Goal: Task Accomplishment & Management: Use online tool/utility

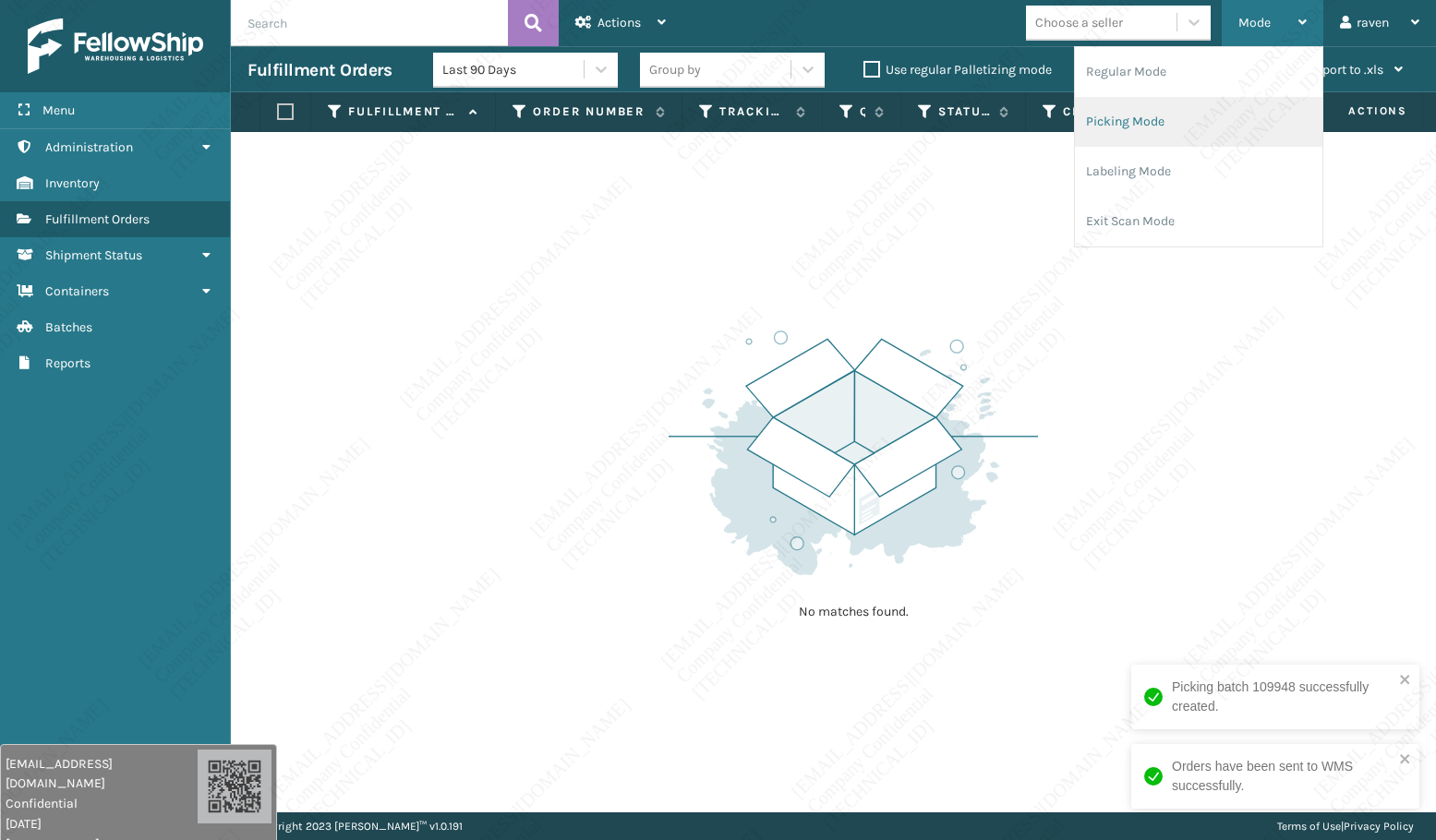
click at [1197, 118] on li "Picking Mode" at bounding box center [1199, 121] width 247 height 49
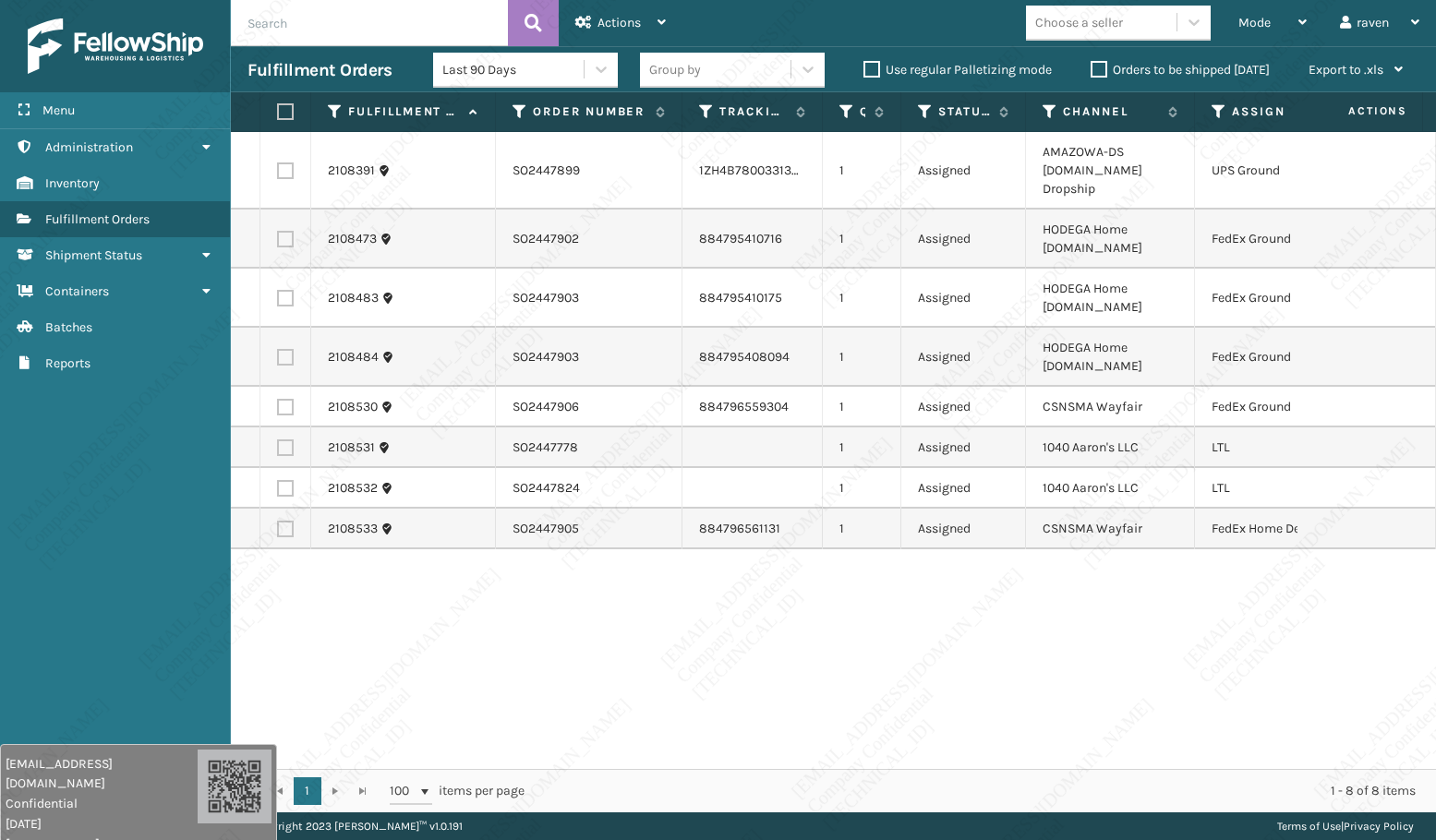
drag, startPoint x: 1030, startPoint y: 619, endPoint x: 1035, endPoint y: 603, distance: 16.8
click at [1037, 606] on div "2108391 SO2447899 1ZH4B7800331347698 1 Assigned AMAZOWA-DS [DOMAIN_NAME] Dropsh…" at bounding box center [833, 450] width 1205 height 637
click at [1215, 107] on icon at bounding box center [1219, 112] width 15 height 17
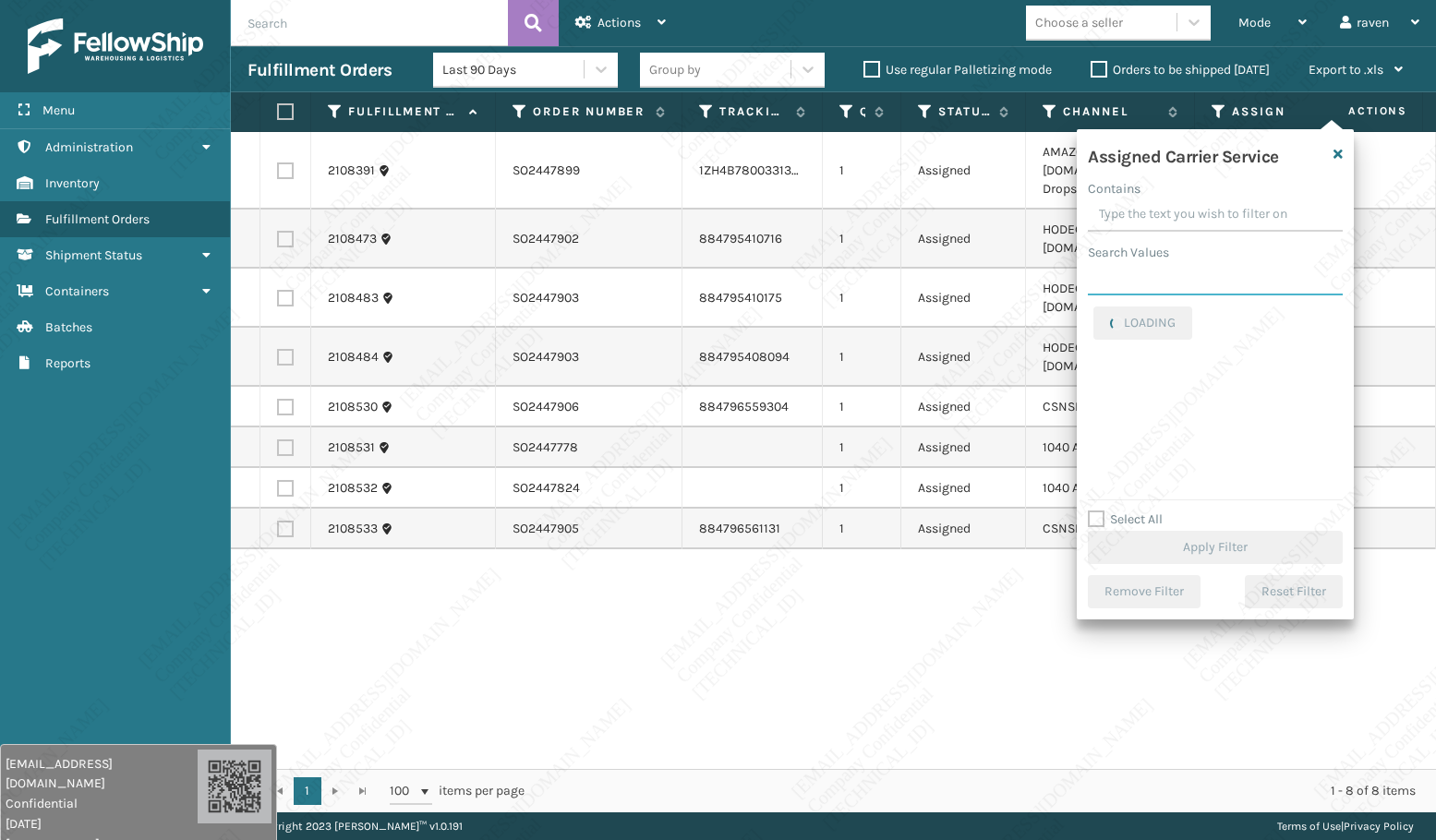
click at [1174, 293] on input "Search Values" at bounding box center [1215, 279] width 255 height 34
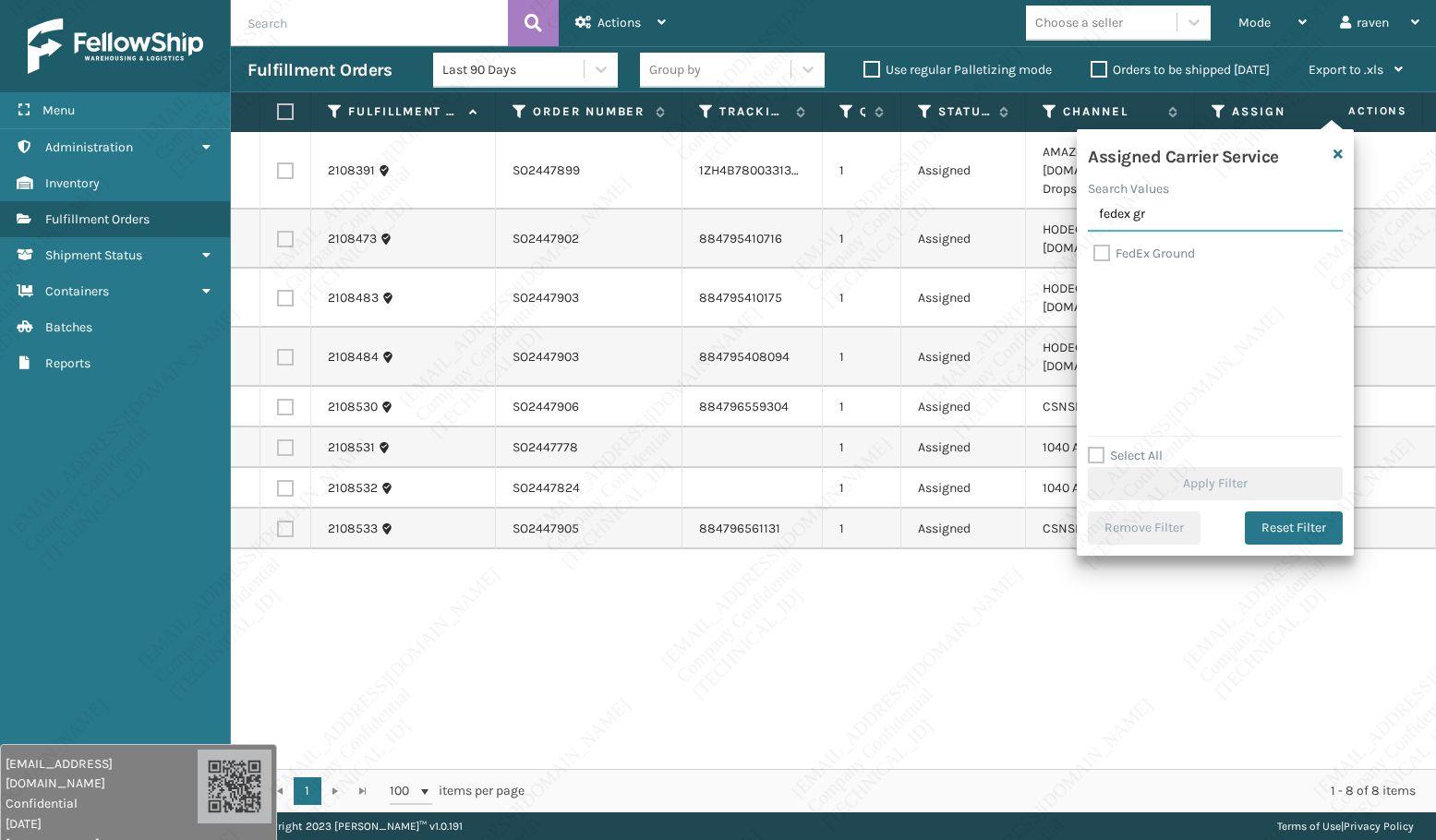
type input "fedex gr"
click at [1160, 248] on label "FedEx Ground" at bounding box center [1144, 253] width 102 height 16
click at [1094, 248] on input "FedEx Ground" at bounding box center [1093, 248] width 1 height 12
checkbox input "true"
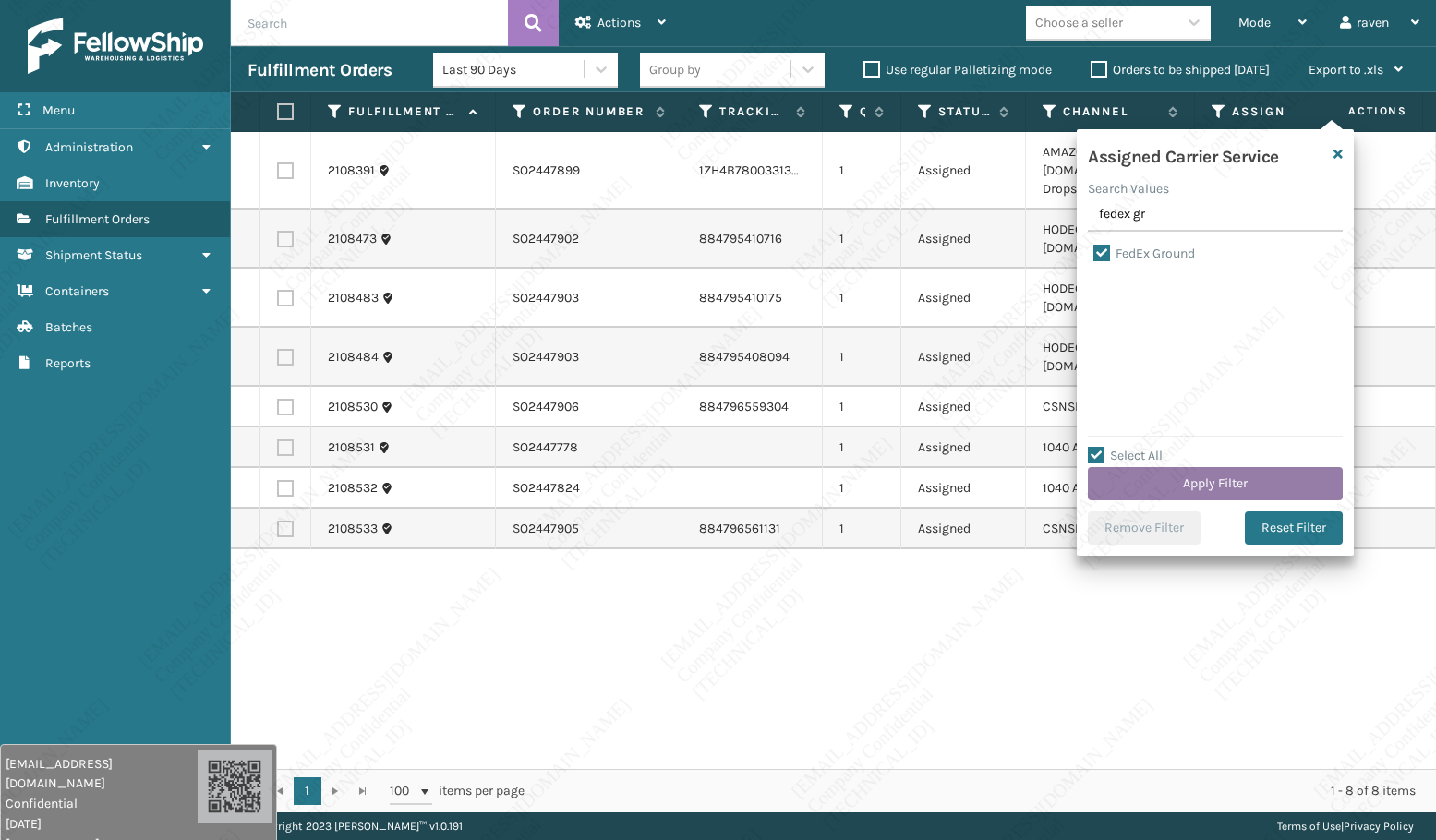
click at [1195, 484] on button "Apply Filter" at bounding box center [1215, 484] width 255 height 34
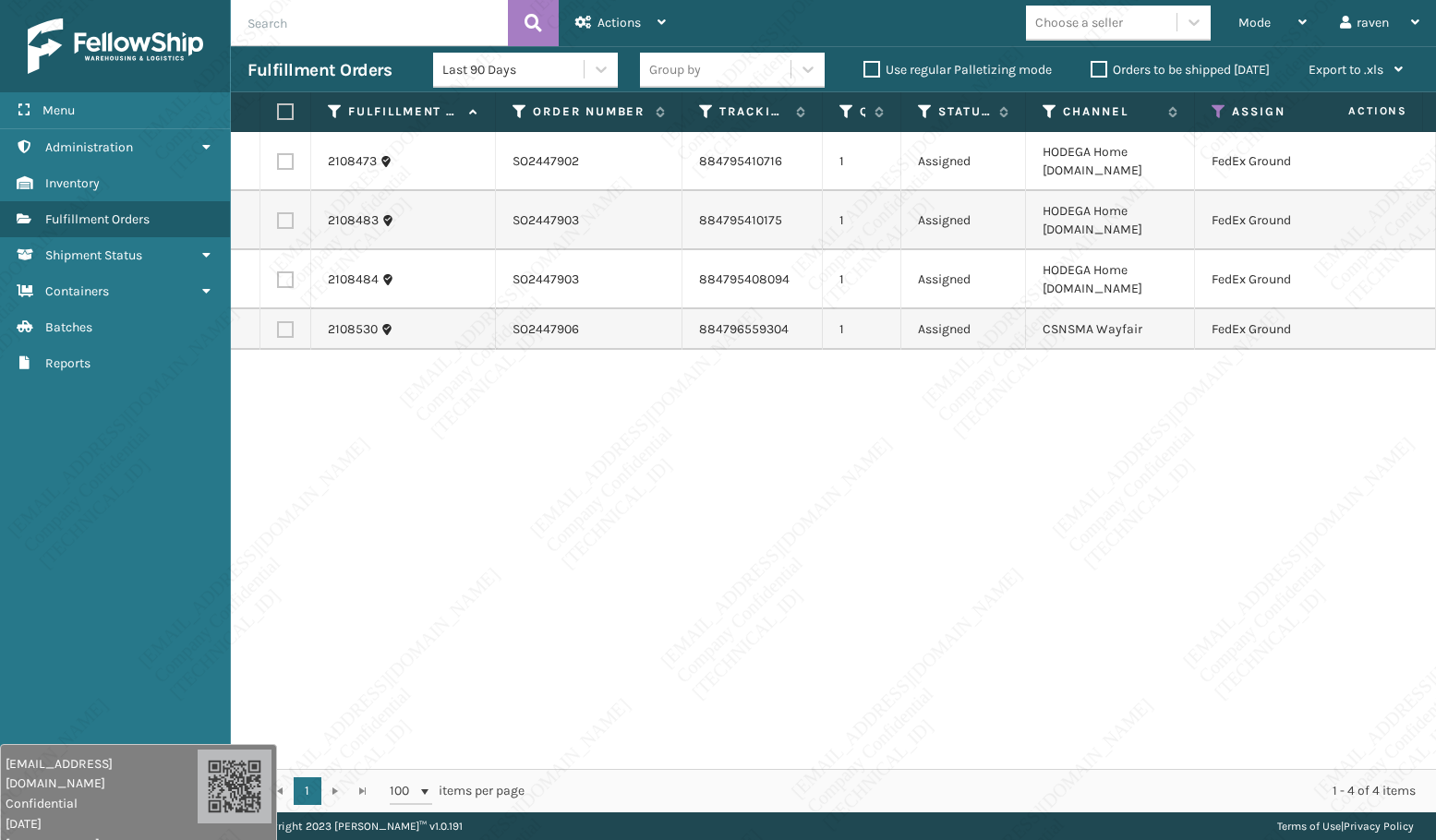
click at [278, 110] on label at bounding box center [283, 112] width 11 height 17
click at [278, 110] on input "checkbox" at bounding box center [277, 112] width 1 height 12
checkbox input "true"
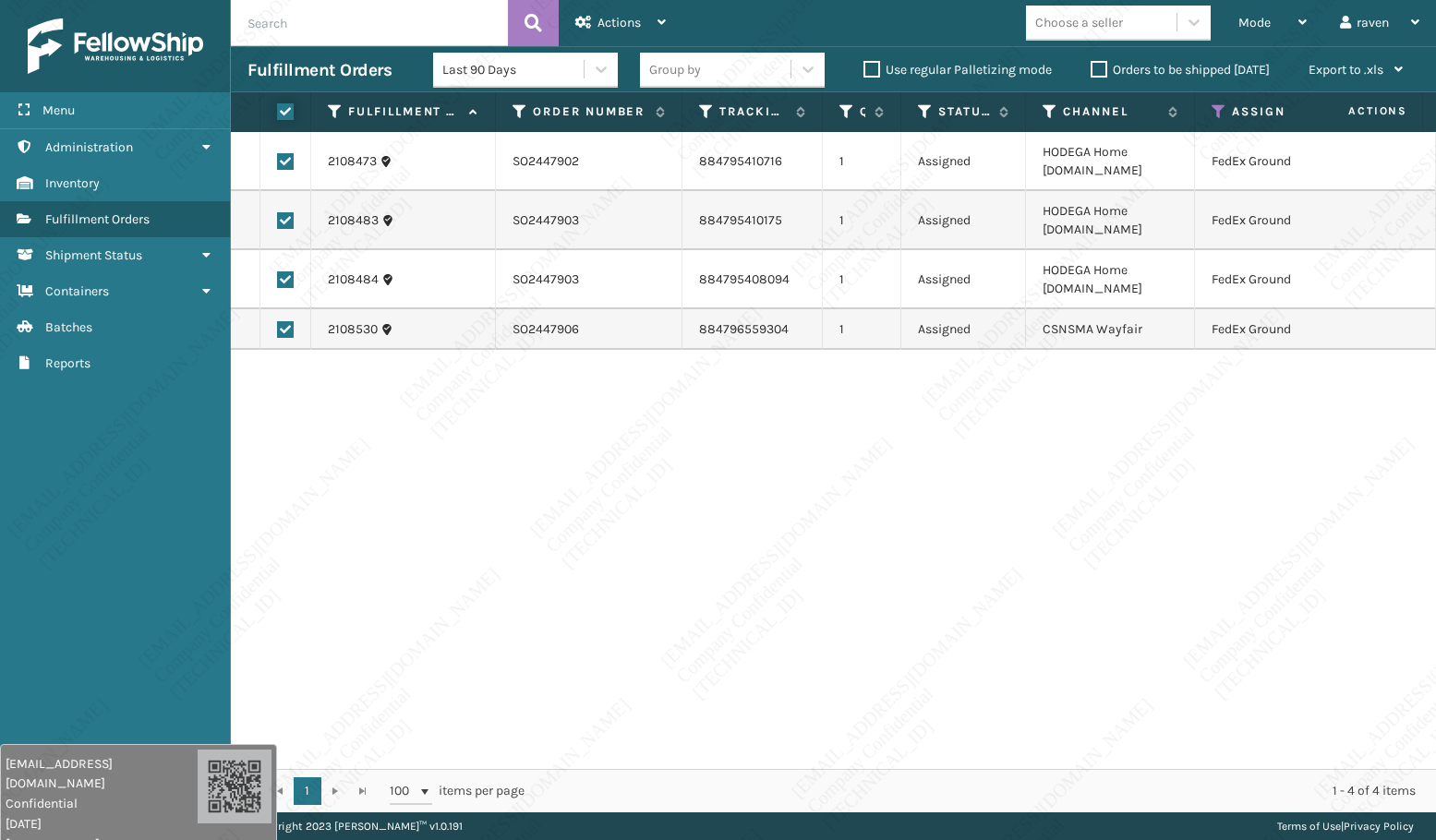
checkbox input "true"
click at [599, 9] on div "Actions" at bounding box center [620, 22] width 91 height 46
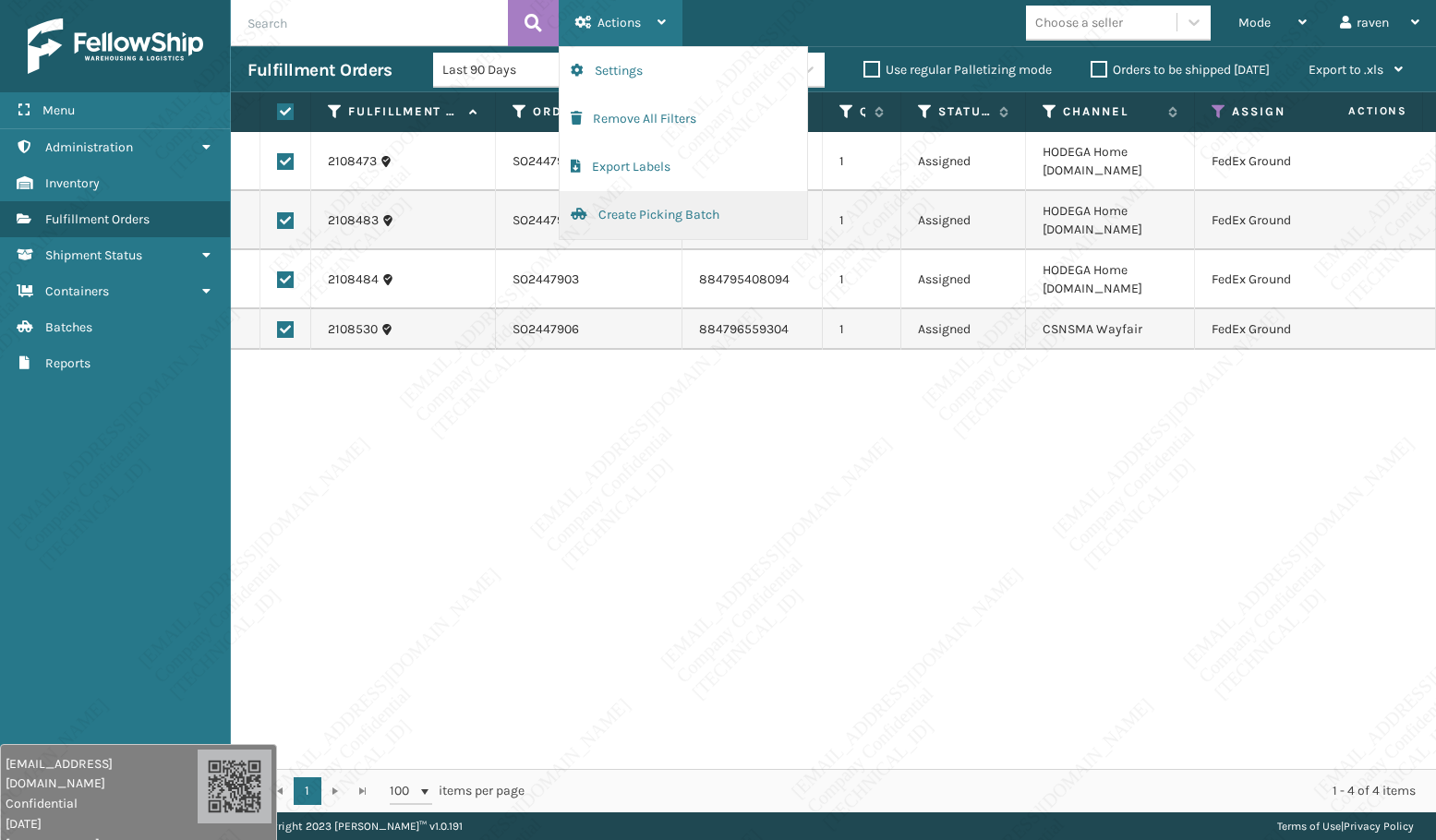
click at [622, 213] on button "Create Picking Batch" at bounding box center [683, 215] width 247 height 48
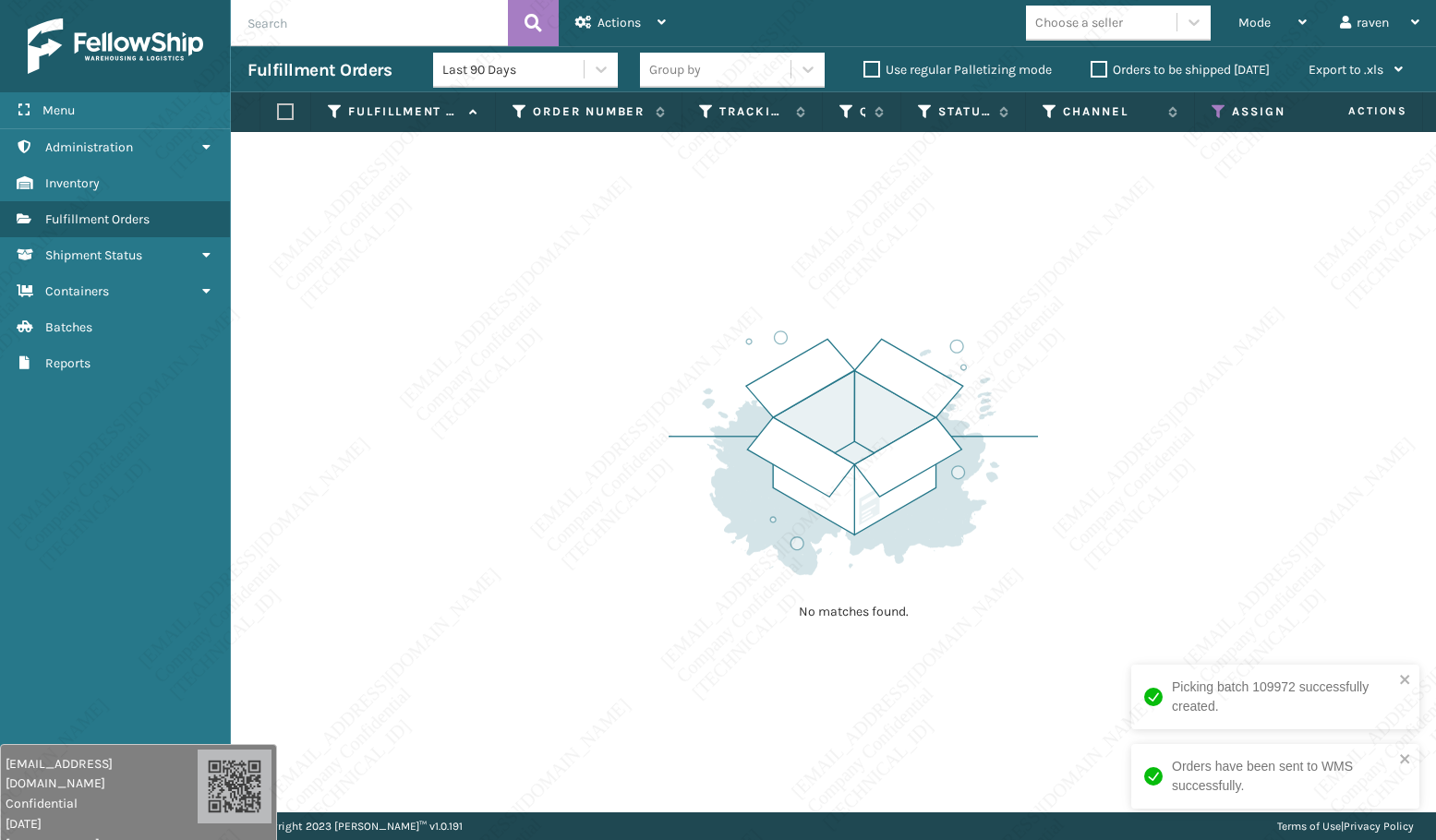
click at [1223, 110] on icon at bounding box center [1219, 112] width 15 height 17
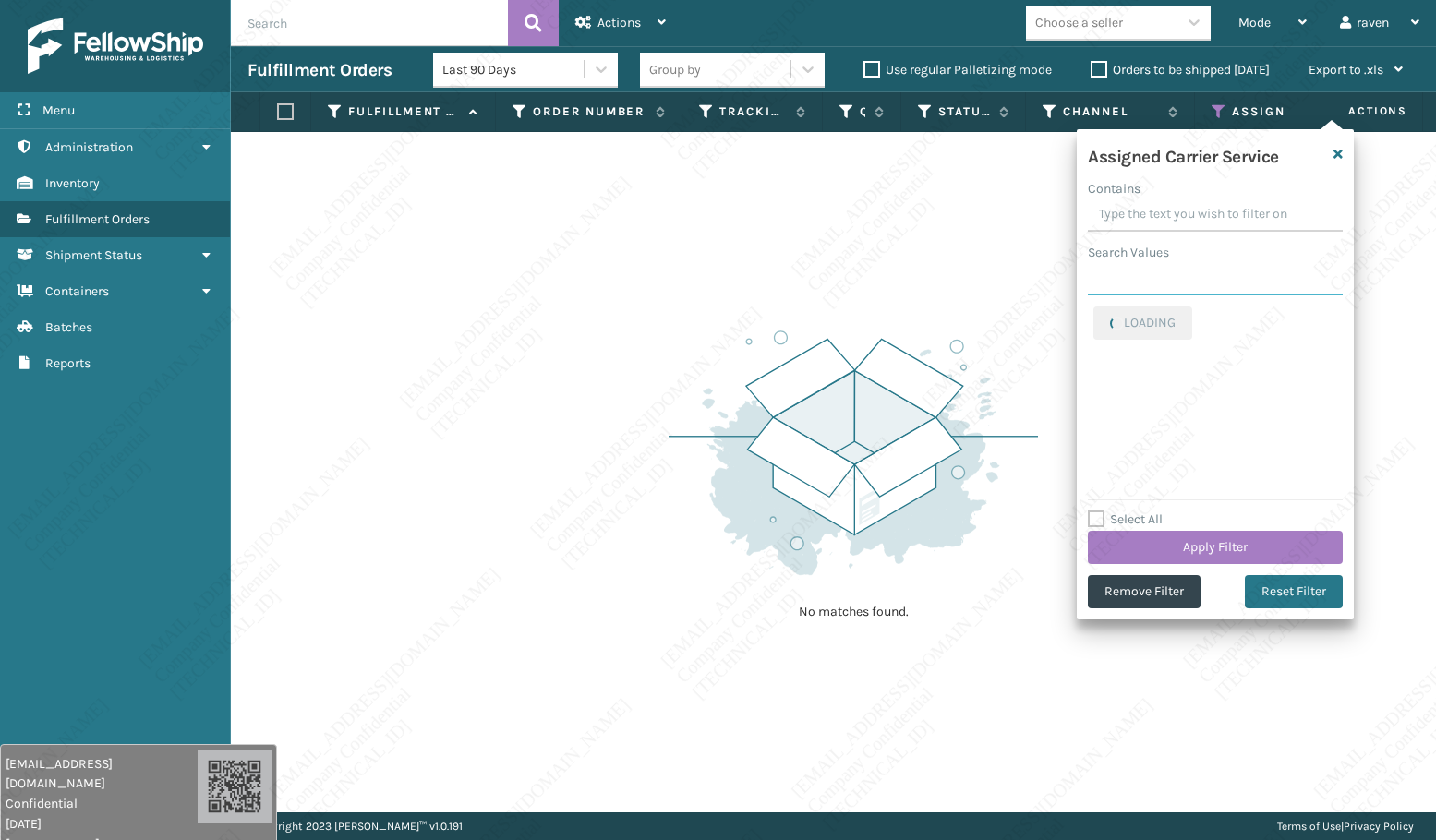
click at [1156, 287] on input "Search Values" at bounding box center [1215, 279] width 255 height 34
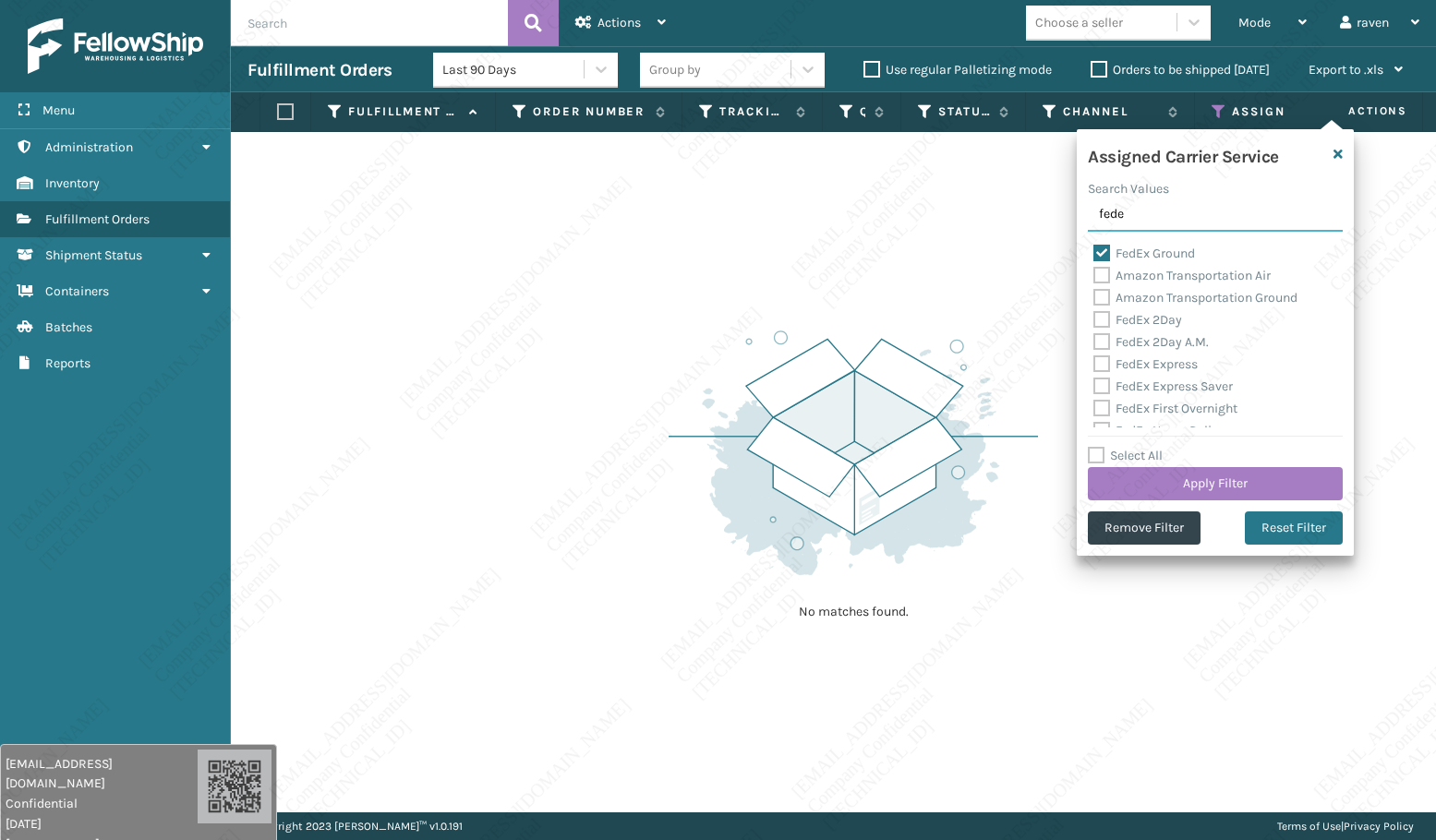
type input "fede"
click at [1135, 251] on label "FedEx Ground" at bounding box center [1144, 253] width 102 height 16
click at [1094, 251] on input "FedEx Ground" at bounding box center [1093, 248] width 1 height 12
checkbox input "false"
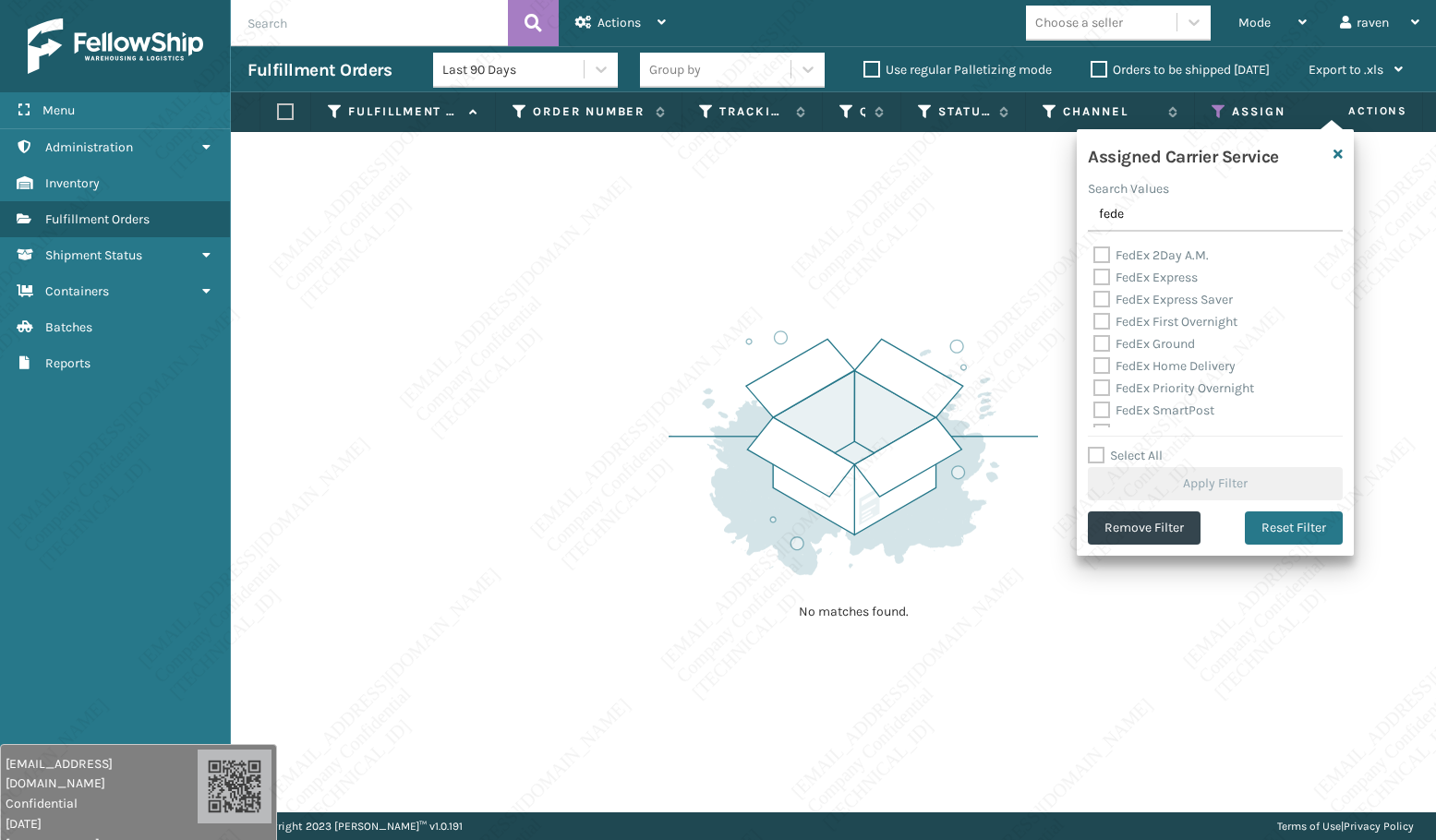
scroll to position [37, 0]
click at [1151, 218] on input "fede" at bounding box center [1215, 216] width 255 height 34
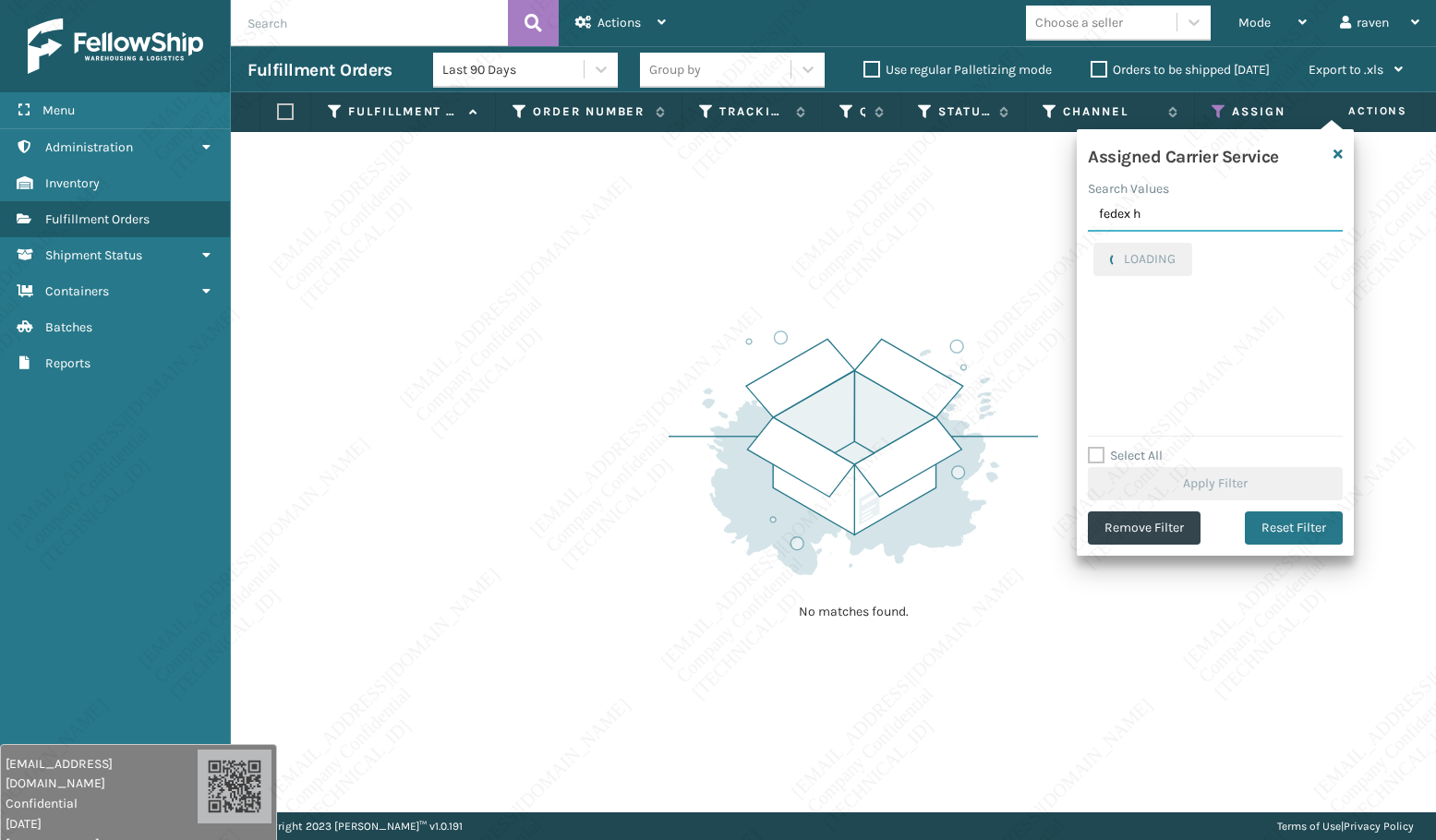
scroll to position [0, 0]
type input "fedex h"
click at [1177, 255] on label "FedEx Home Delivery" at bounding box center [1164, 253] width 142 height 16
click at [1094, 255] on input "FedEx Home Delivery" at bounding box center [1093, 248] width 1 height 12
checkbox input "true"
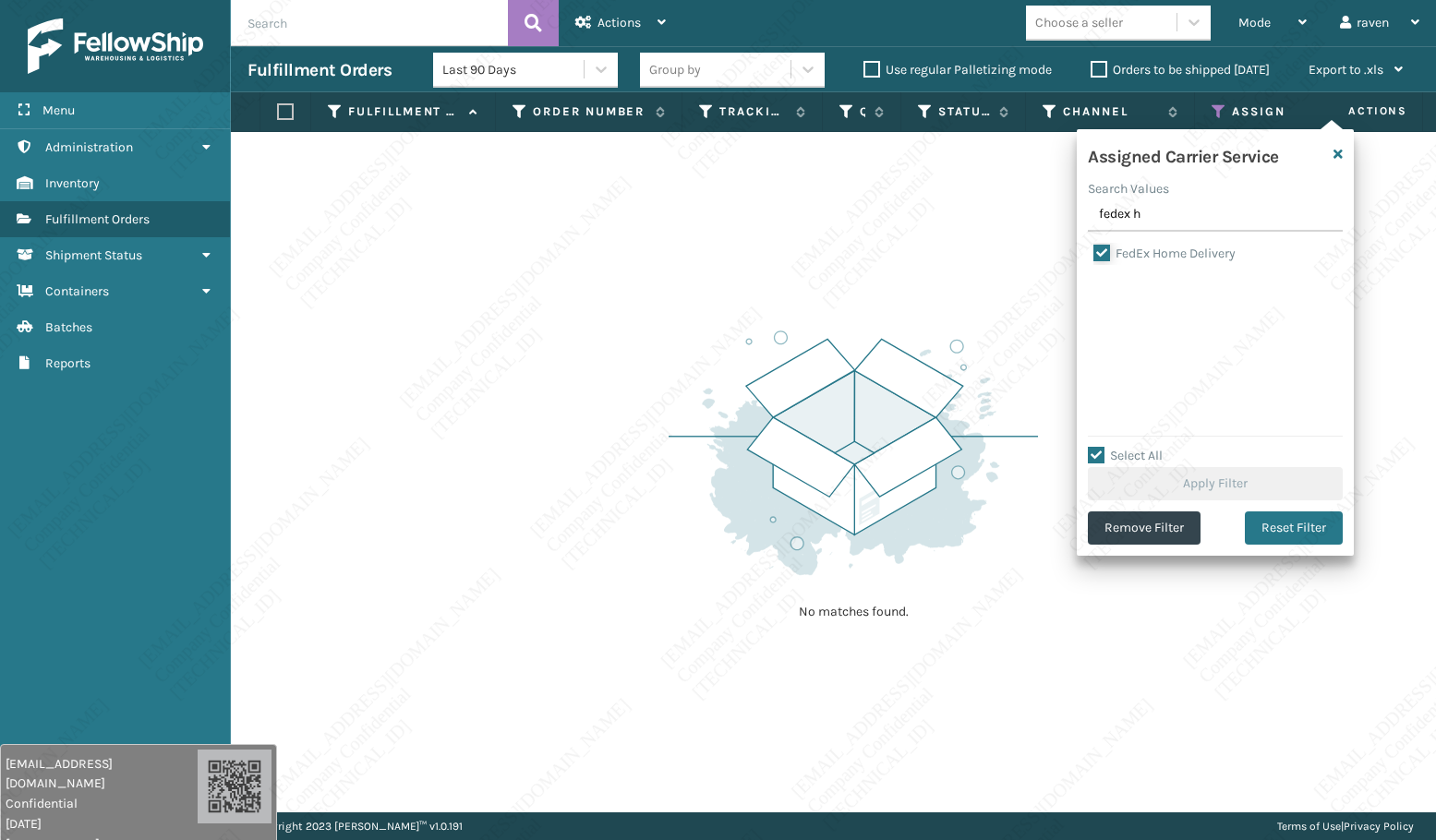
checkbox input "true"
click at [1226, 499] on button "Apply Filter" at bounding box center [1215, 484] width 255 height 34
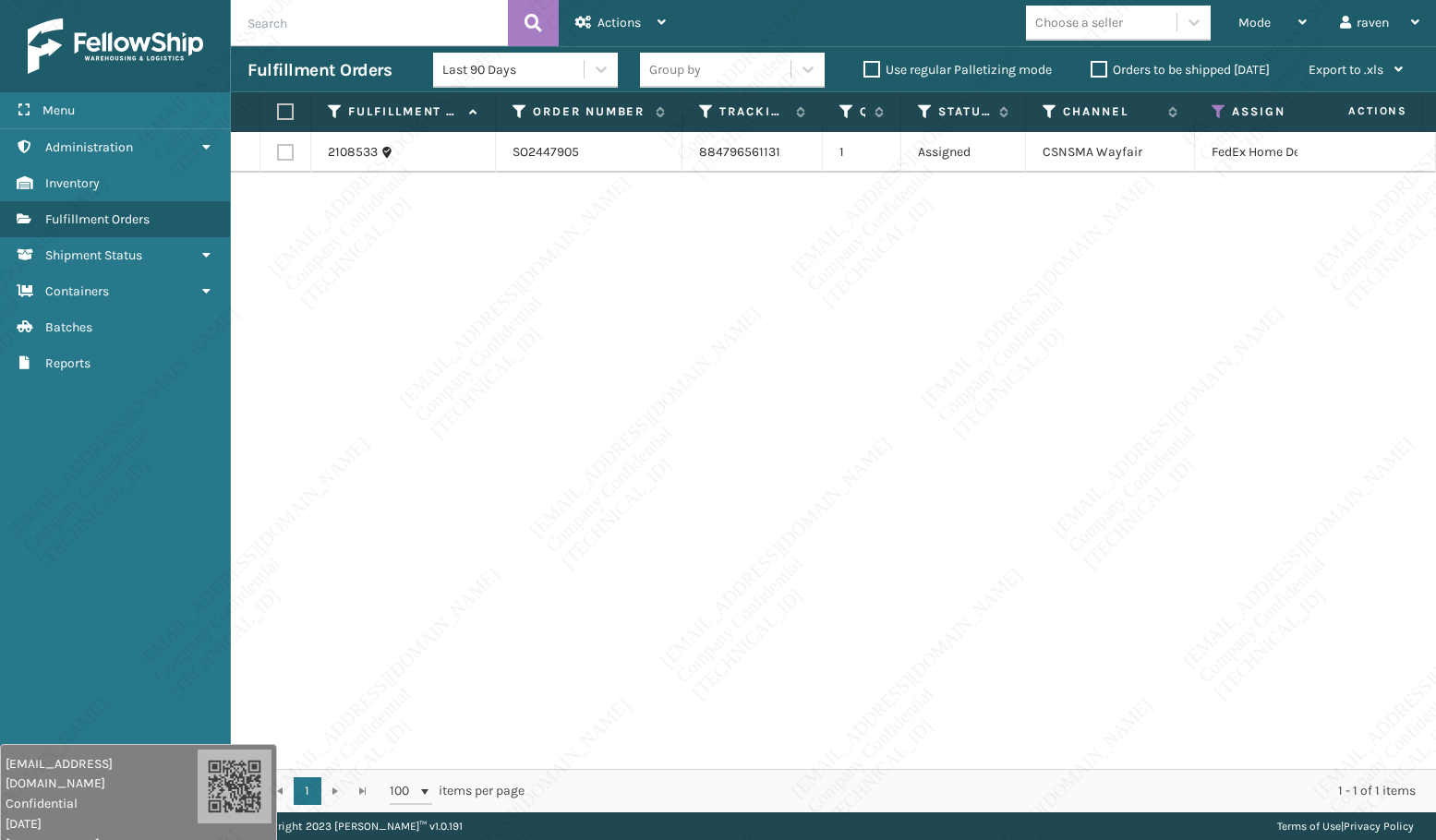
drag, startPoint x: 286, startPoint y: 105, endPoint x: 372, endPoint y: 76, distance: 90.8
click at [286, 105] on label at bounding box center [283, 112] width 11 height 17
click at [278, 106] on input "checkbox" at bounding box center [277, 112] width 1 height 12
checkbox input "true"
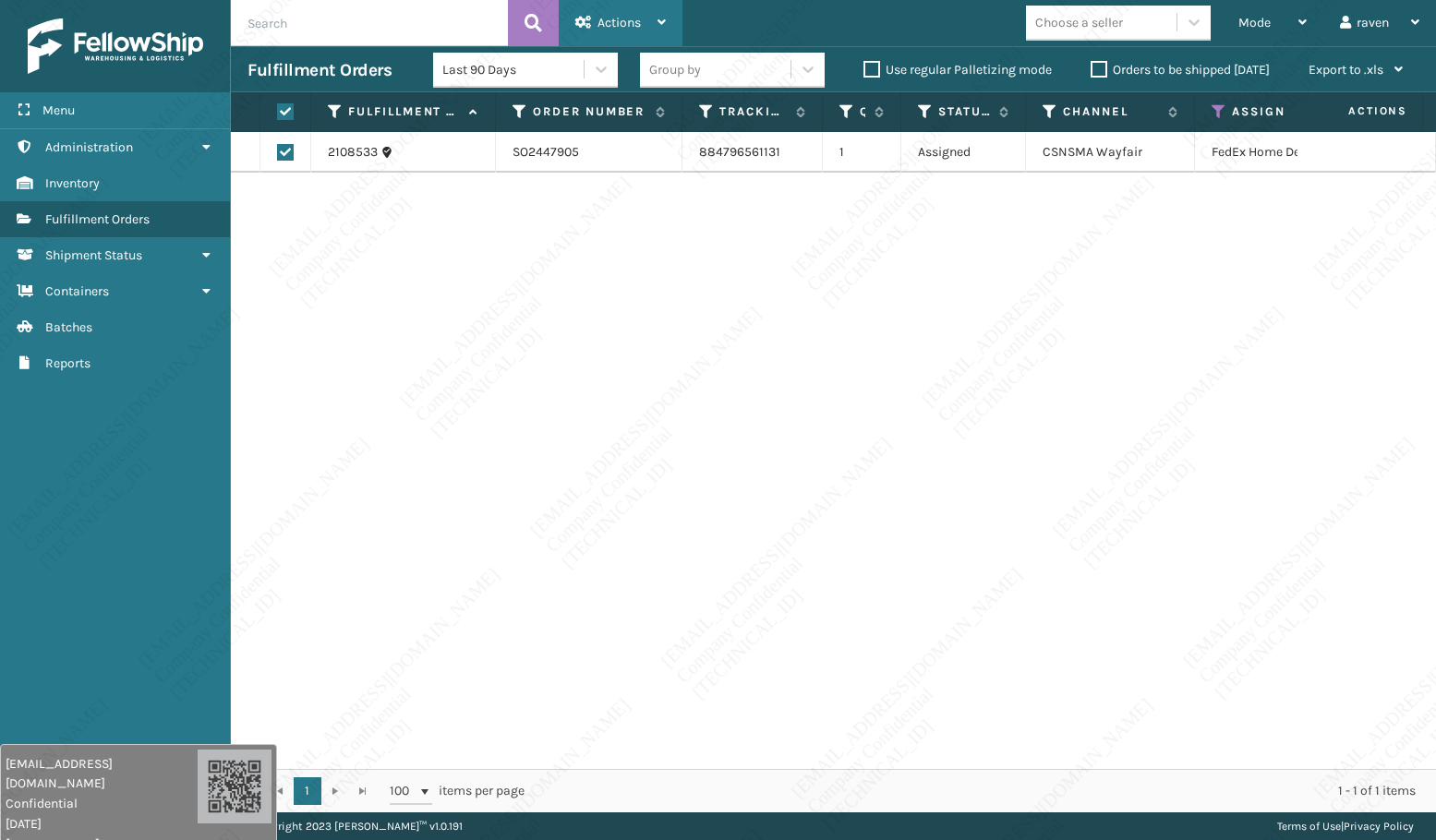
click at [604, 10] on div "Actions" at bounding box center [620, 22] width 91 height 46
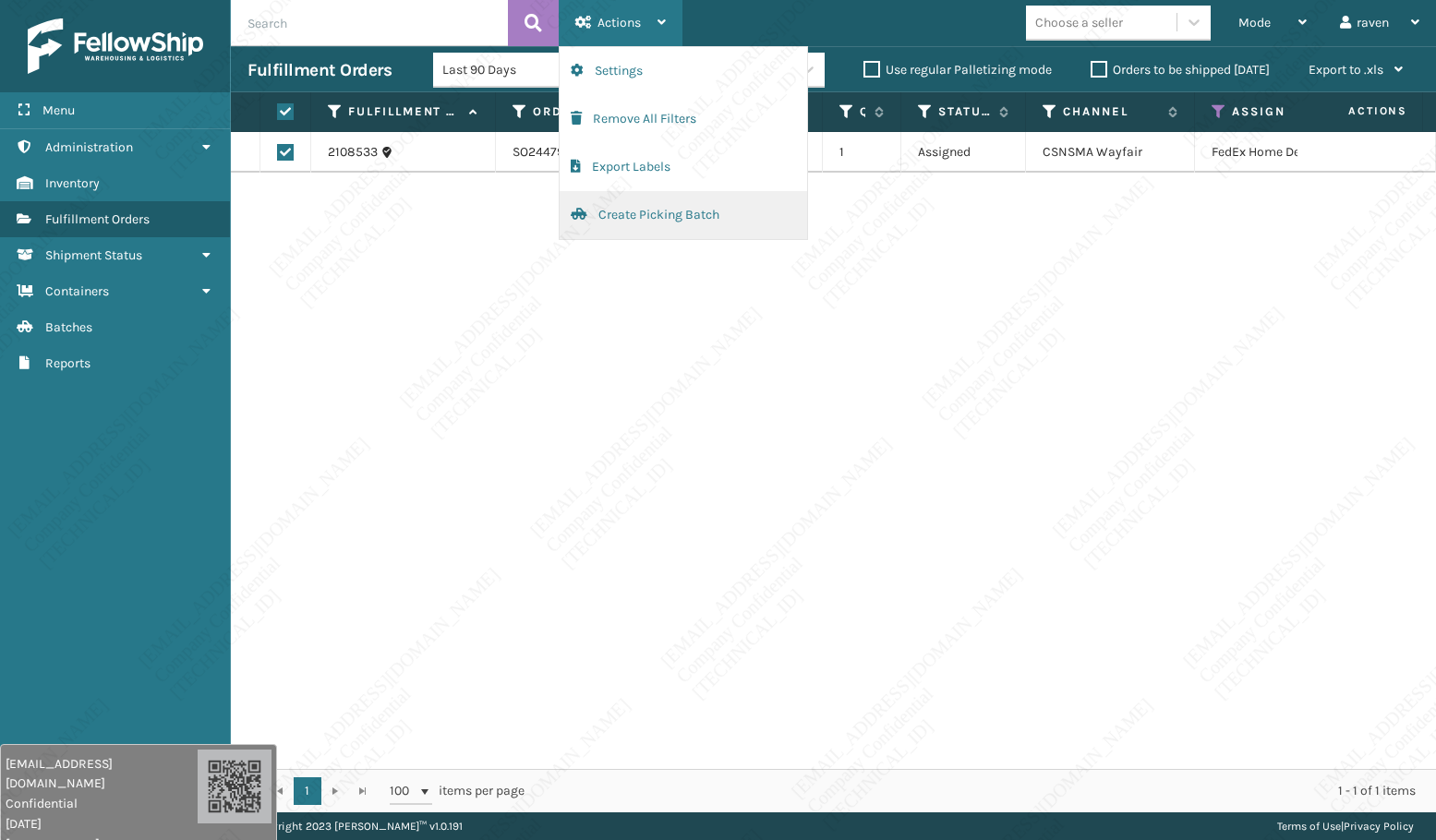
click at [638, 208] on button "Create Picking Batch" at bounding box center [683, 215] width 247 height 48
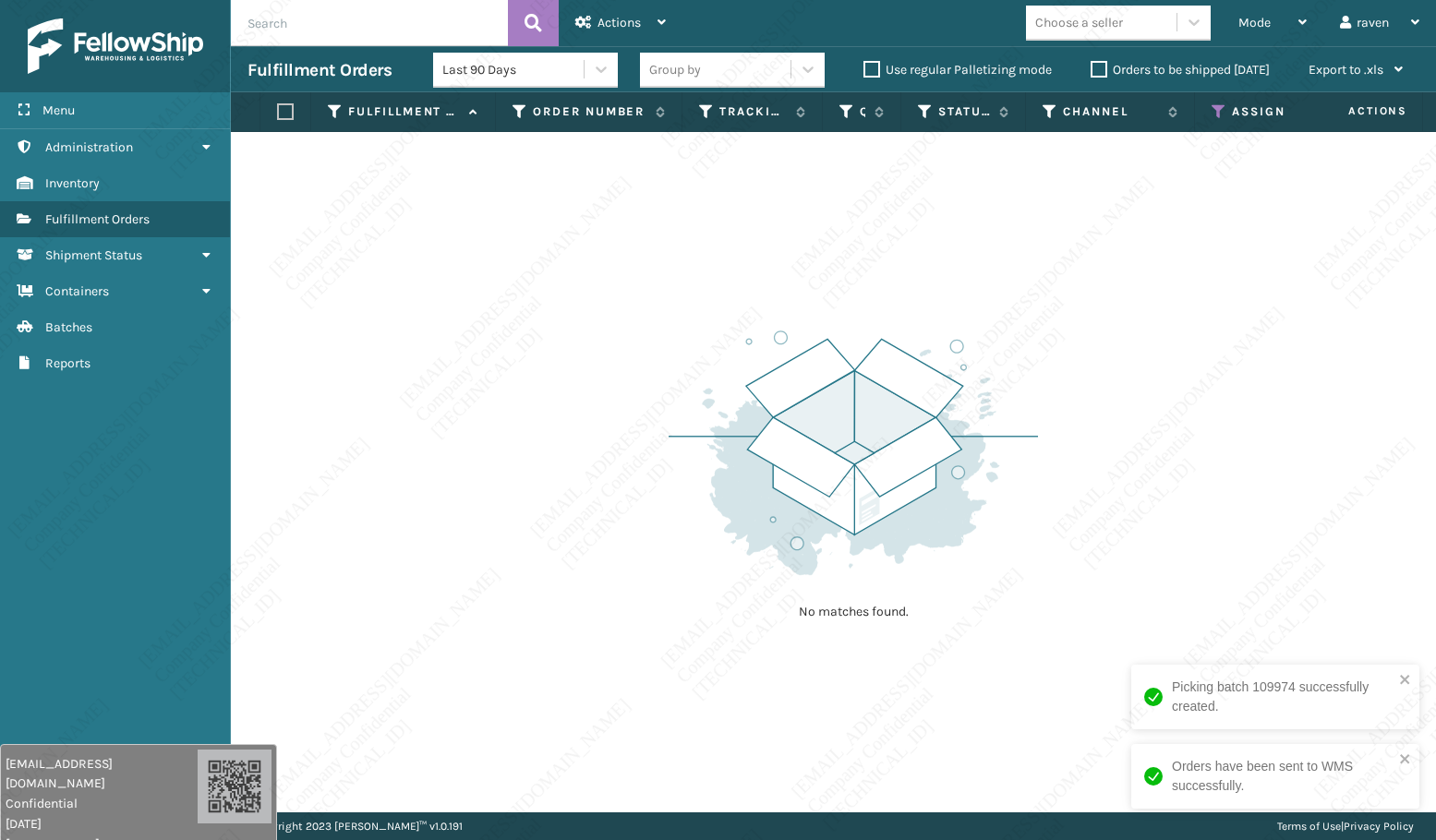
click at [1224, 114] on icon at bounding box center [1219, 112] width 15 height 17
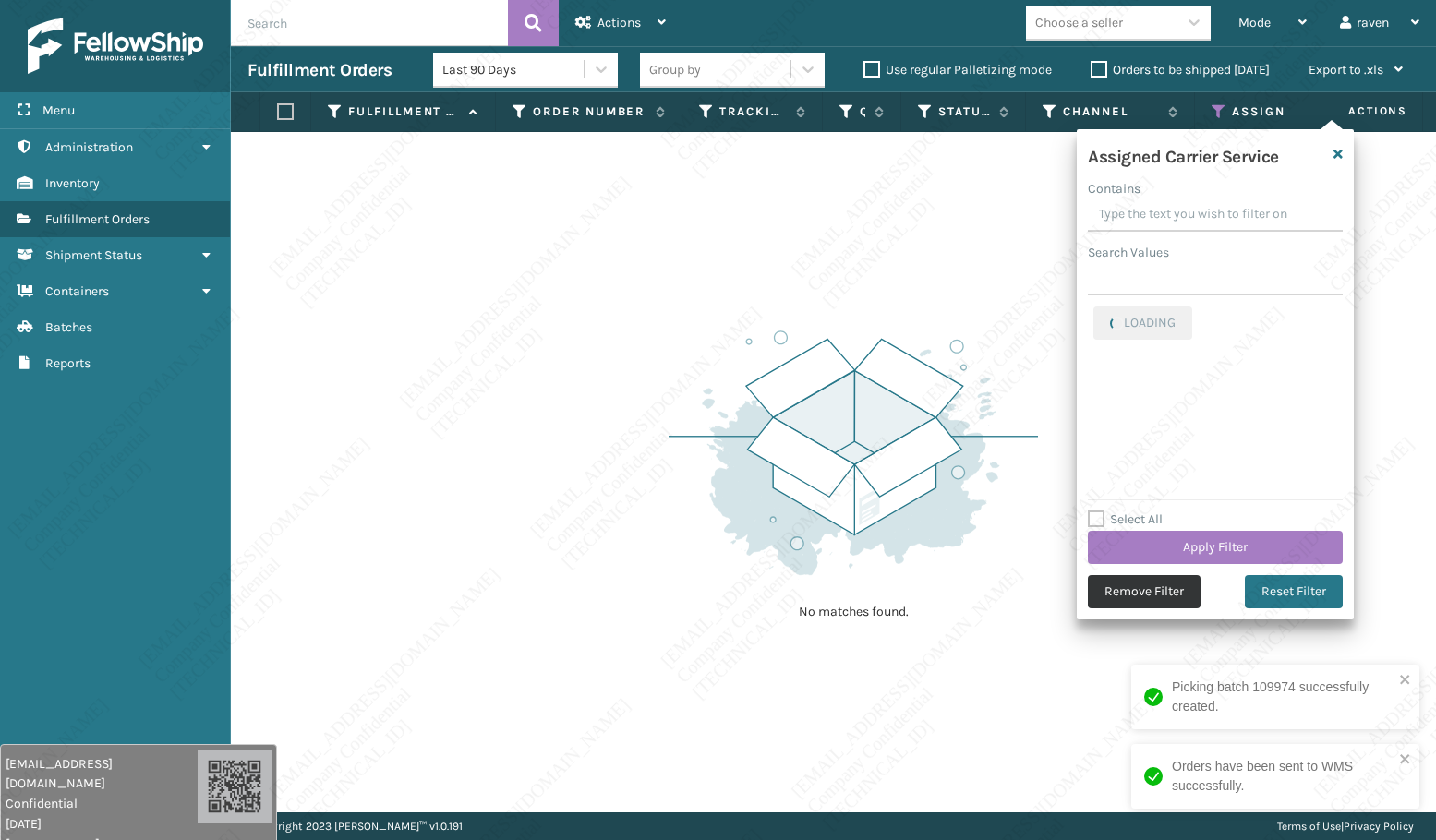
click at [1168, 590] on button "Remove Filter" at bounding box center [1144, 592] width 113 height 34
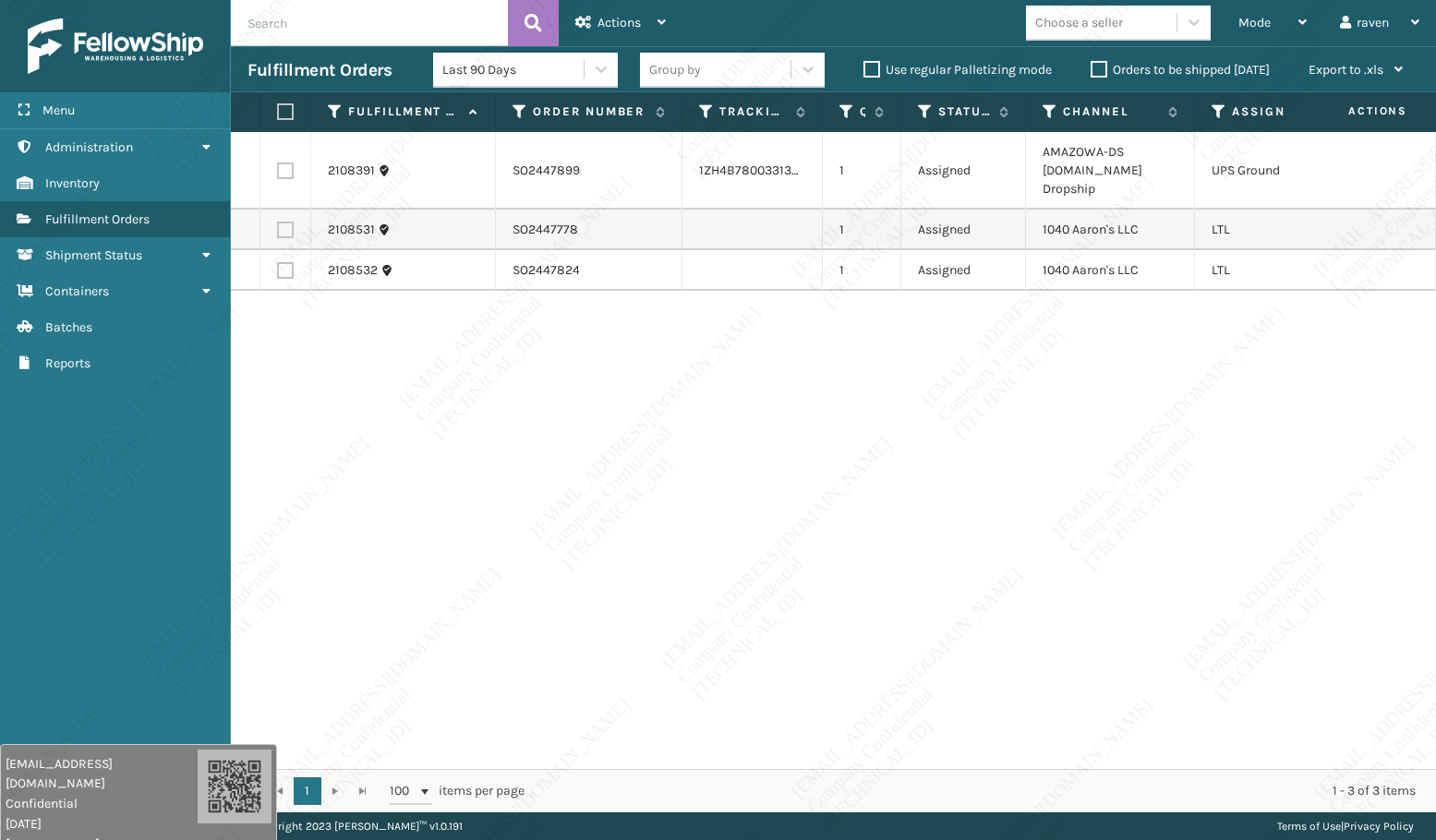
drag, startPoint x: 285, startPoint y: 159, endPoint x: 331, endPoint y: 127, distance: 56.0
click at [285, 162] on label at bounding box center [286, 171] width 17 height 17
click at [278, 162] on input "checkbox" at bounding box center [277, 168] width 1 height 12
checkbox input "true"
click at [632, 33] on div "Actions" at bounding box center [620, 22] width 91 height 46
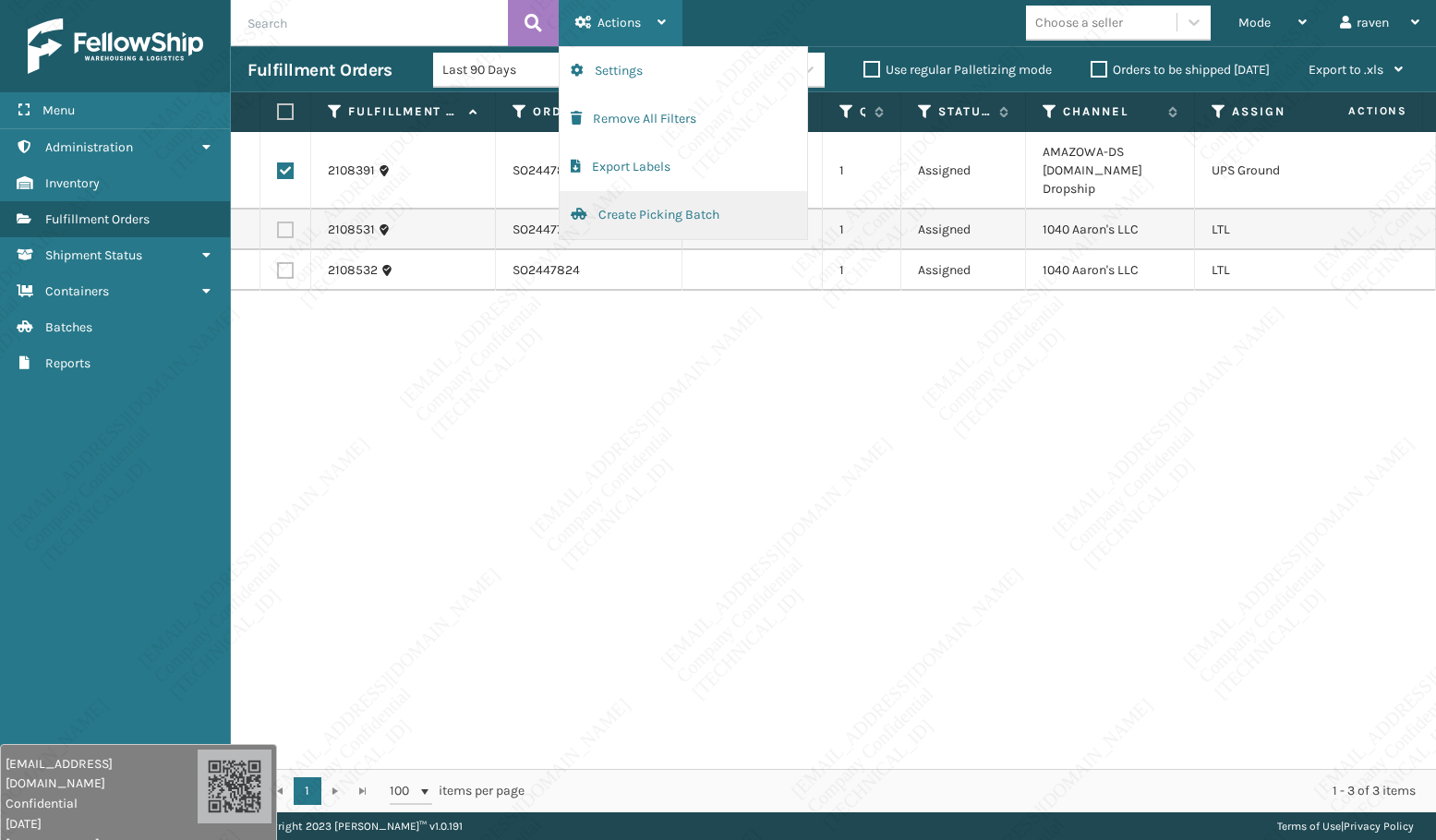
click at [620, 217] on button "Create Picking Batch" at bounding box center [683, 215] width 247 height 48
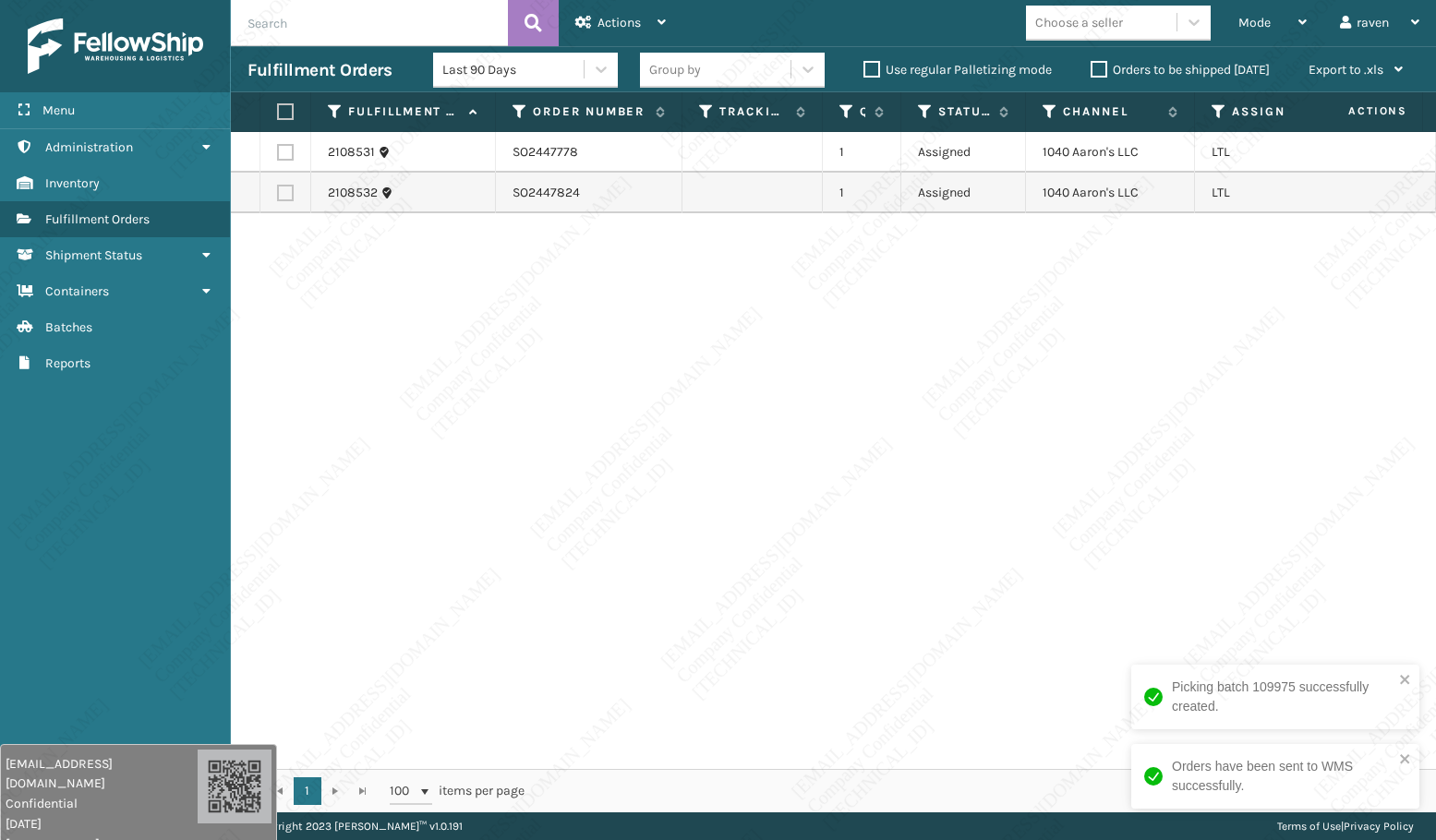
click at [1096, 360] on div "2108531 SO2447778 1 Assigned 1040 [PERSON_NAME]'s LLC LTL 2108532 SO2447824 1 A…" at bounding box center [833, 450] width 1205 height 637
copy td "1040 Aaron's LLC"
drag, startPoint x: 1128, startPoint y: 157, endPoint x: 1039, endPoint y: 157, distance: 89.0
click at [1039, 157] on td "1040 Aaron's LLC" at bounding box center [1110, 152] width 169 height 41
click at [289, 108] on label at bounding box center [283, 112] width 11 height 17
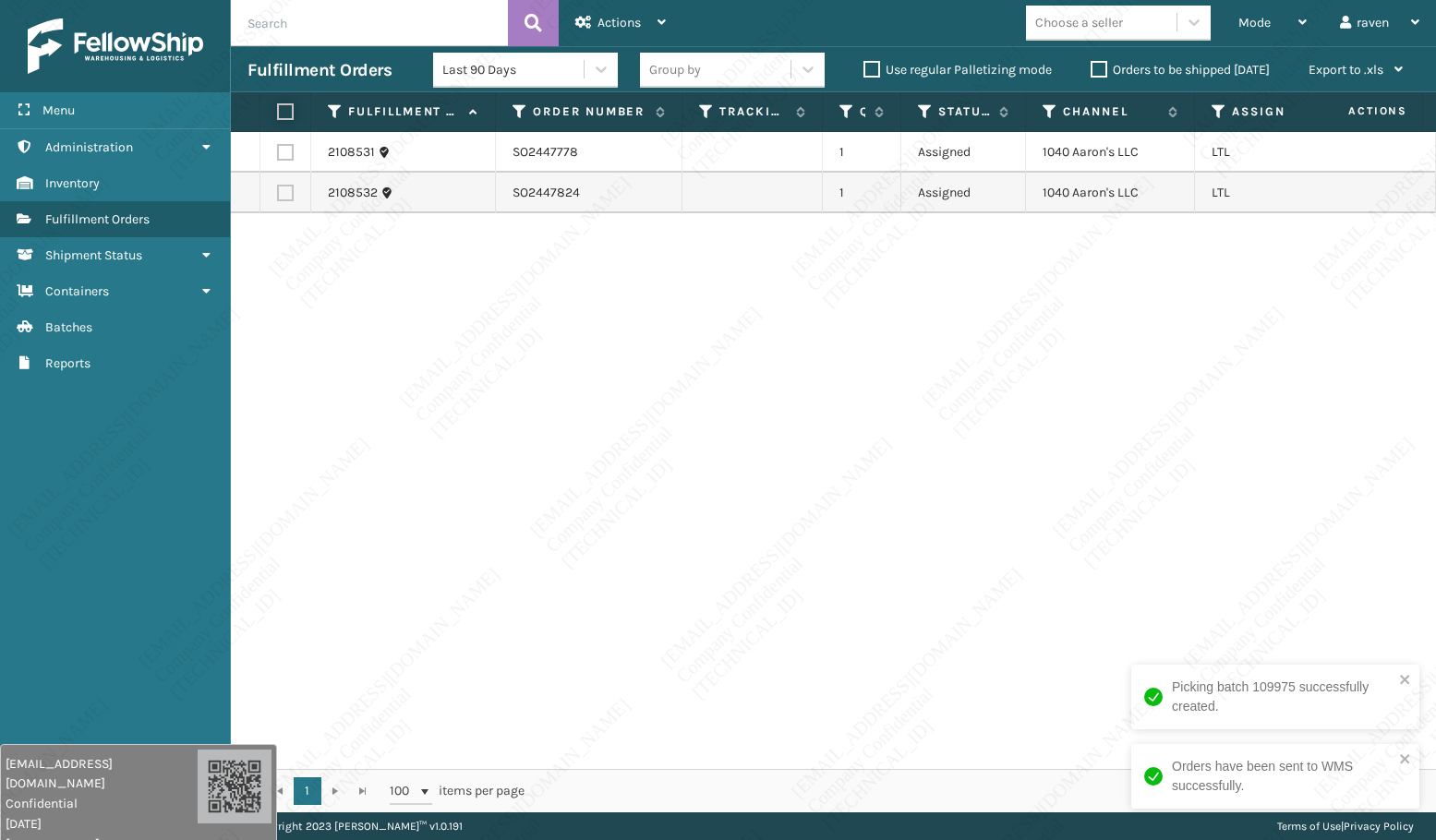
click at [278, 108] on input "checkbox" at bounding box center [277, 112] width 1 height 12
checkbox input "true"
click at [642, 25] on div "Actions" at bounding box center [620, 22] width 91 height 46
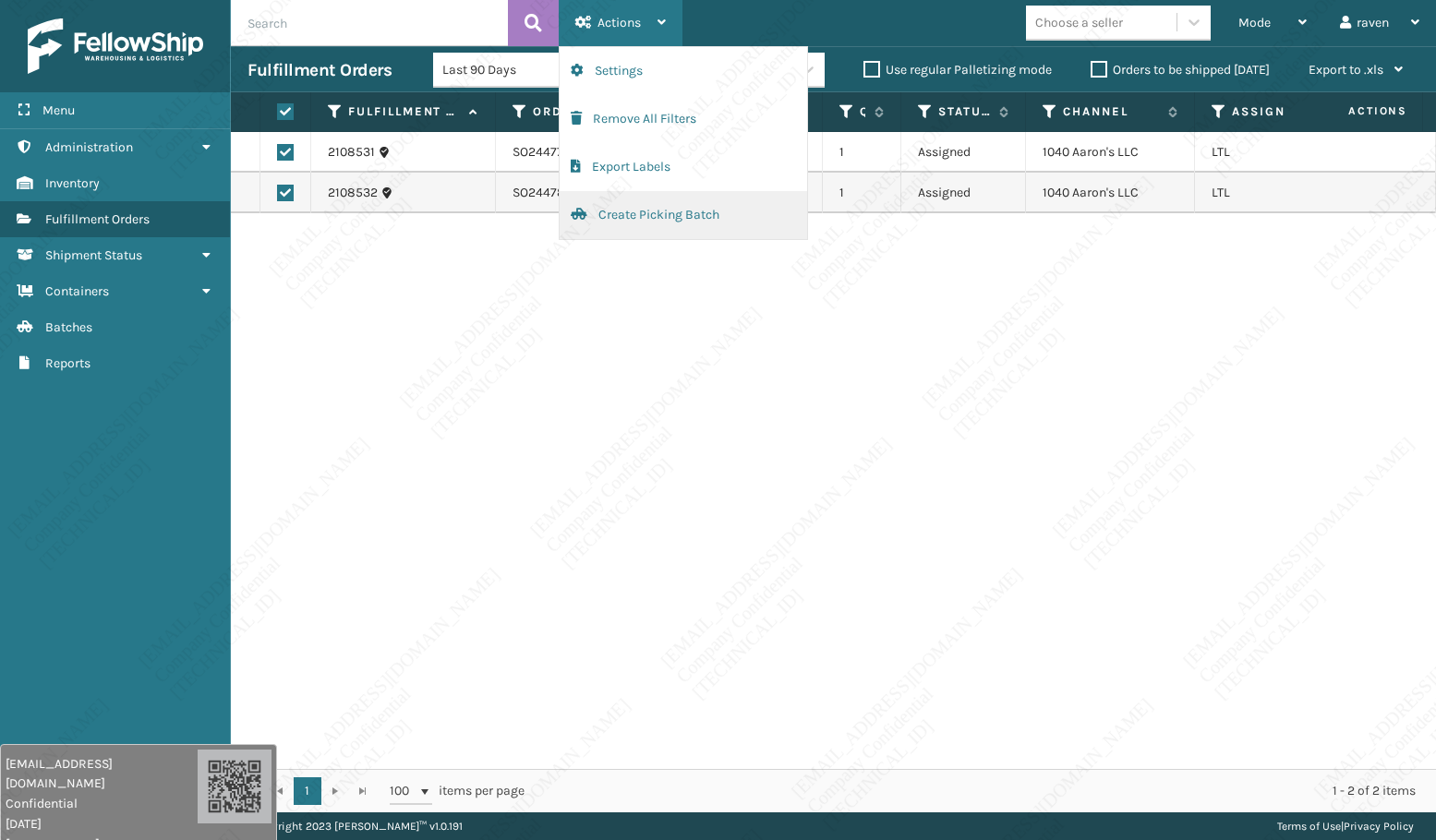
click at [653, 214] on button "Create Picking Batch" at bounding box center [683, 215] width 247 height 48
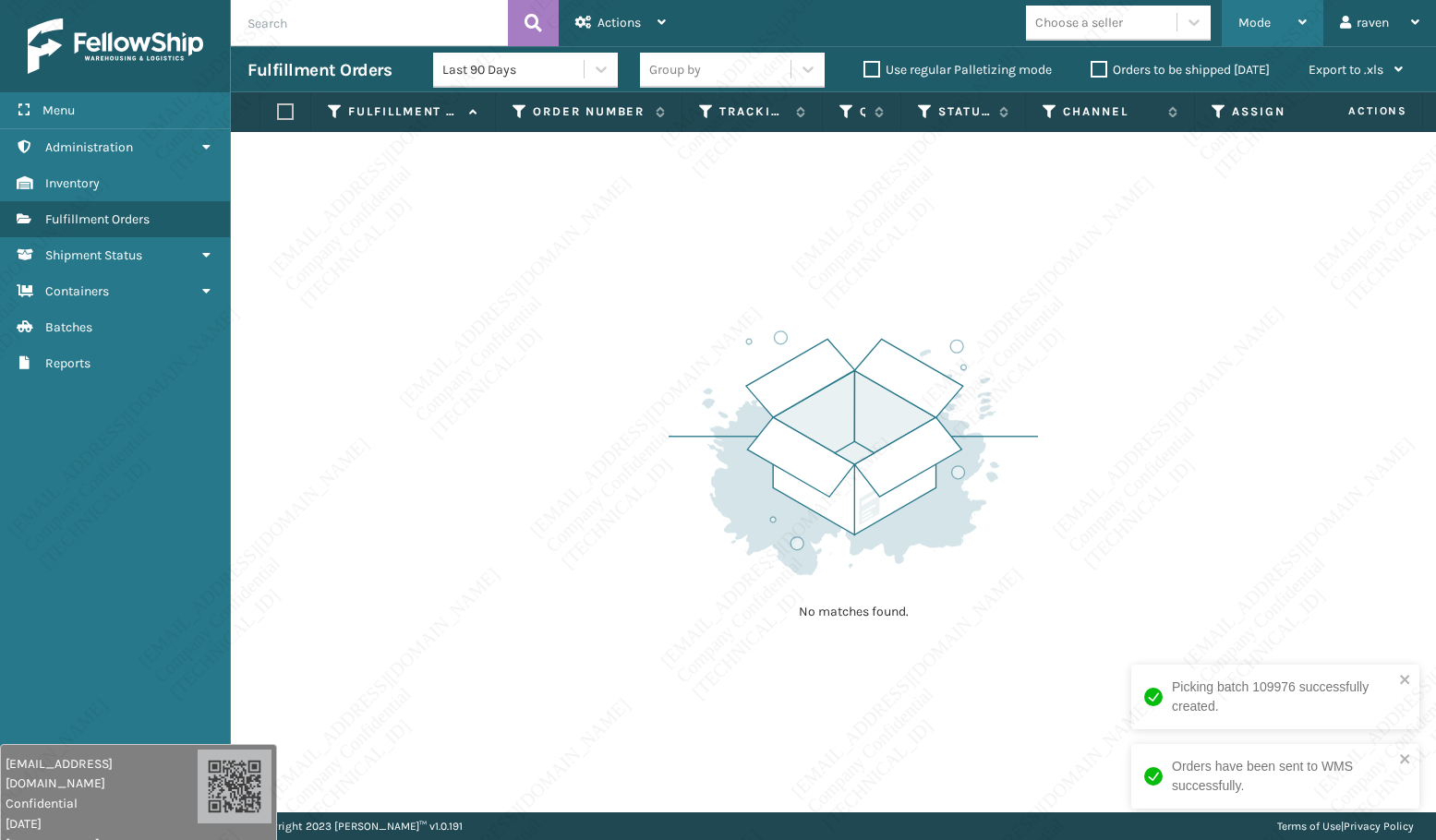
click at [1301, 24] on icon at bounding box center [1302, 22] width 8 height 13
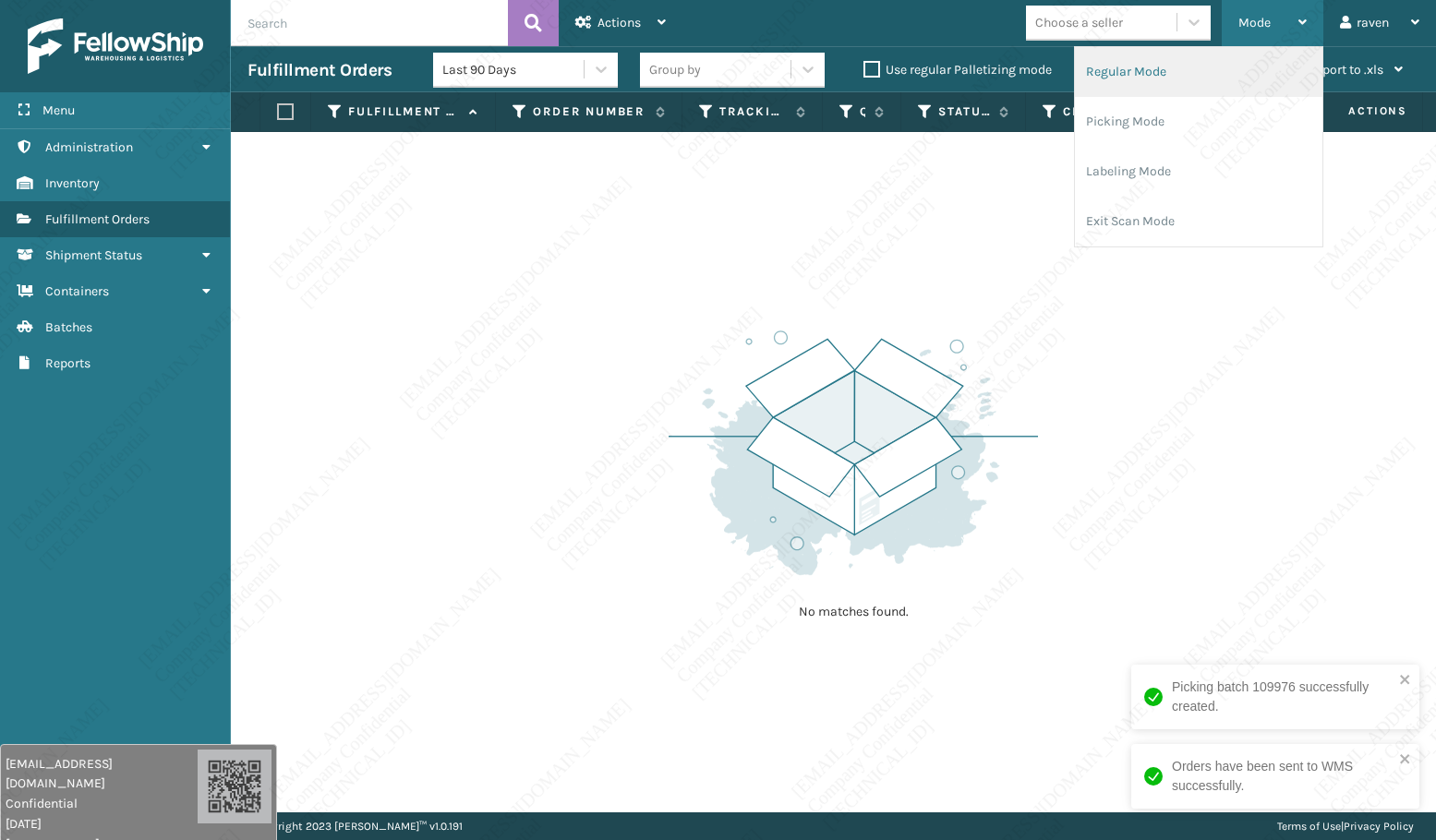
click at [1203, 87] on li "Regular Mode" at bounding box center [1199, 71] width 247 height 49
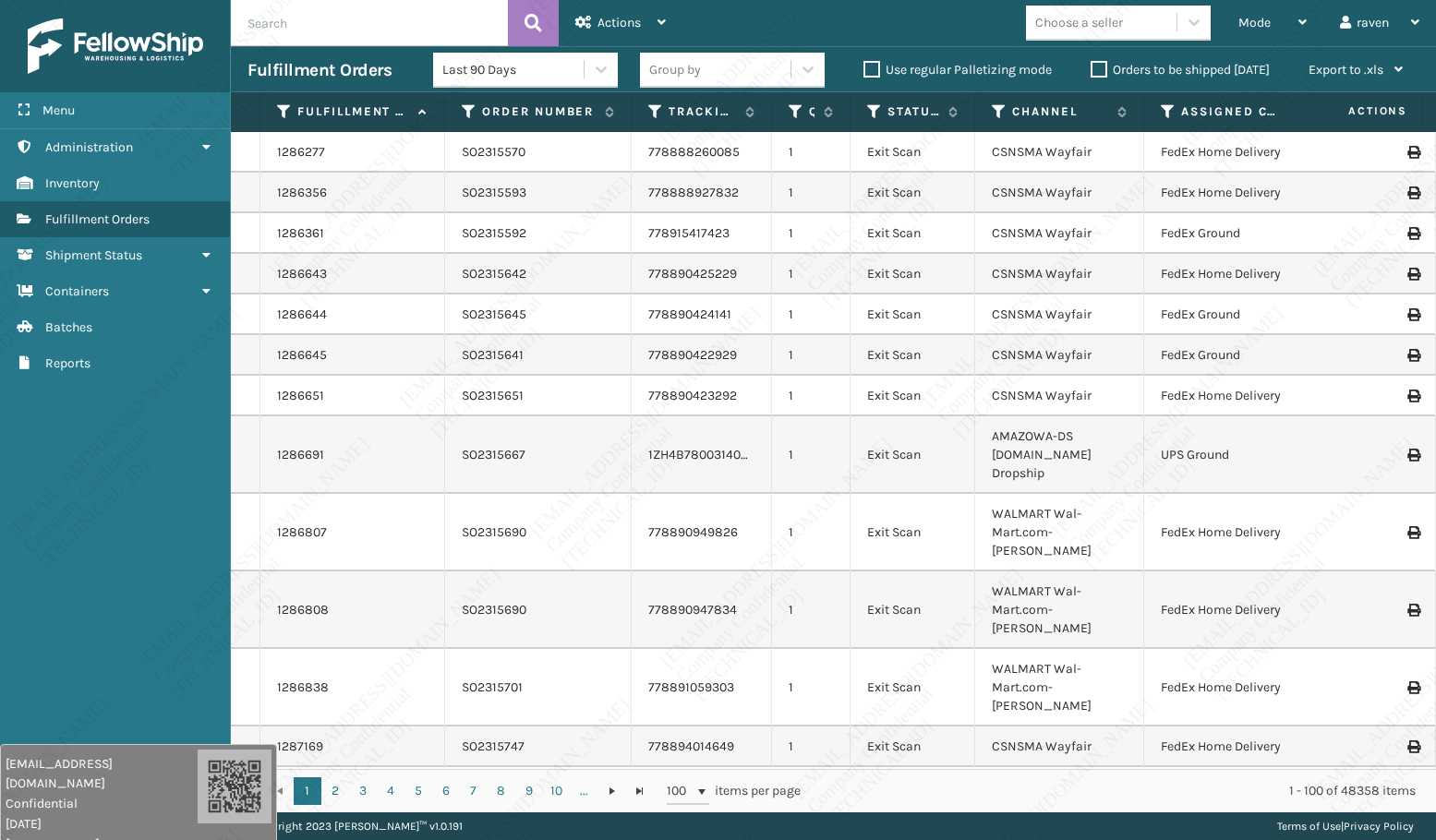
click at [398, 18] on input "text" at bounding box center [369, 22] width 277 height 46
paste input "SO2334464"
type input "SO2334464"
click at [538, 20] on icon at bounding box center [533, 23] width 18 height 28
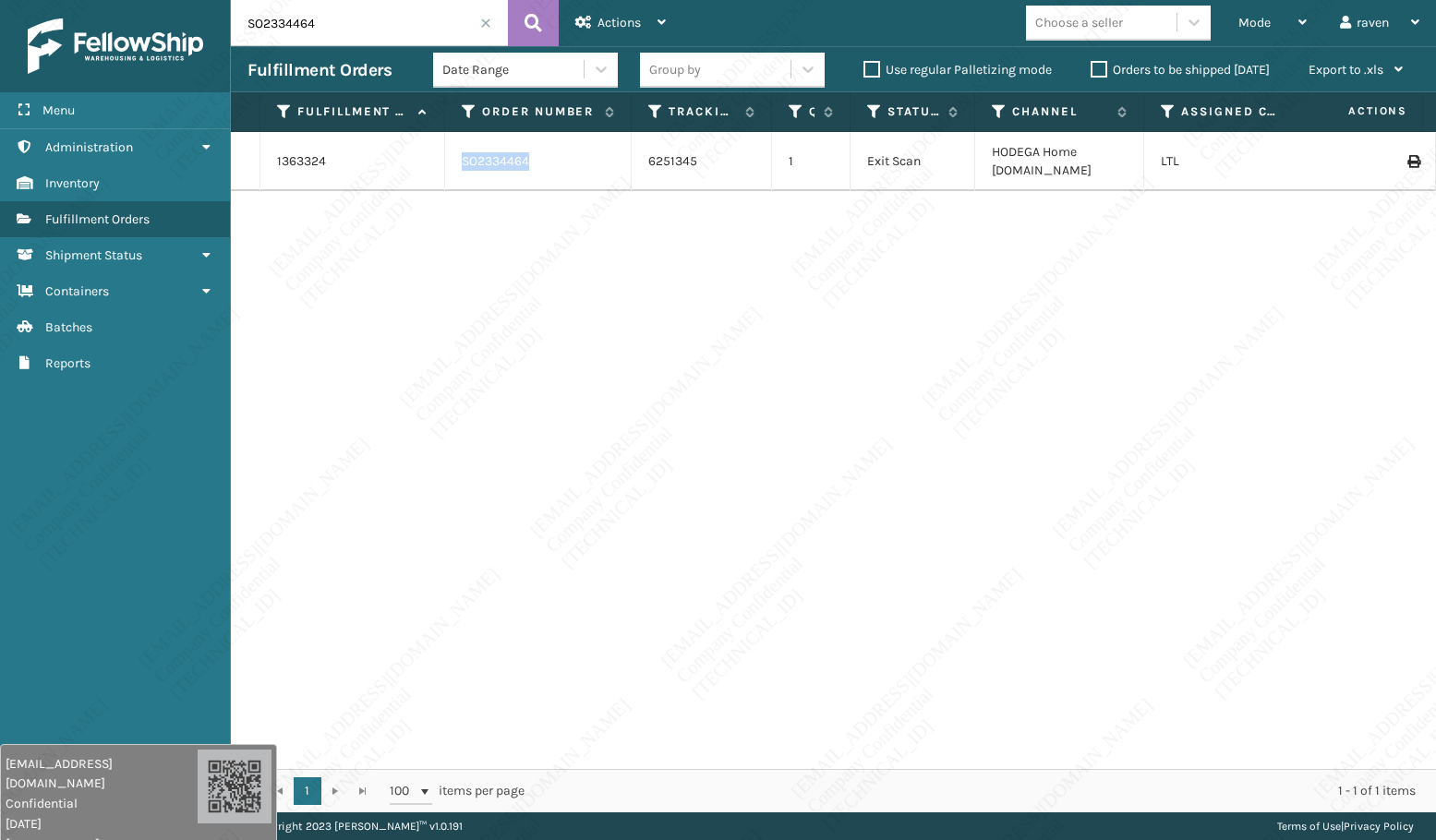
drag, startPoint x: 555, startPoint y: 162, endPoint x: 458, endPoint y: 163, distance: 97.0
click at [458, 163] on td "SO2334464" at bounding box center [539, 161] width 187 height 59
copy td "SO2334464"
click at [740, 311] on div "1363324 SO2334464 6251345 1 Exit Scan HODEGA Home [DOMAIN_NAME] LTL" at bounding box center [833, 450] width 1205 height 637
click at [312, 164] on link "1363324" at bounding box center [302, 161] width 49 height 19
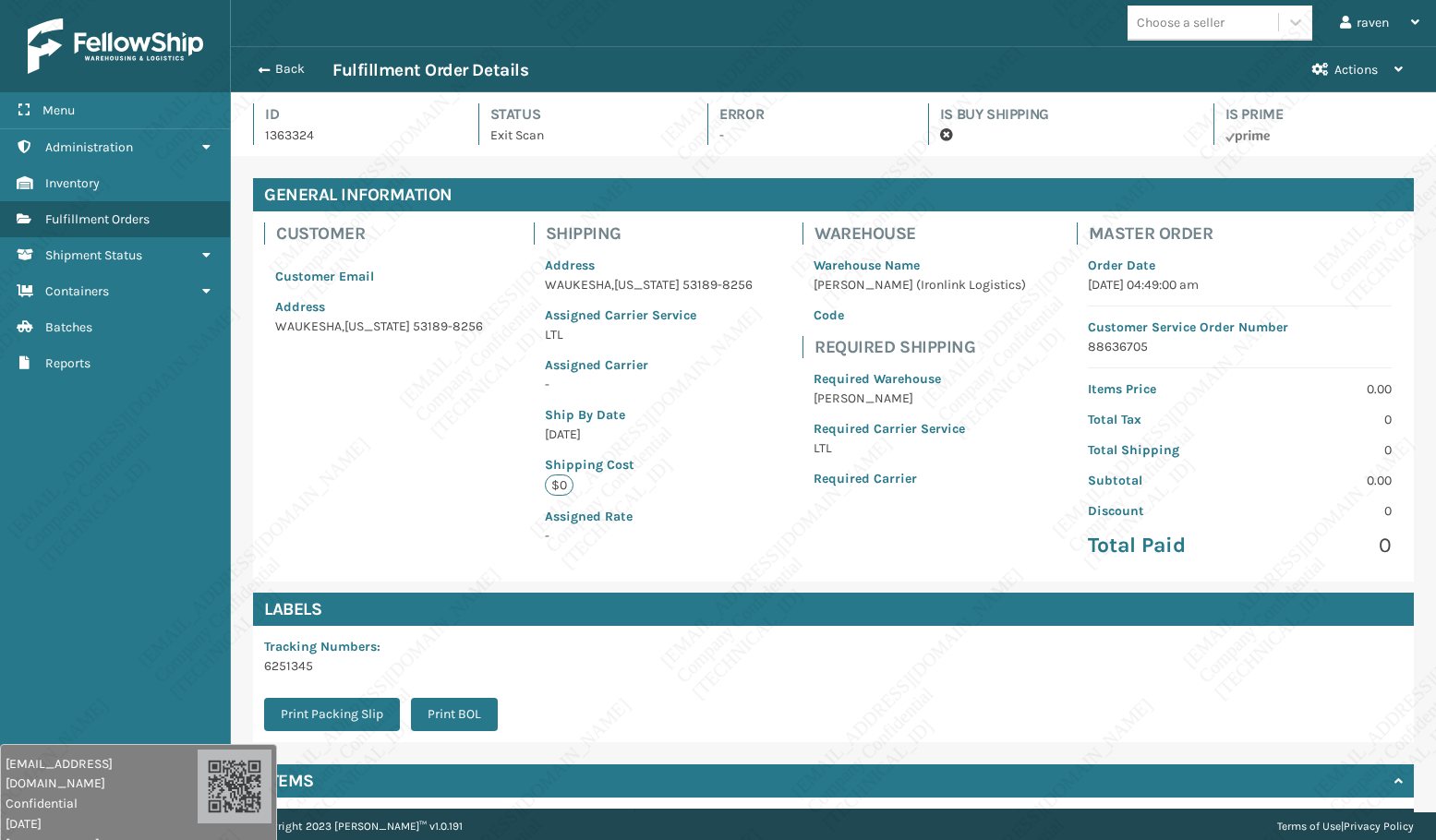
scroll to position [44, 1205]
drag, startPoint x: 667, startPoint y: 438, endPoint x: 551, endPoint y: 437, distance: 116.0
click at [551, 437] on div "Address [GEOGRAPHIC_DATA][US_STATE]-8256 Assigned Carrier Service LTL Assigned …" at bounding box center [649, 400] width 230 height 312
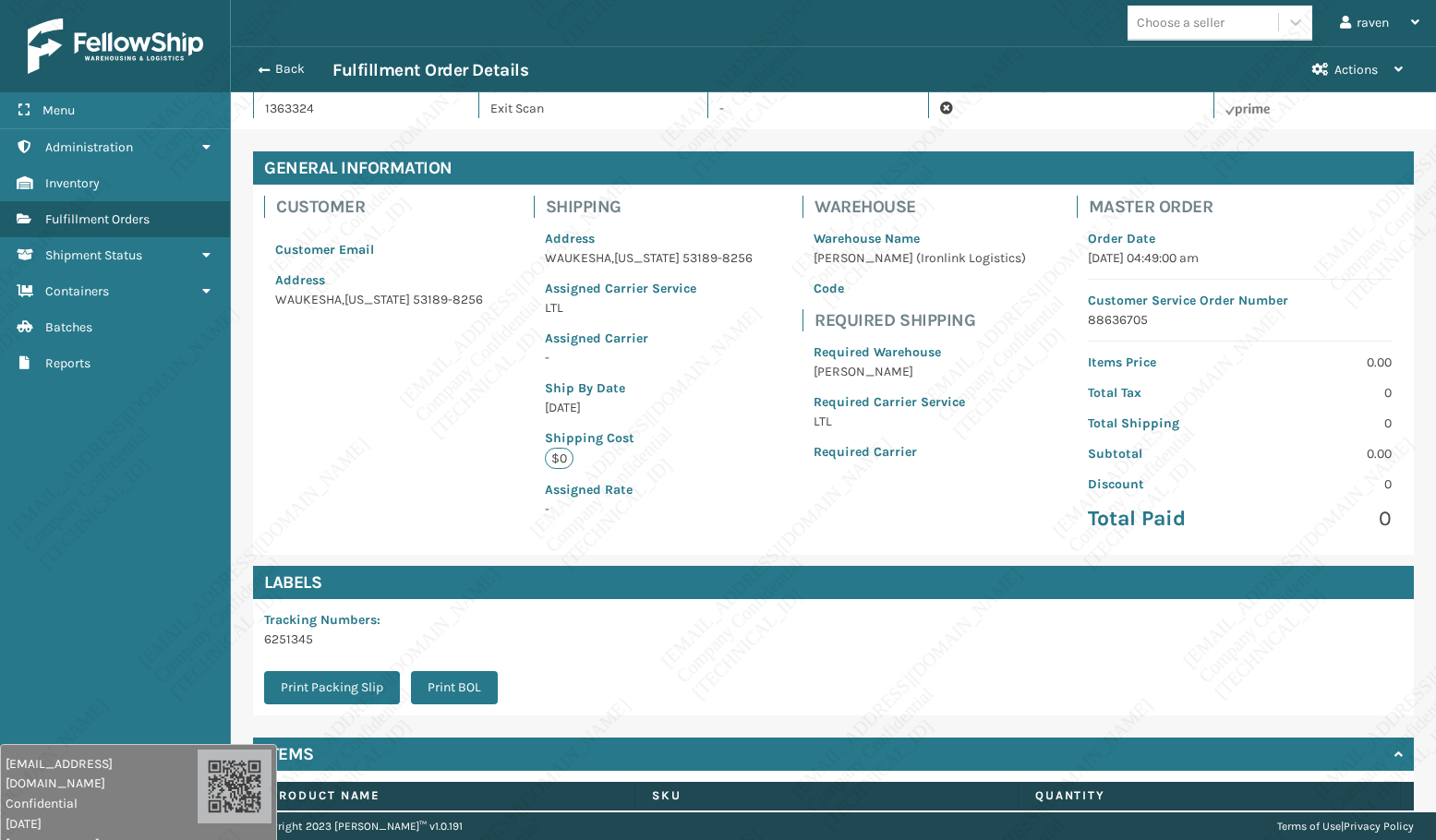
scroll to position [0, 0]
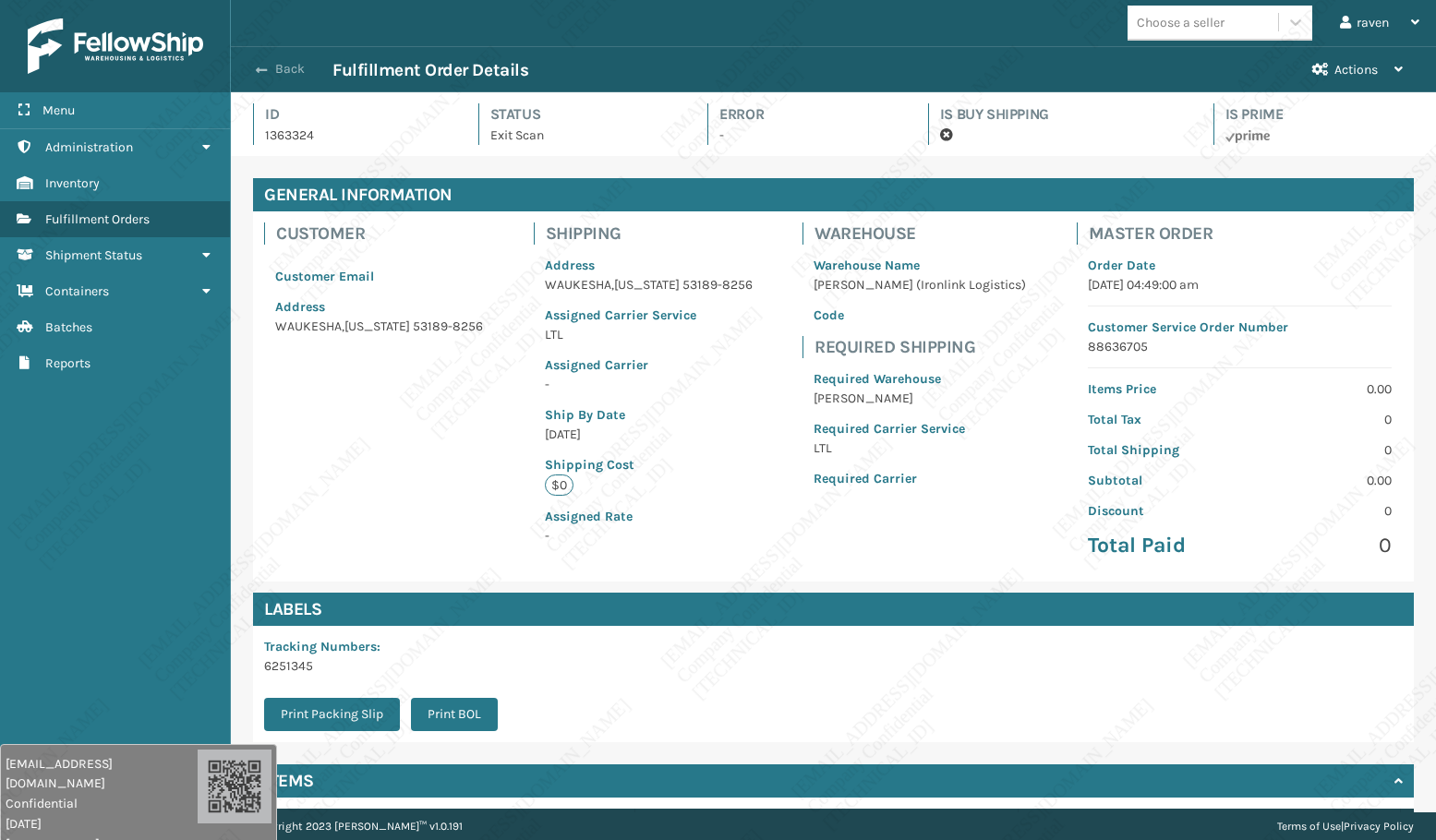
click at [257, 69] on button "Back" at bounding box center [289, 69] width 85 height 17
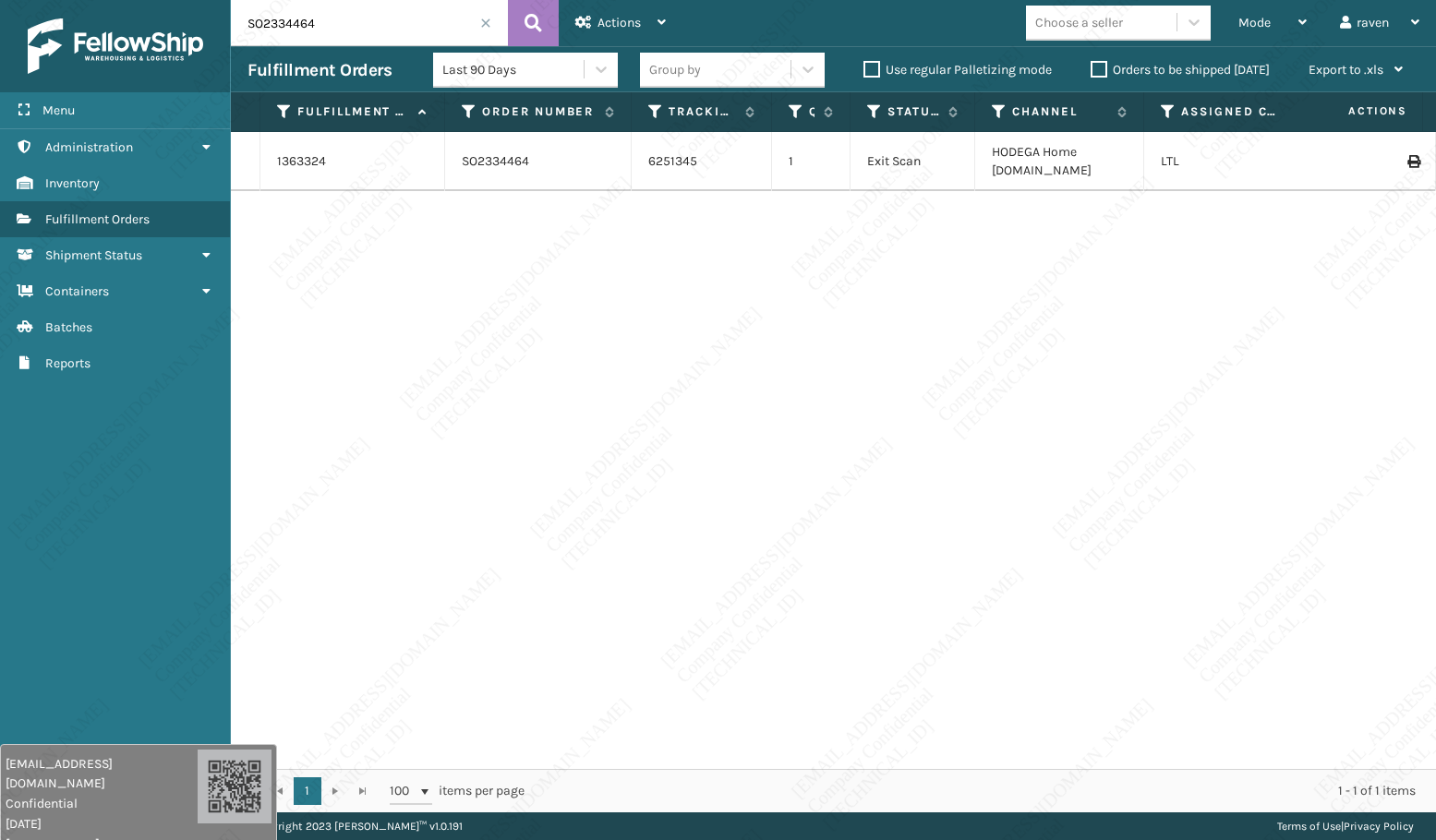
click at [314, 7] on input "SO2334464" at bounding box center [369, 22] width 277 height 46
paste input "447910"
type input "SO2447910"
click at [525, 25] on button at bounding box center [533, 22] width 50 height 46
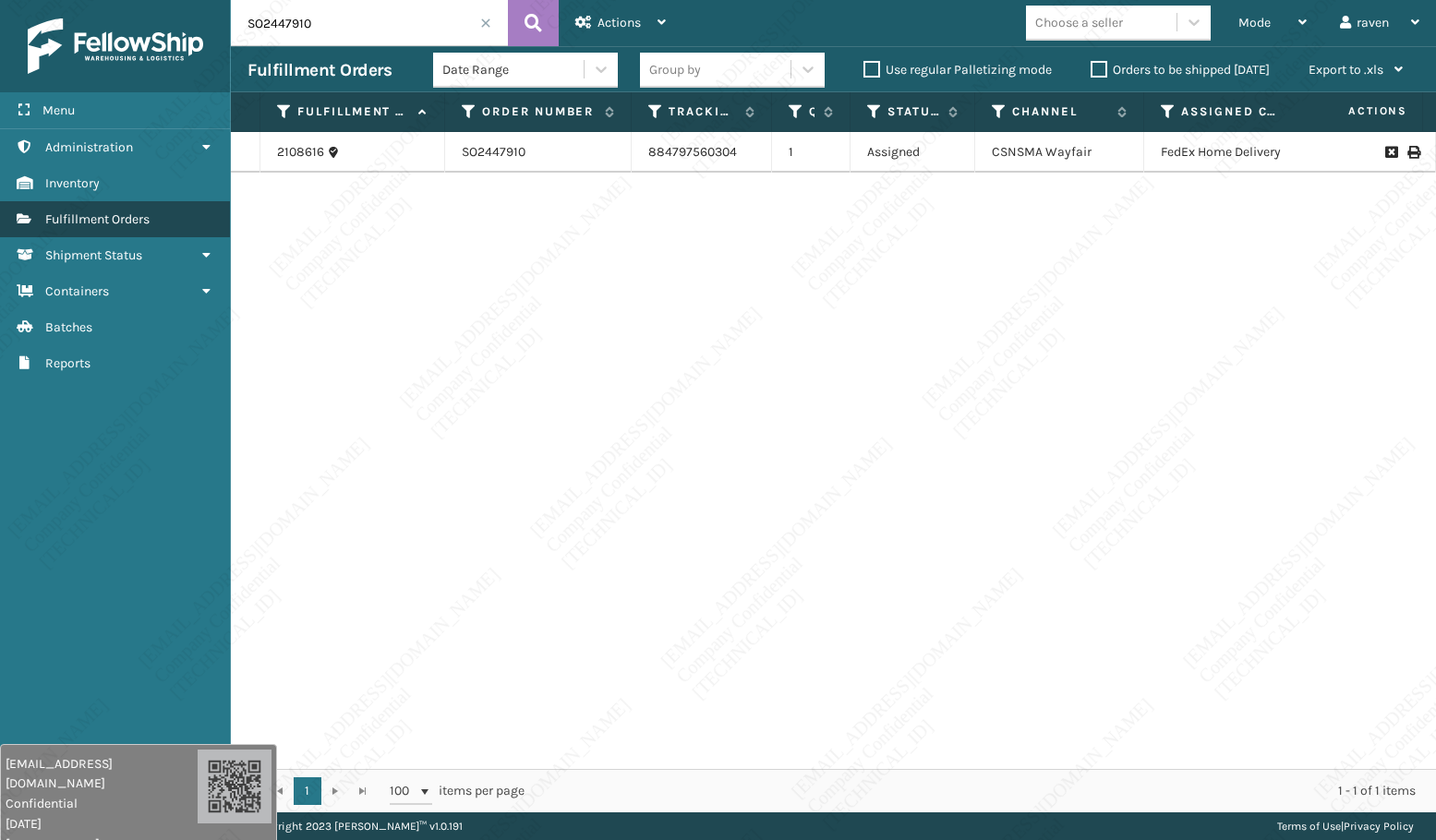
click at [85, 221] on span "Fulfillment Orders" at bounding box center [97, 219] width 105 height 16
click at [1272, 11] on div "Mode" at bounding box center [1273, 22] width 68 height 46
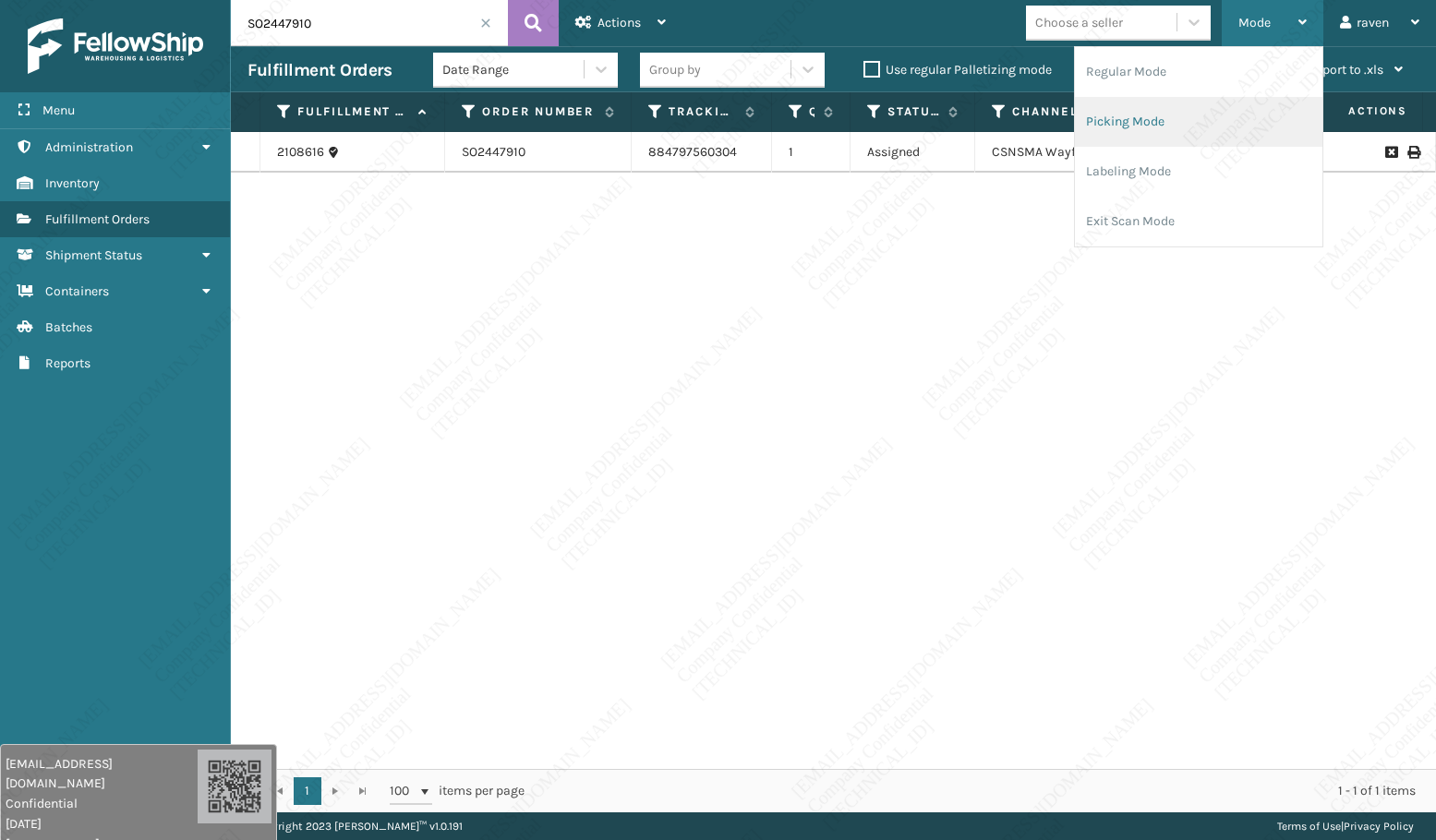
click at [1205, 105] on li "Picking Mode" at bounding box center [1199, 121] width 247 height 49
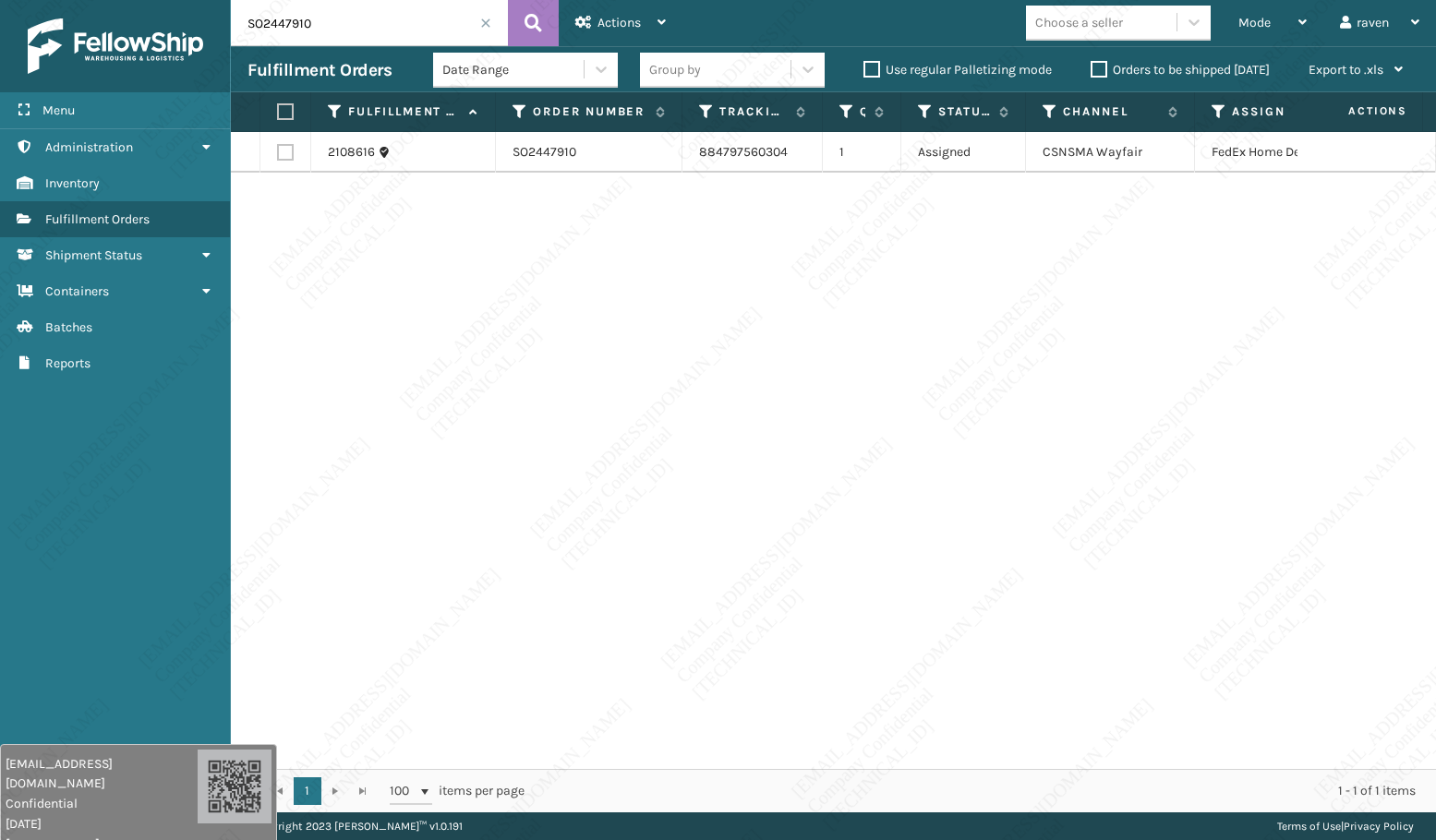
click at [944, 371] on div "2108616 SO2447910 884797560304 1 Assigned CSNSMA Wayfair FedEx Home Delivery" at bounding box center [833, 450] width 1205 height 637
click at [489, 23] on span at bounding box center [486, 23] width 11 height 11
click at [1276, 12] on div "Mode" at bounding box center [1273, 22] width 68 height 46
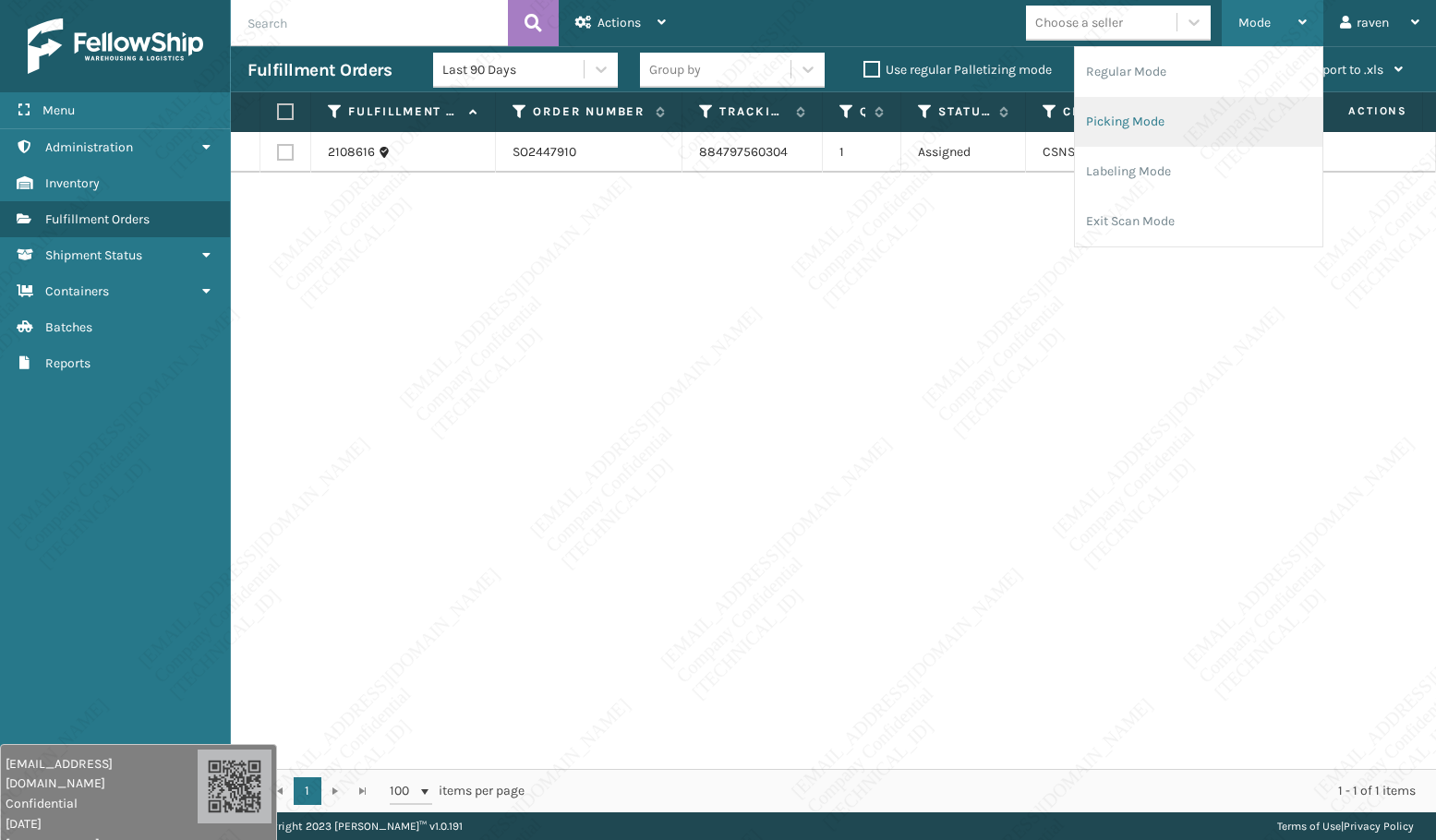
click at [1174, 110] on li "Picking Mode" at bounding box center [1199, 121] width 247 height 49
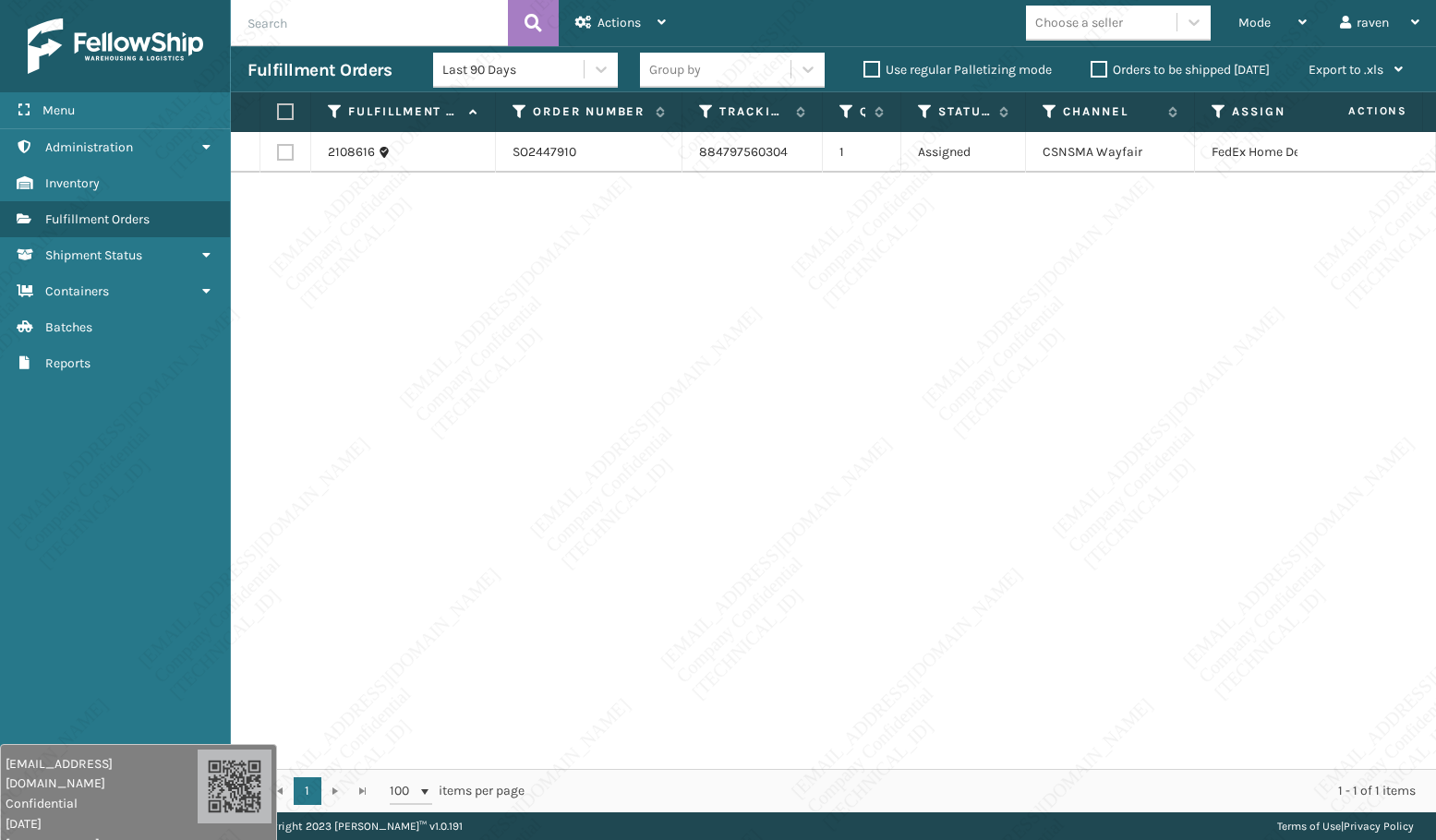
click at [1018, 338] on div "2108616 SO2447910 884797560304 1 Assigned CSNSMA Wayfair FedEx Home Delivery" at bounding box center [833, 450] width 1205 height 637
click at [277, 111] on label at bounding box center [283, 112] width 11 height 17
click at [277, 111] on input "checkbox" at bounding box center [277, 112] width 1 height 12
checkbox input "true"
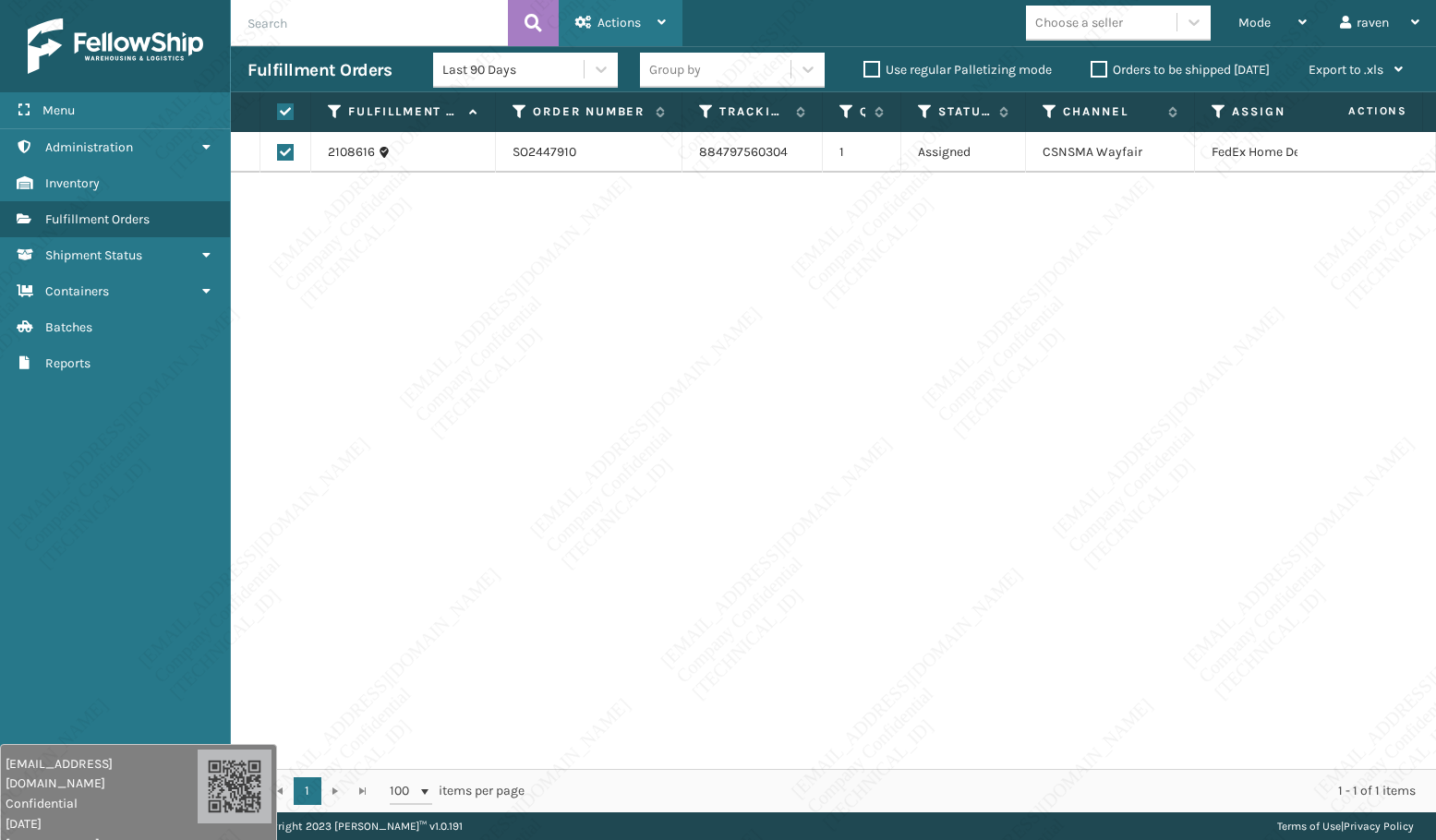
click at [637, 10] on div "Actions" at bounding box center [620, 22] width 91 height 46
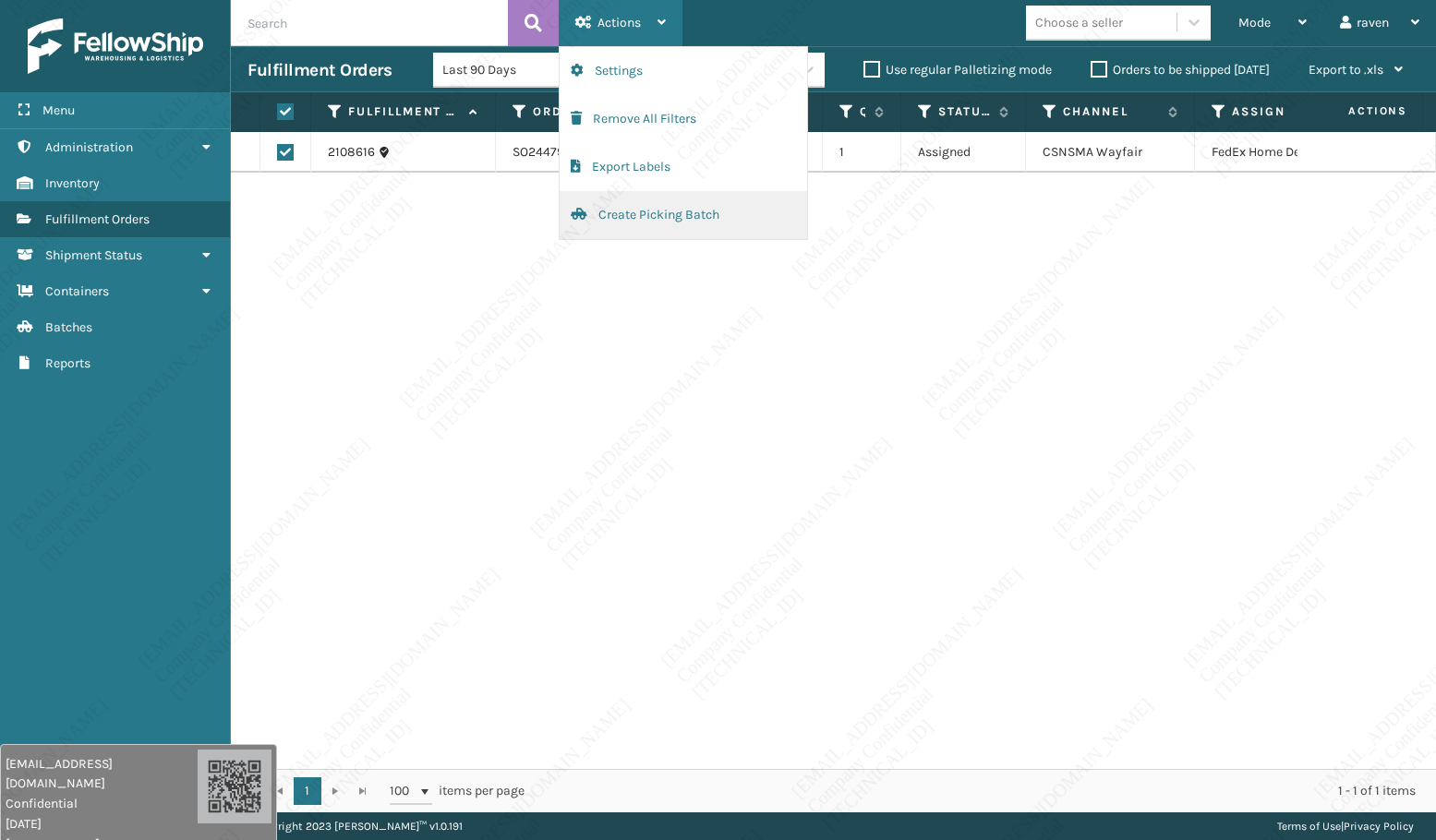
click at [624, 213] on button "Create Picking Batch" at bounding box center [683, 215] width 247 height 48
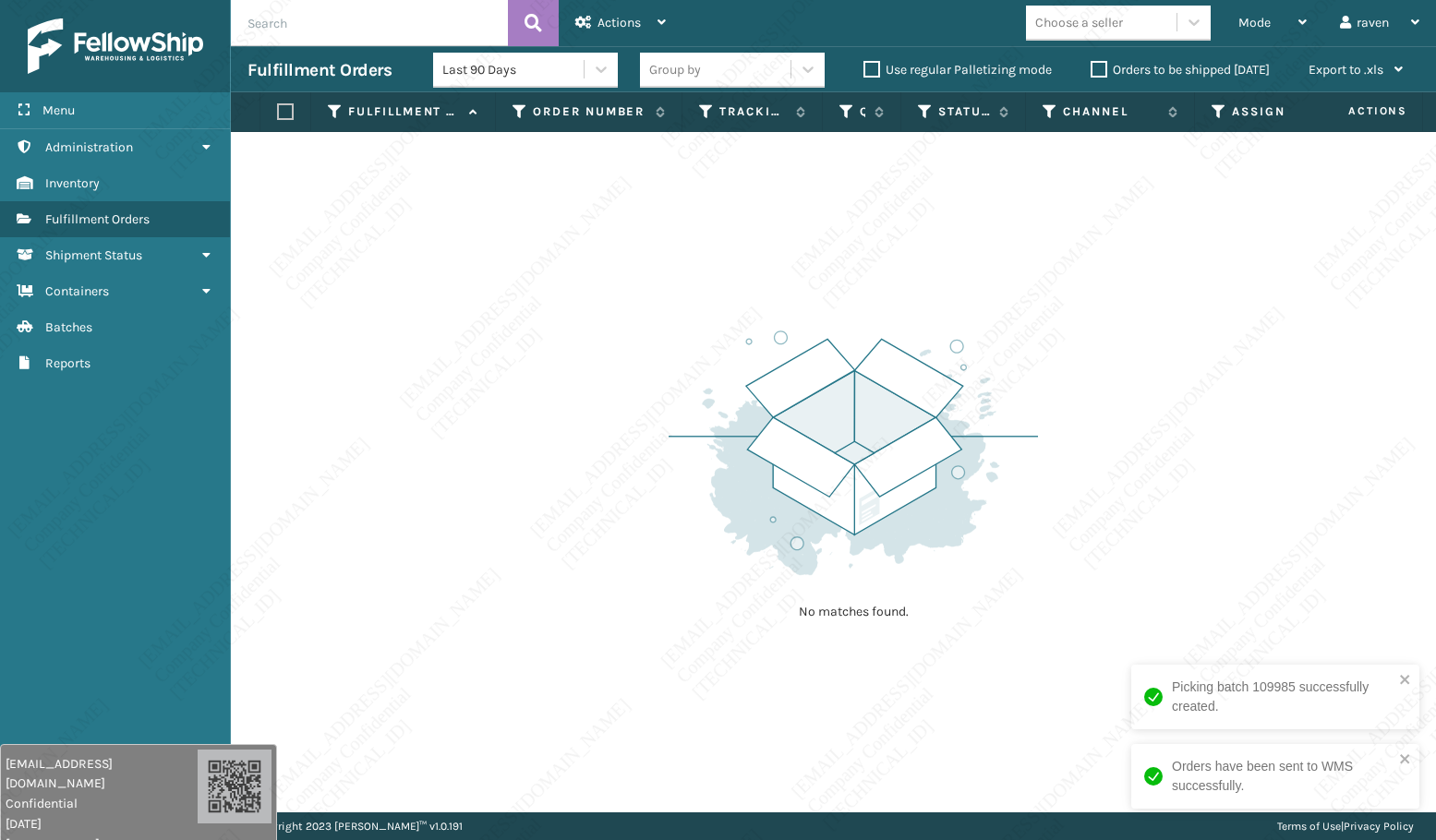
click at [690, 493] on img at bounding box center [853, 453] width 370 height 256
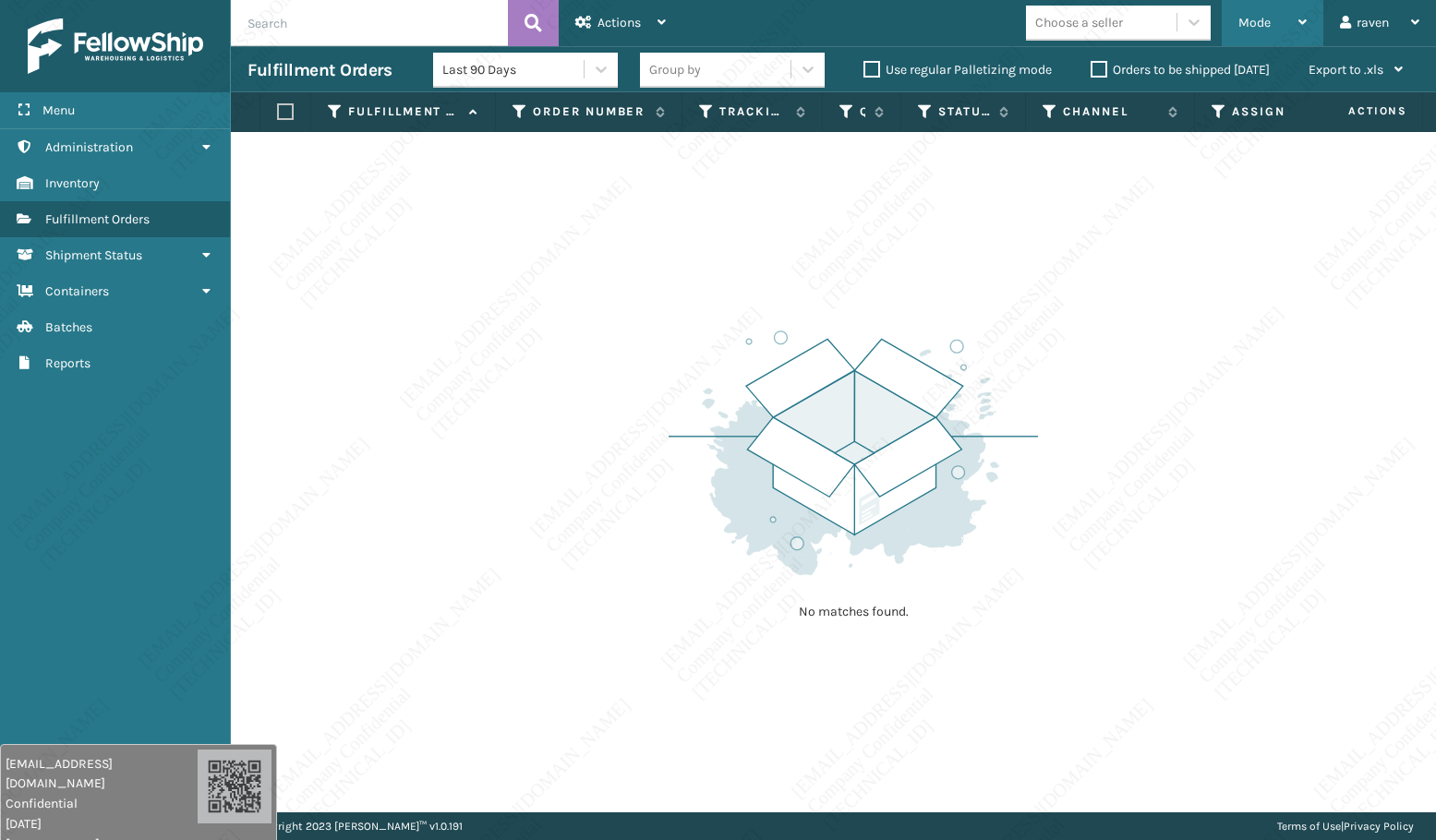
click at [1244, 18] on span "Mode" at bounding box center [1255, 22] width 33 height 16
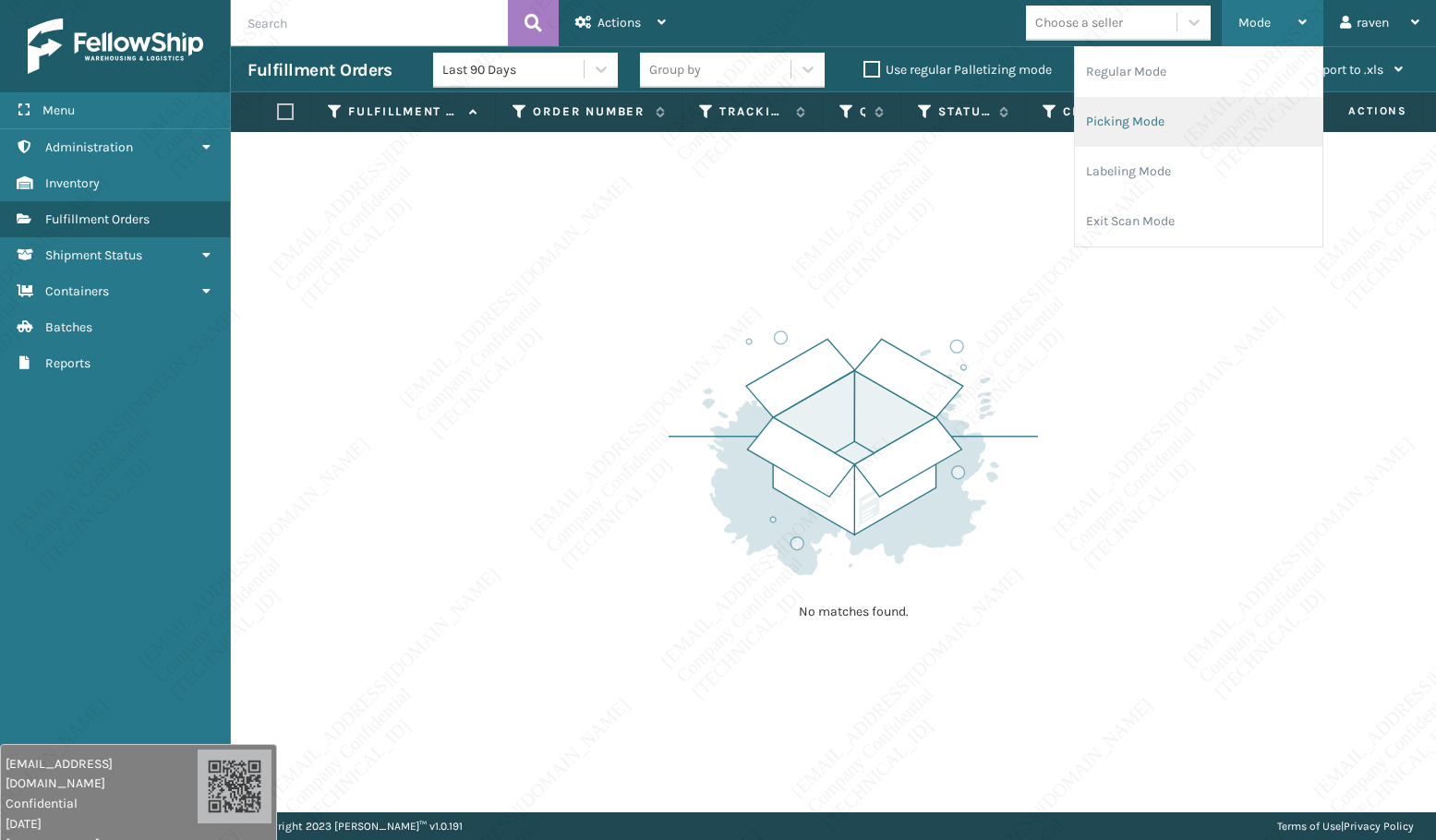
click at [1188, 108] on li "Picking Mode" at bounding box center [1199, 121] width 247 height 49
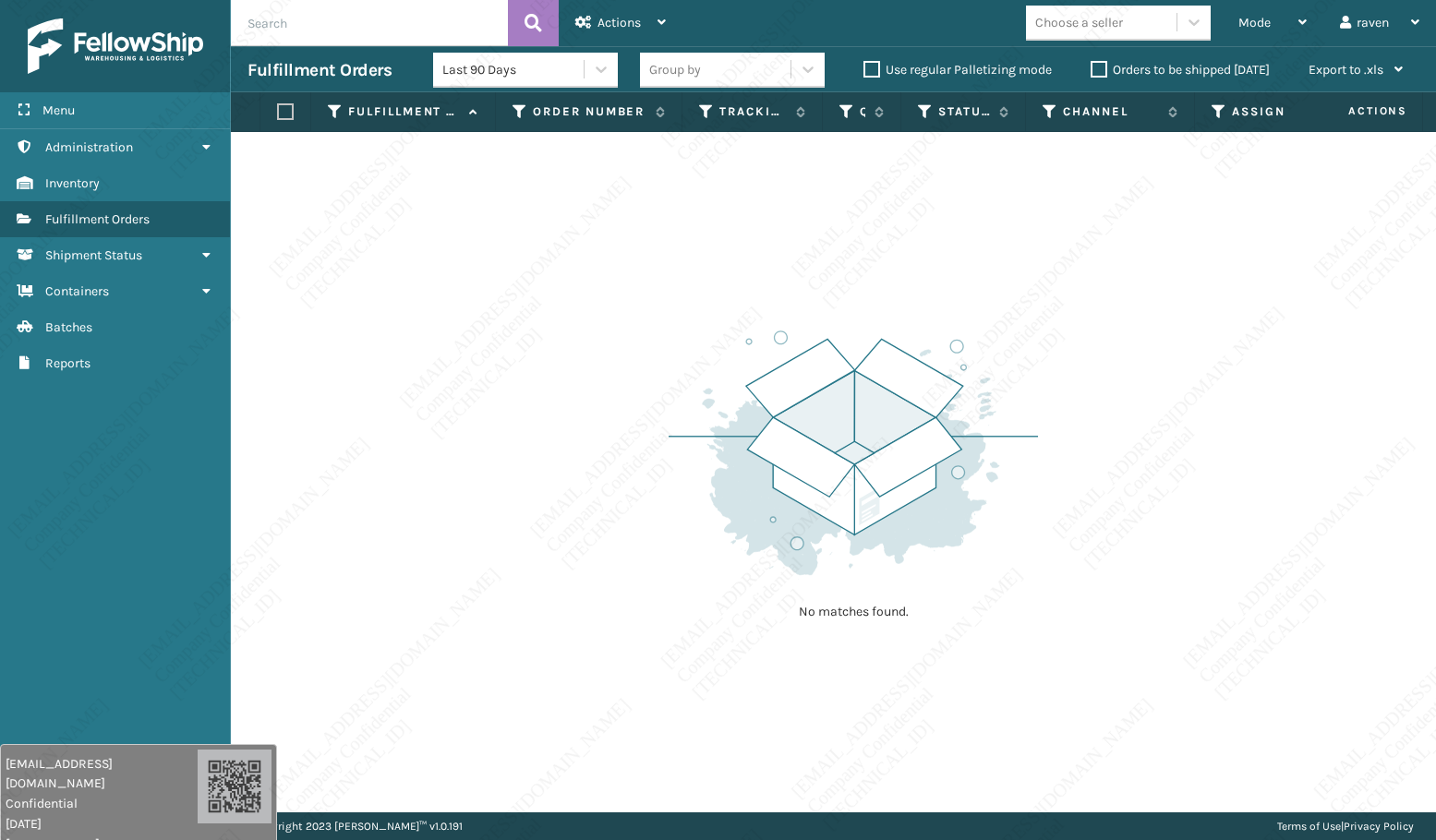
click at [338, 23] on input "text" at bounding box center [369, 22] width 277 height 46
paste input "SO2334464"
type input "SO2334464"
click at [539, 17] on icon at bounding box center [533, 23] width 18 height 28
click at [1258, 13] on div "Mode" at bounding box center [1273, 22] width 68 height 46
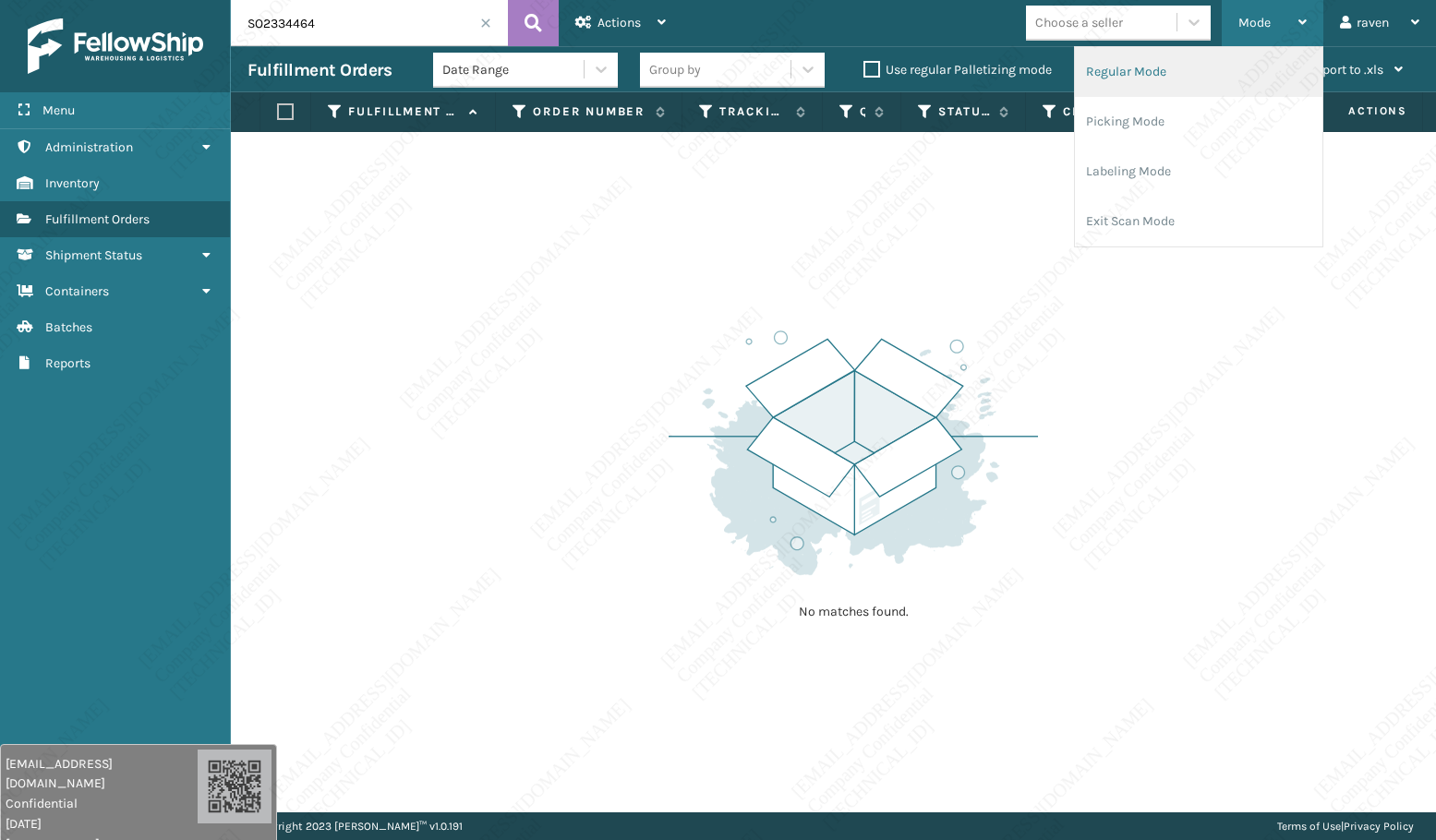
click at [1131, 63] on li "Regular Mode" at bounding box center [1199, 71] width 247 height 49
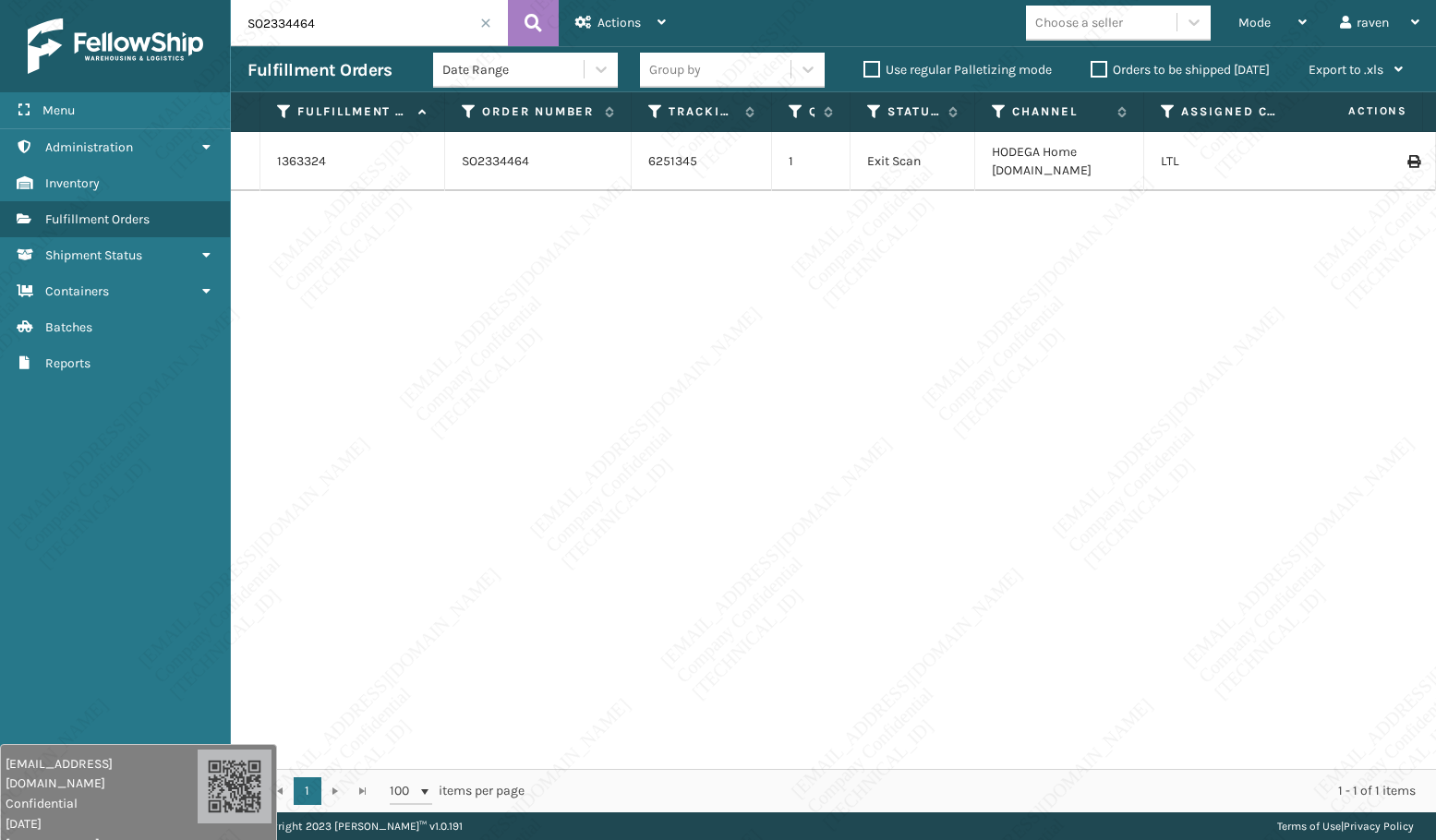
click at [964, 303] on div "1363324 SO2334464 6251345 1 Exit Scan HODEGA Home [DOMAIN_NAME] LTL" at bounding box center [833, 450] width 1205 height 637
click at [309, 159] on link "1363324" at bounding box center [302, 161] width 49 height 19
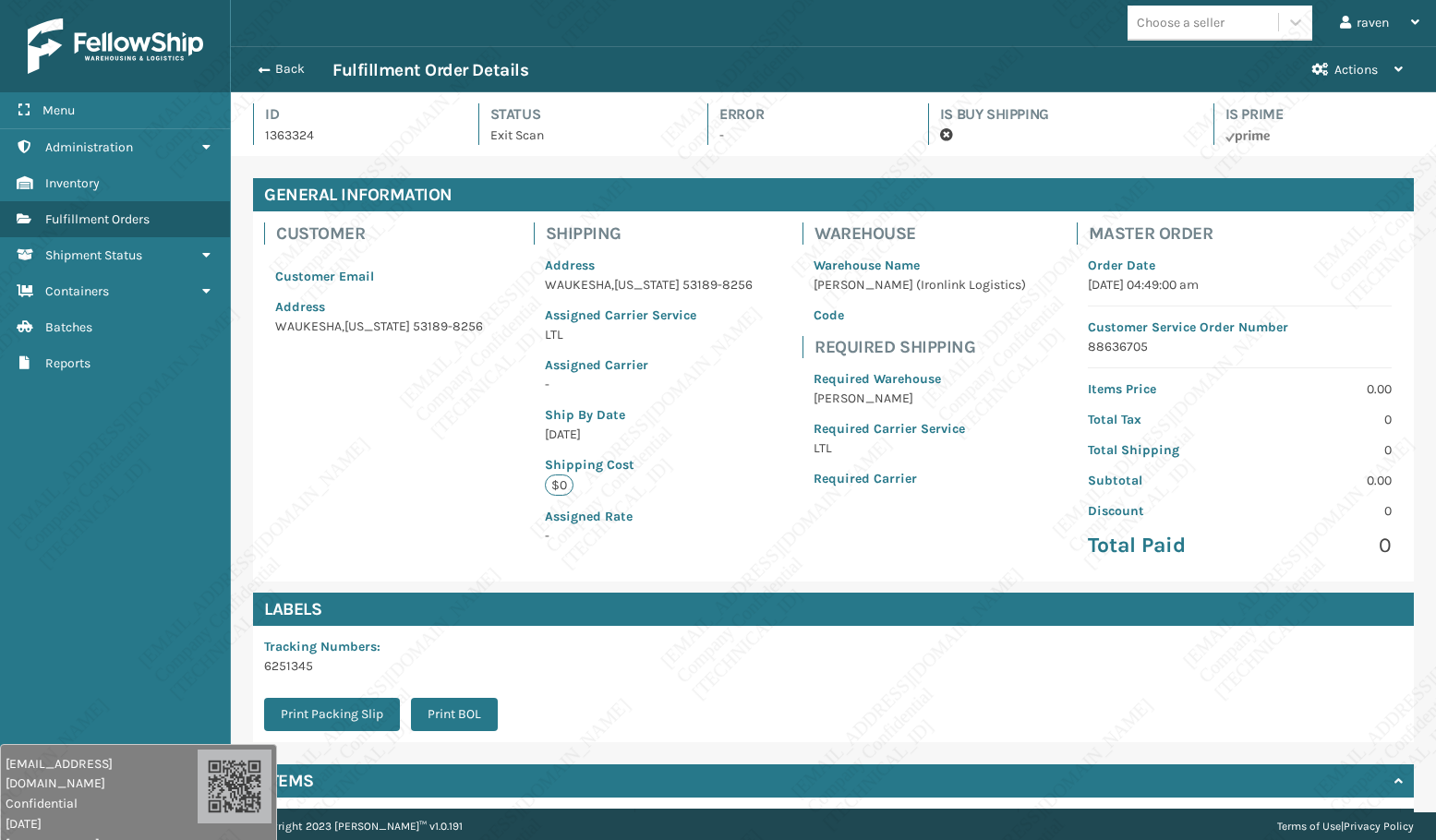
scroll to position [44, 1205]
drag, startPoint x: 878, startPoint y: 458, endPoint x: 835, endPoint y: 450, distance: 43.7
click at [835, 450] on div "Required Warehouse [PERSON_NAME] Required Carrier Service LTL Required Carrier" at bounding box center [920, 428] width 234 height 141
click at [983, 493] on div "Required Warehouse [PERSON_NAME] Required Carrier Service LTL Required Carrier" at bounding box center [920, 428] width 234 height 141
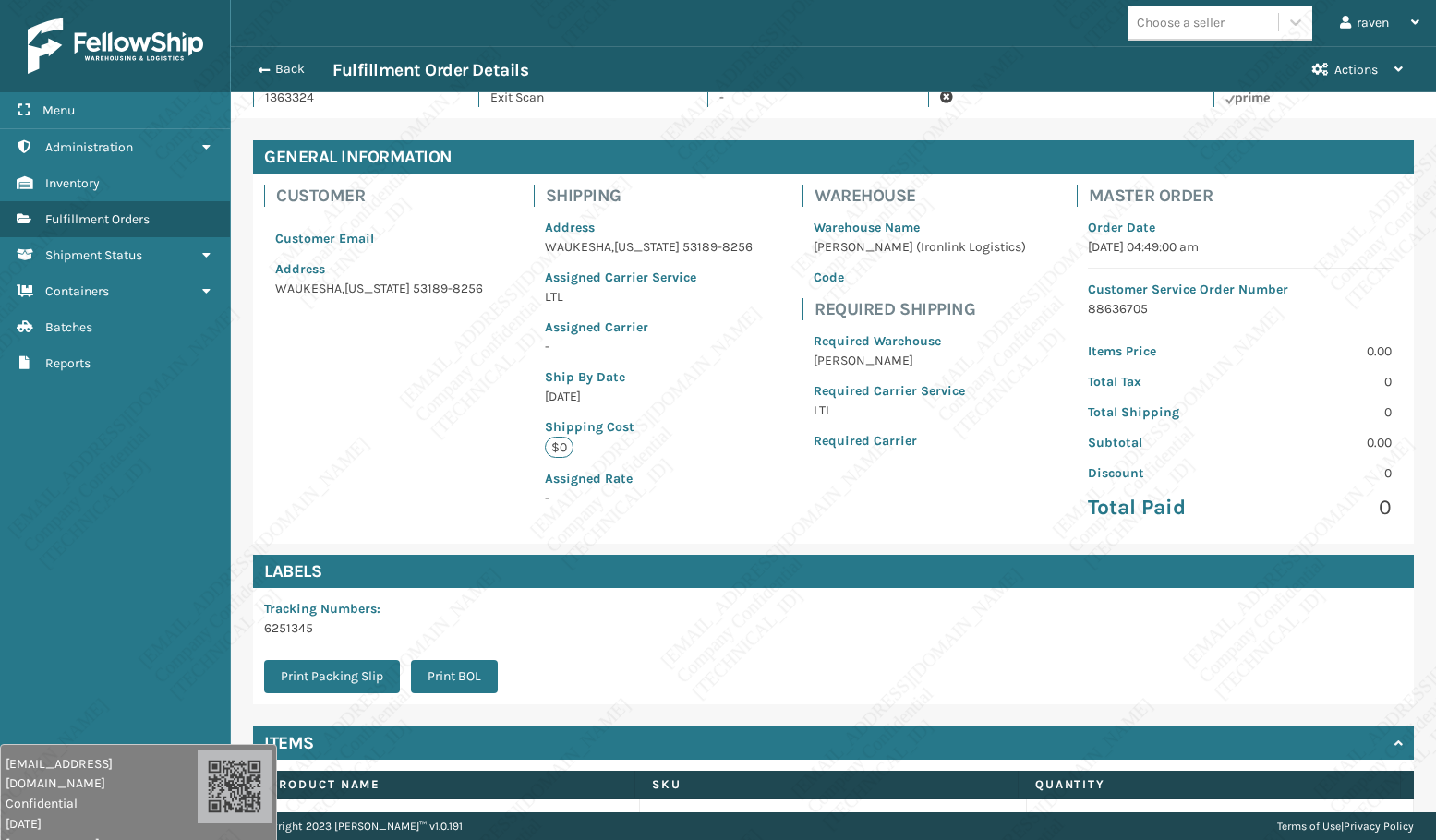
scroll to position [0, 0]
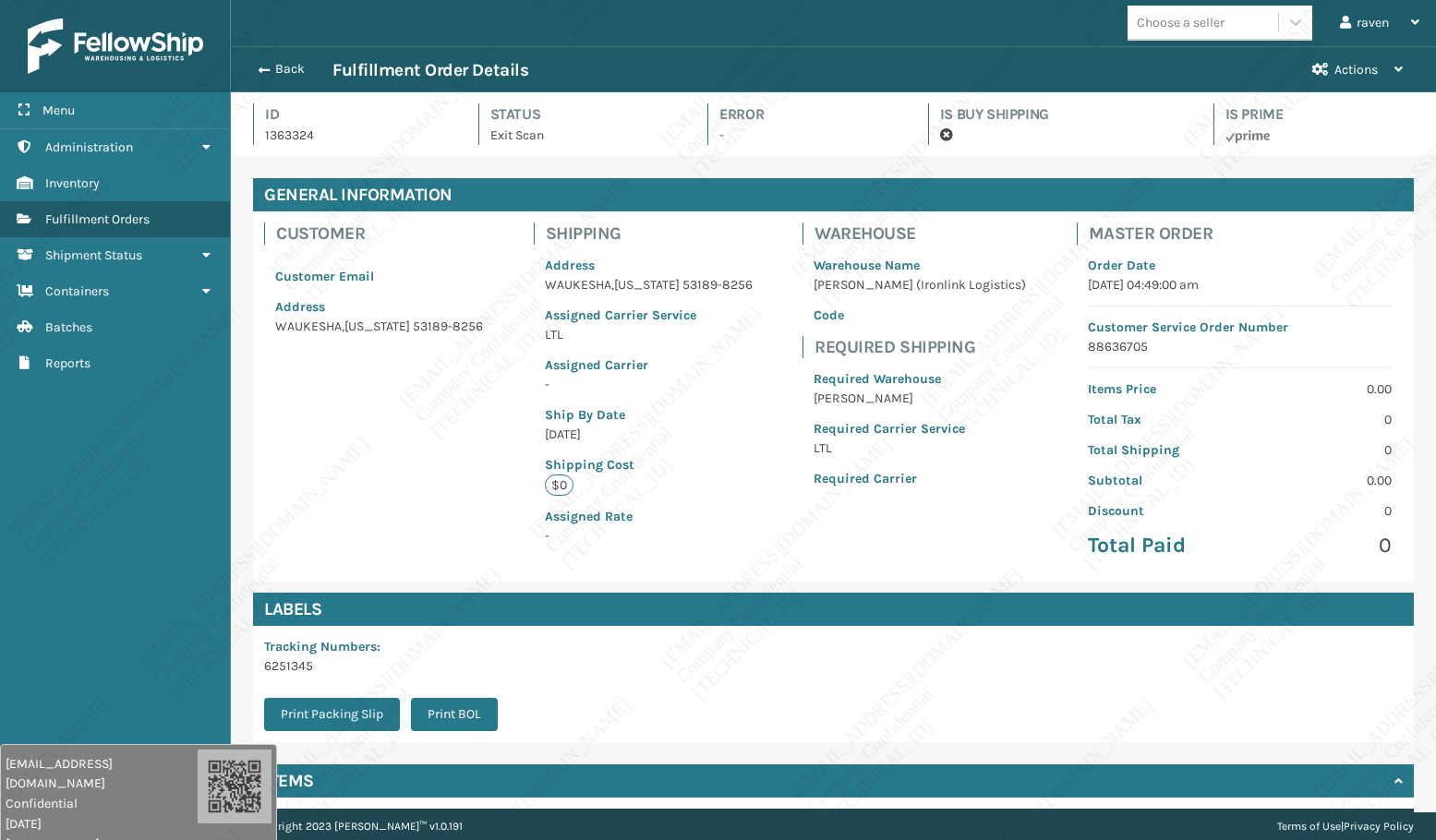
click at [1109, 349] on p "88636705" at bounding box center [1240, 346] width 304 height 20
copy p "88636705"
click at [276, 385] on div "Customer Customer Email Address [GEOGRAPHIC_DATA][US_STATE]-8256 Shipping Addre…" at bounding box center [834, 397] width 1161 height 371
click at [92, 217] on span "Fulfillment Orders" at bounding box center [97, 219] width 105 height 16
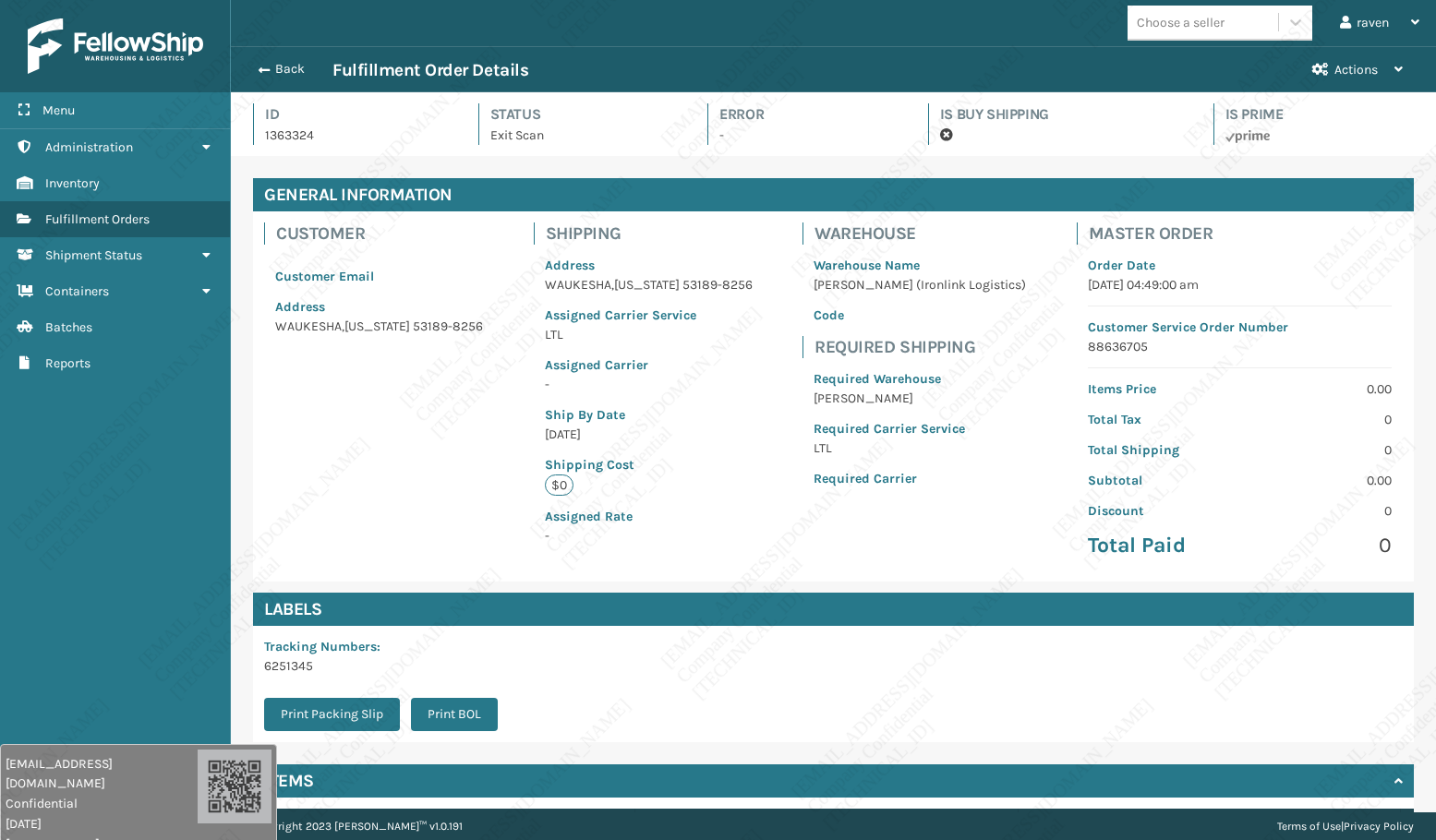
click at [246, 67] on div "Back Fulfillment Order Details Actions" at bounding box center [833, 68] width 1205 height 46
click at [271, 64] on button "Back" at bounding box center [289, 69] width 85 height 17
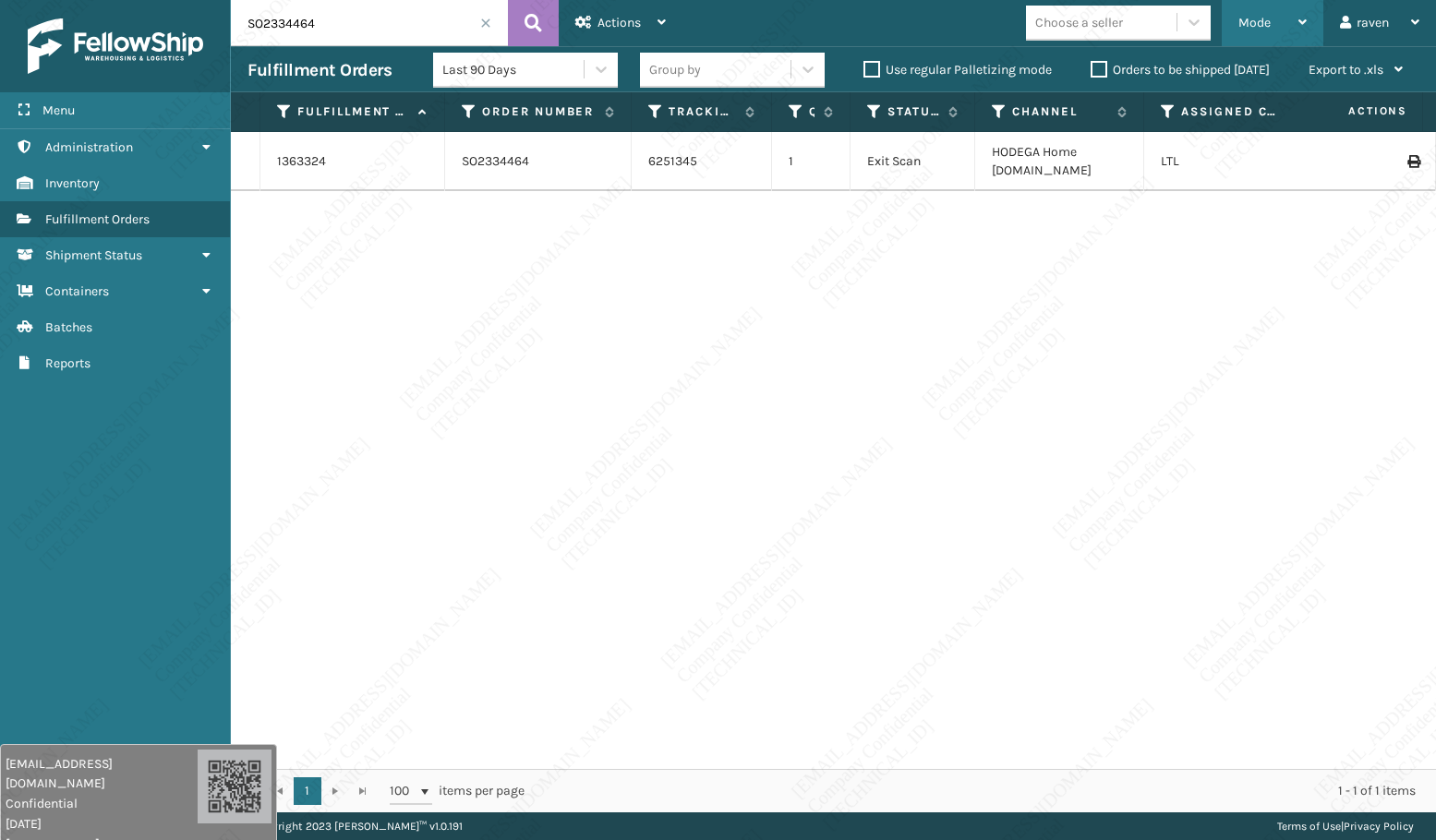
click at [1246, 21] on span "Mode" at bounding box center [1255, 22] width 33 height 16
click at [718, 278] on div "1363324 SO2334464 6251345 1 Exit Scan HODEGA Home [DOMAIN_NAME] LTL" at bounding box center [833, 450] width 1205 height 637
click at [1254, 30] on span "Mode" at bounding box center [1255, 22] width 33 height 16
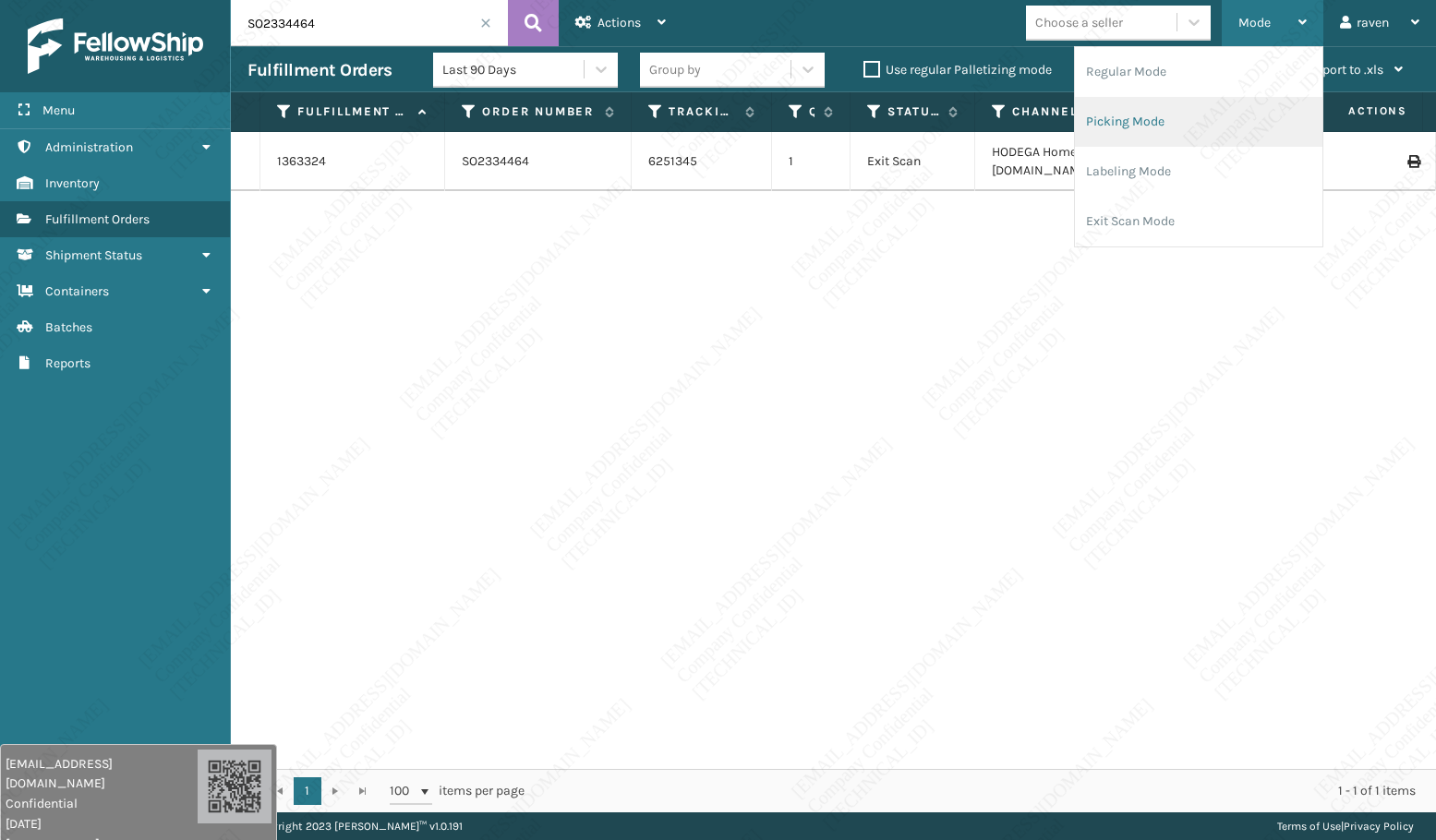
click at [1194, 111] on li "Picking Mode" at bounding box center [1199, 121] width 247 height 49
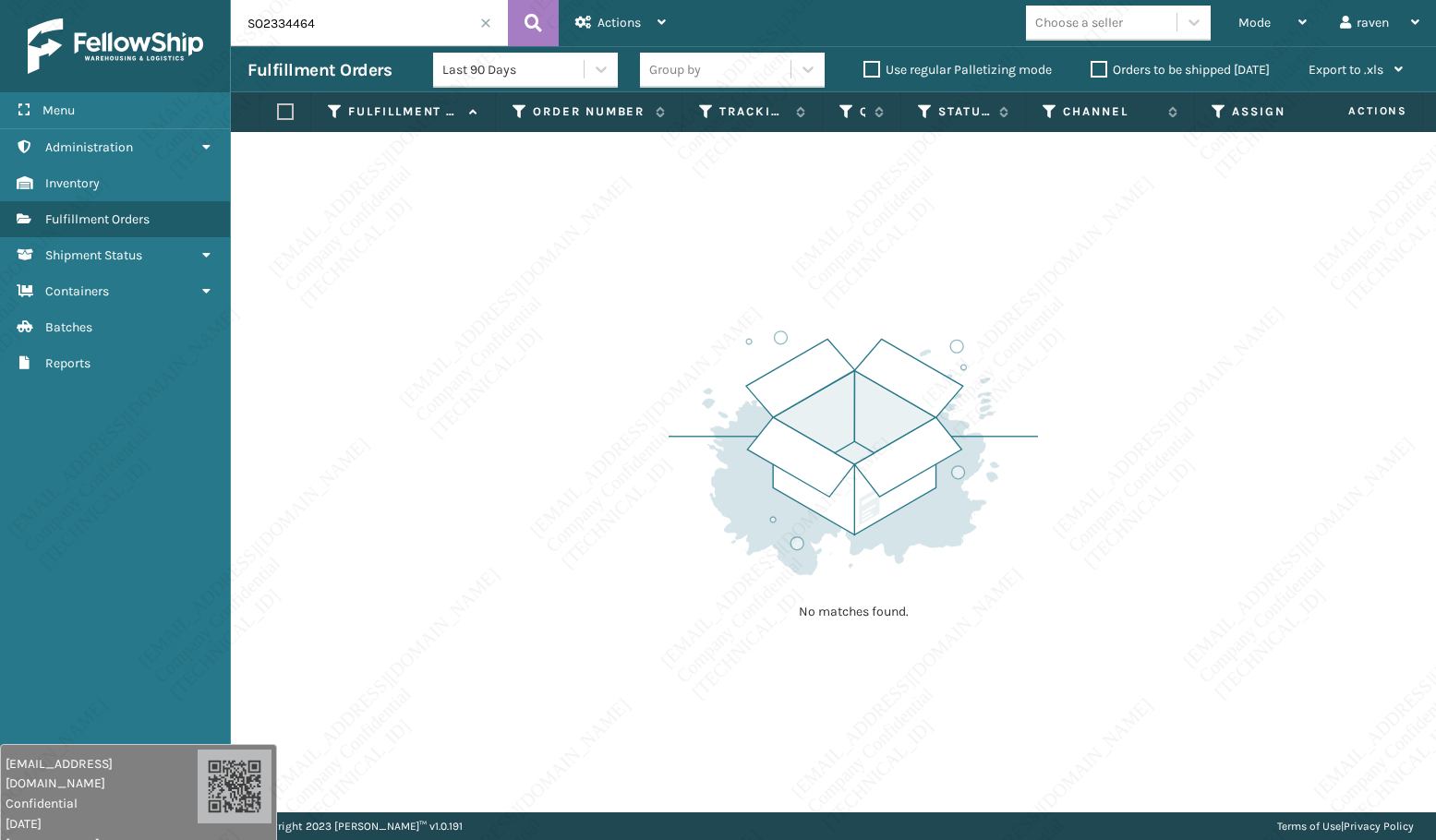
click at [485, 19] on span at bounding box center [486, 23] width 11 height 11
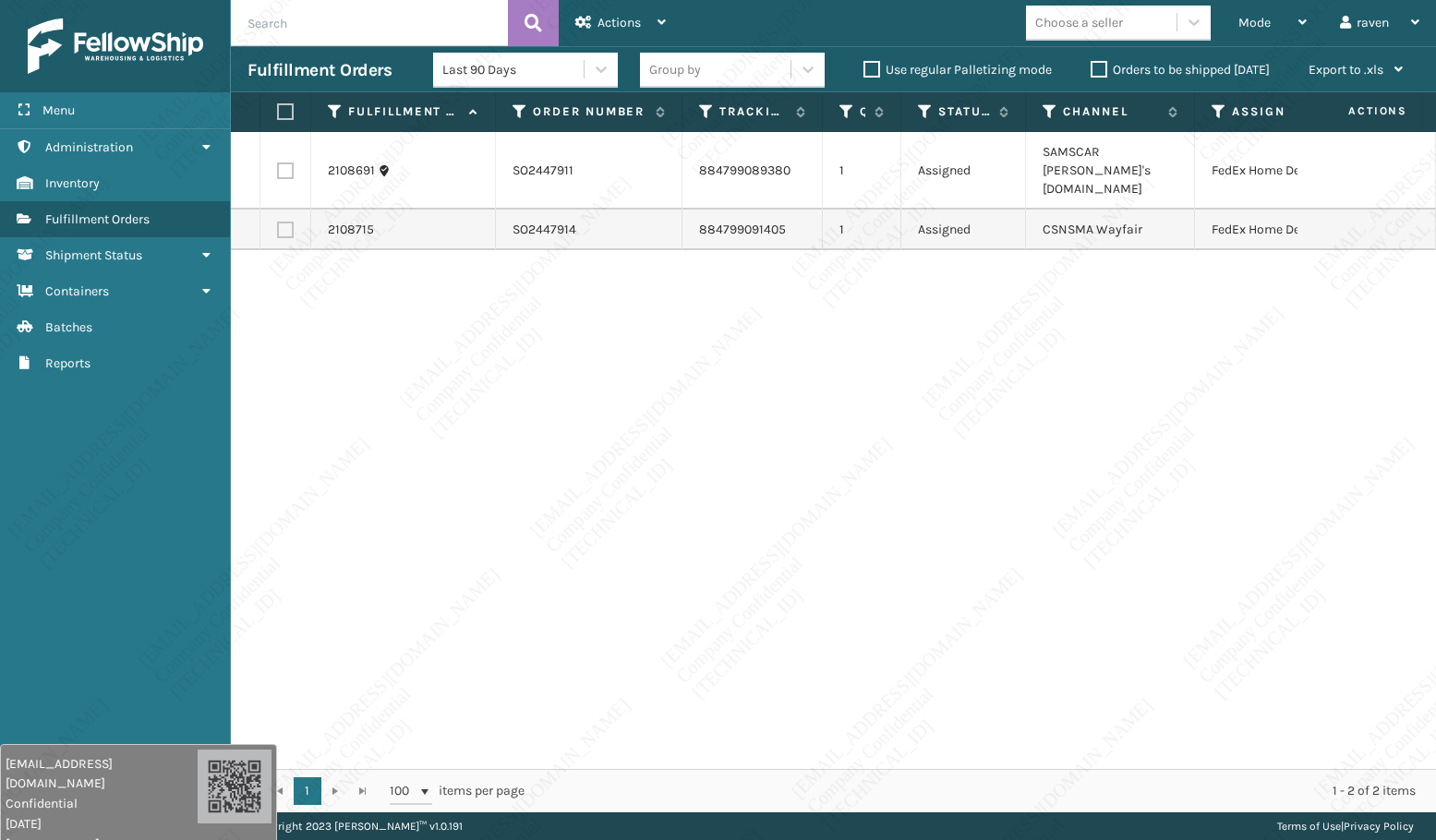
click at [756, 372] on div "2108691 SO2447911 884799089380 1 Assigned SAMSCAR [PERSON_NAME]'s [DOMAIN_NAME]…" at bounding box center [833, 450] width 1205 height 637
click at [289, 112] on label at bounding box center [283, 112] width 11 height 17
click at [278, 112] on input "checkbox" at bounding box center [277, 112] width 1 height 12
checkbox input "true"
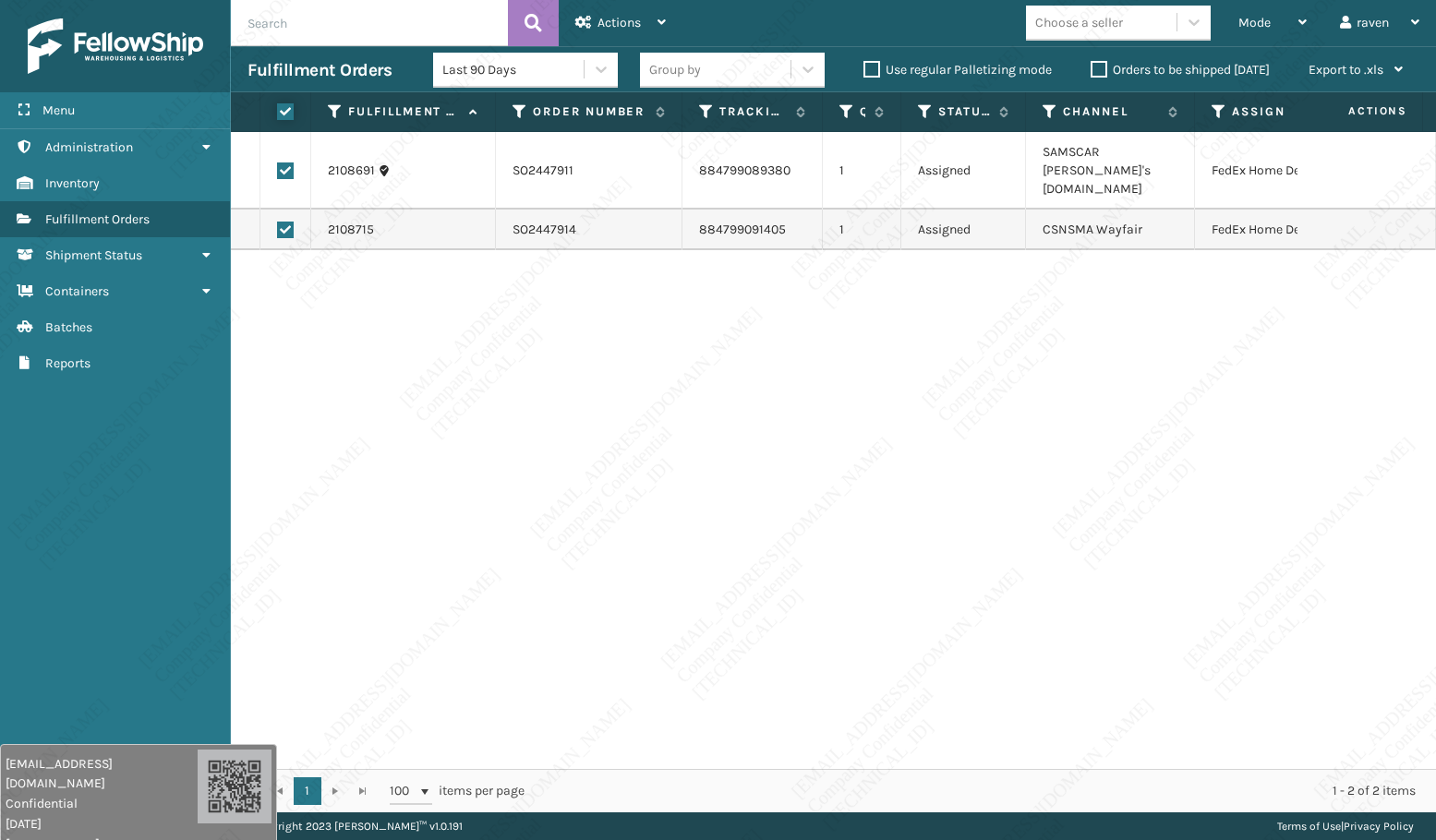
checkbox input "true"
click at [622, 17] on span "Actions" at bounding box center [619, 22] width 44 height 16
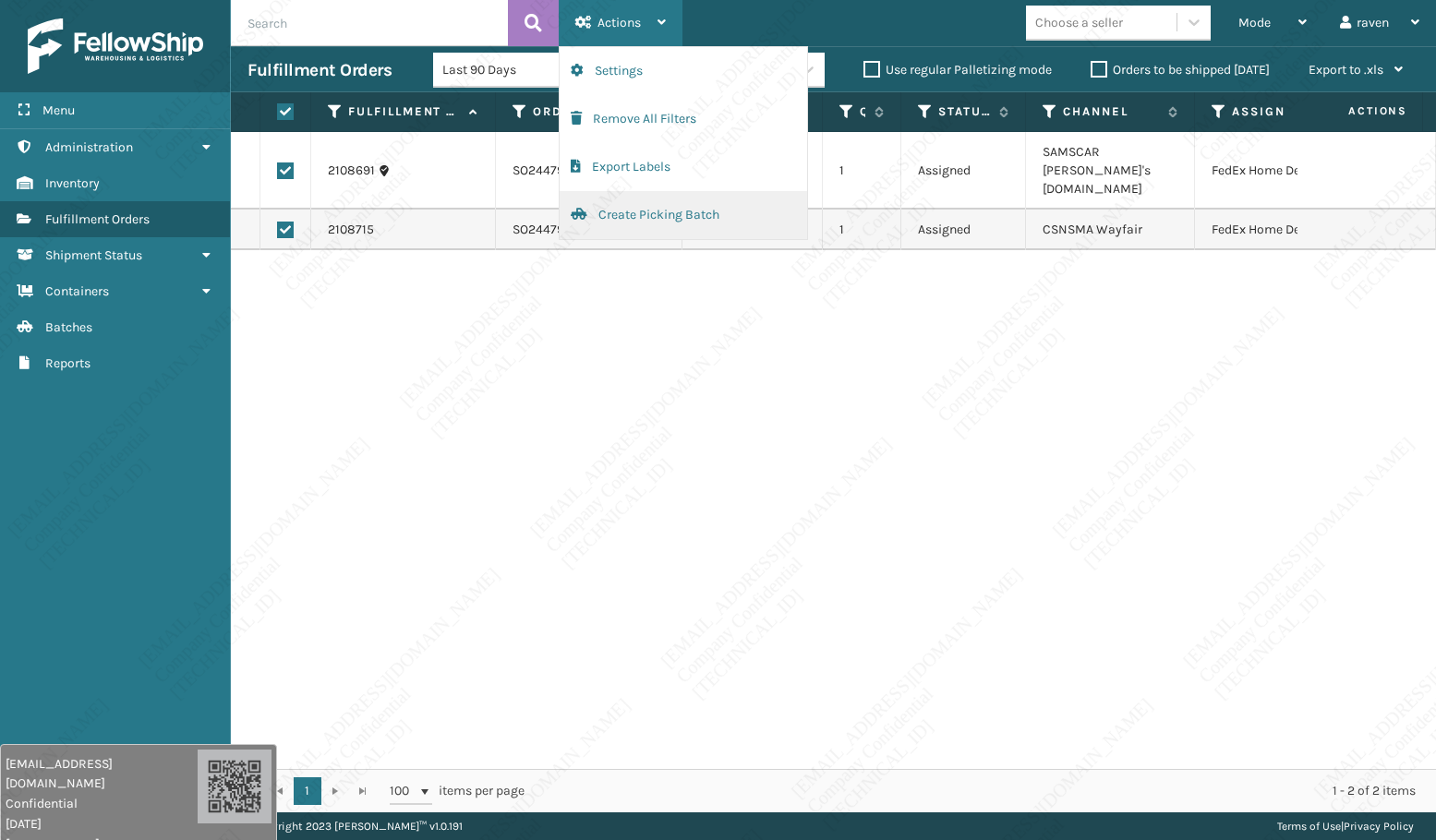
click at [680, 217] on button "Create Picking Batch" at bounding box center [683, 215] width 247 height 48
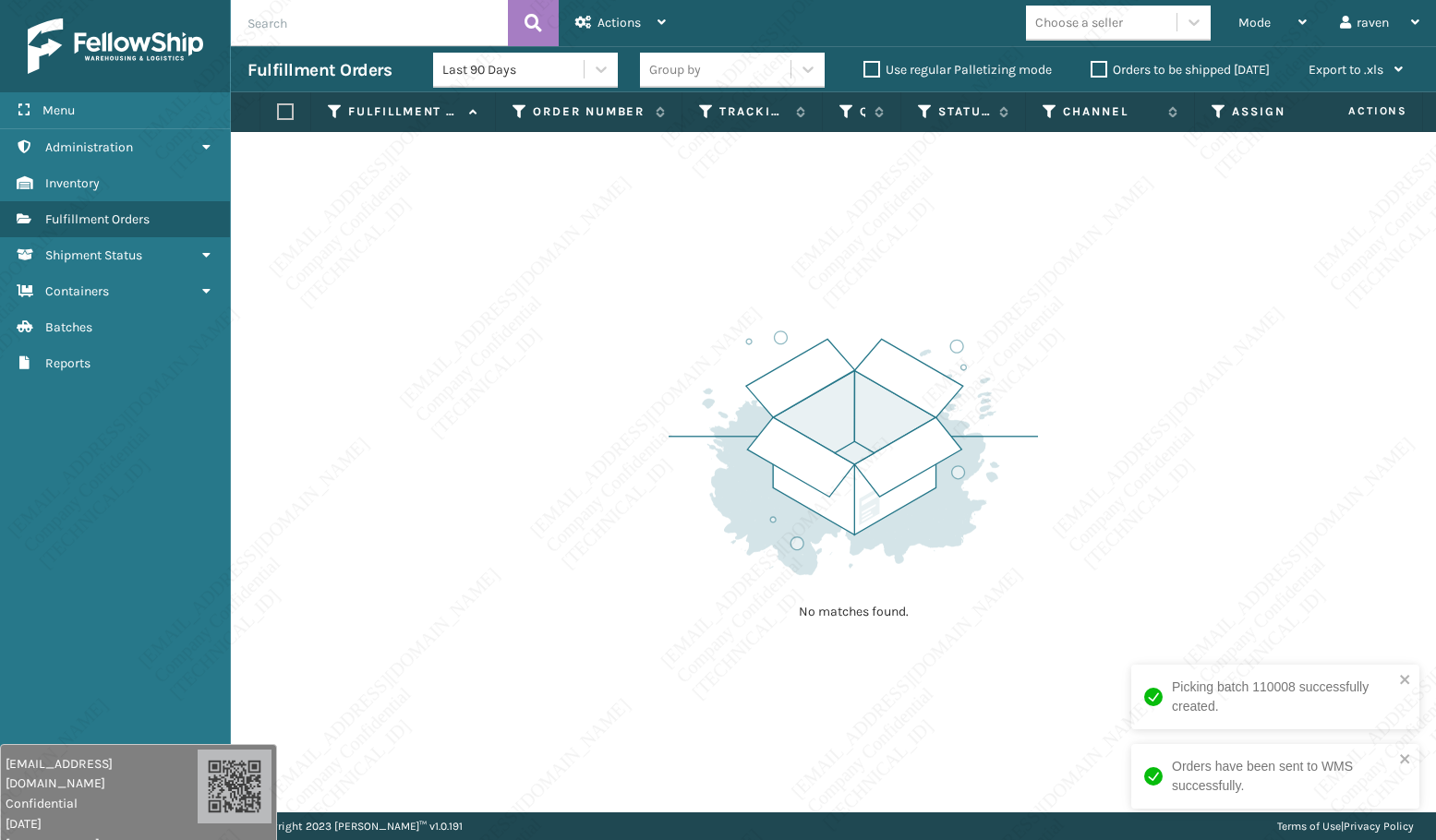
drag, startPoint x: 1169, startPoint y: 558, endPoint x: 358, endPoint y: 92, distance: 935.3
click at [1147, 554] on div "No matches found." at bounding box center [833, 471] width 1205 height 680
click at [1286, 27] on div "Mode" at bounding box center [1273, 22] width 68 height 46
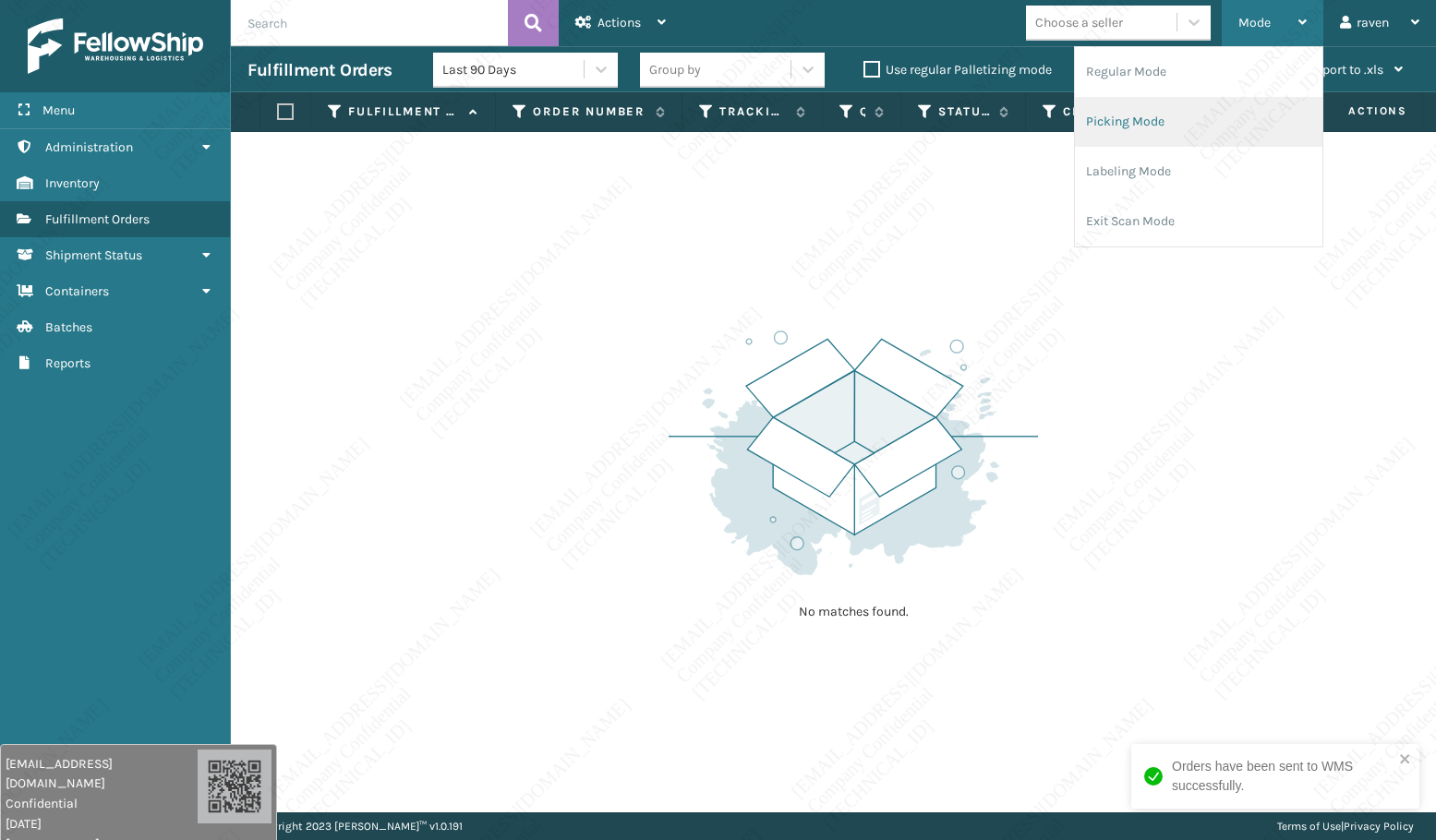
click at [1171, 108] on li "Picking Mode" at bounding box center [1199, 121] width 247 height 49
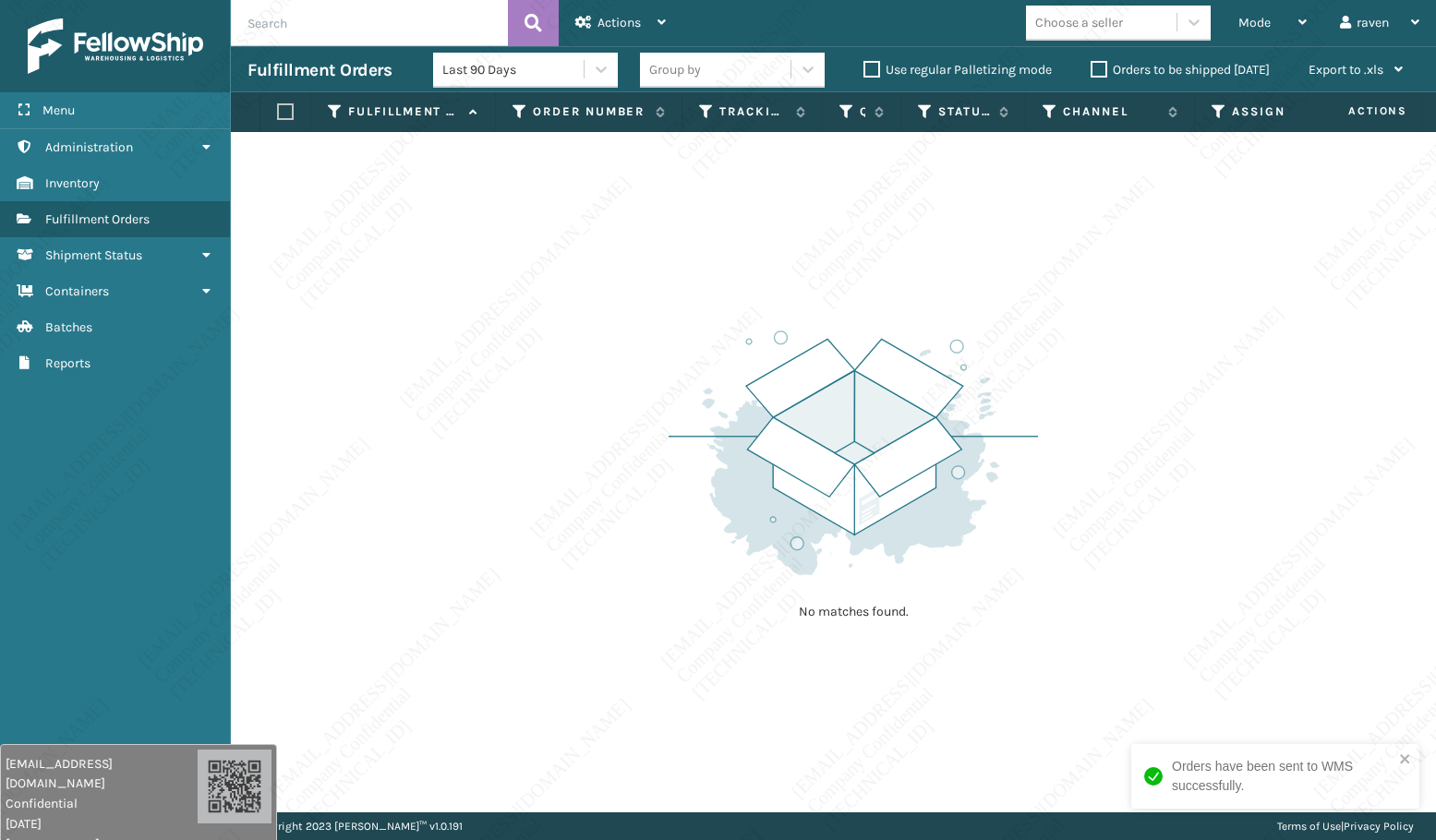
drag, startPoint x: 1058, startPoint y: 437, endPoint x: 1048, endPoint y: 439, distance: 10.2
click at [1048, 439] on div "No matches found." at bounding box center [833, 471] width 1205 height 680
click at [364, 356] on div "No matches found." at bounding box center [833, 471] width 1205 height 680
click at [1257, 35] on div "Mode" at bounding box center [1273, 22] width 68 height 46
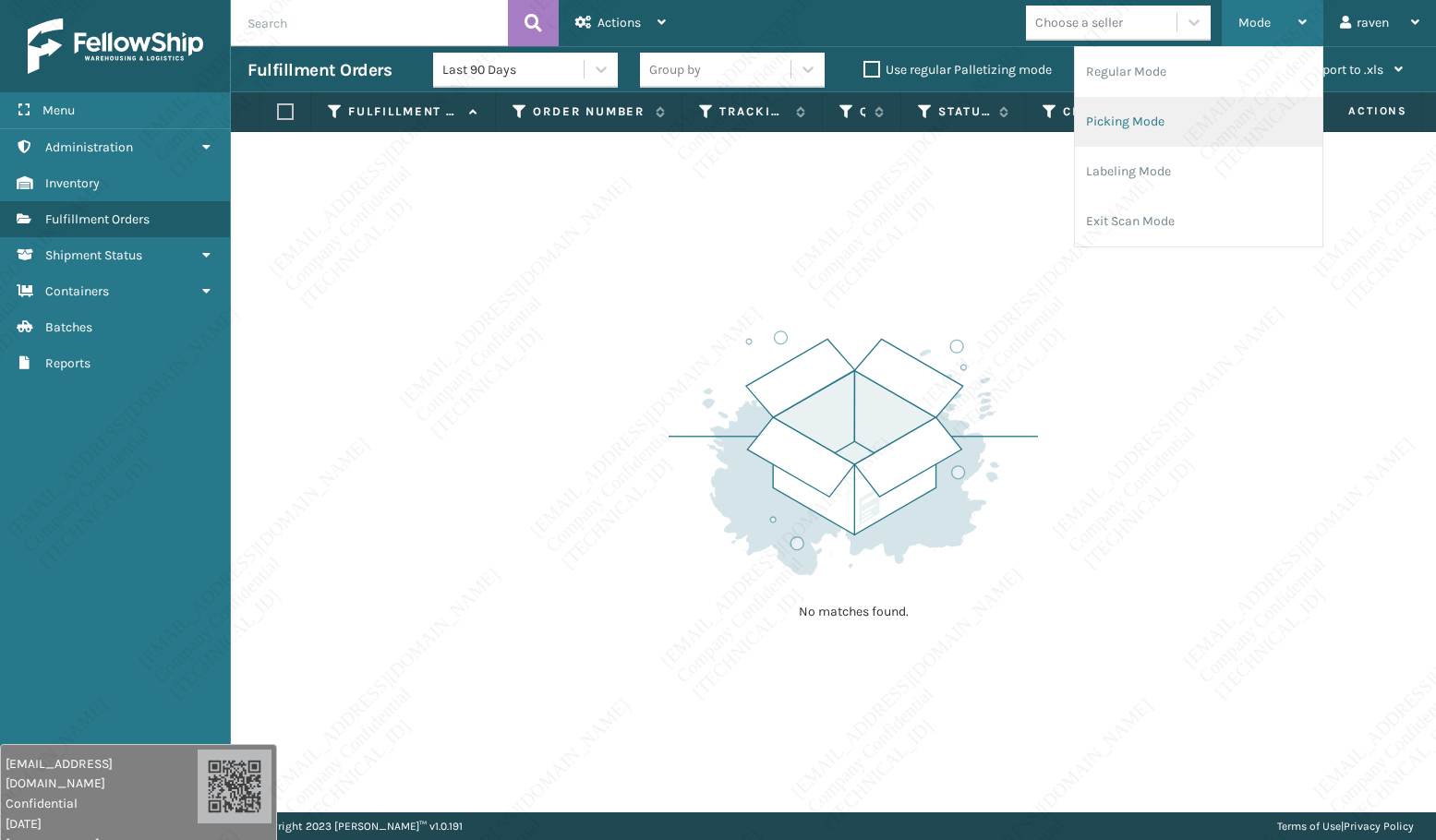
click at [1128, 127] on li "Picking Mode" at bounding box center [1199, 121] width 247 height 49
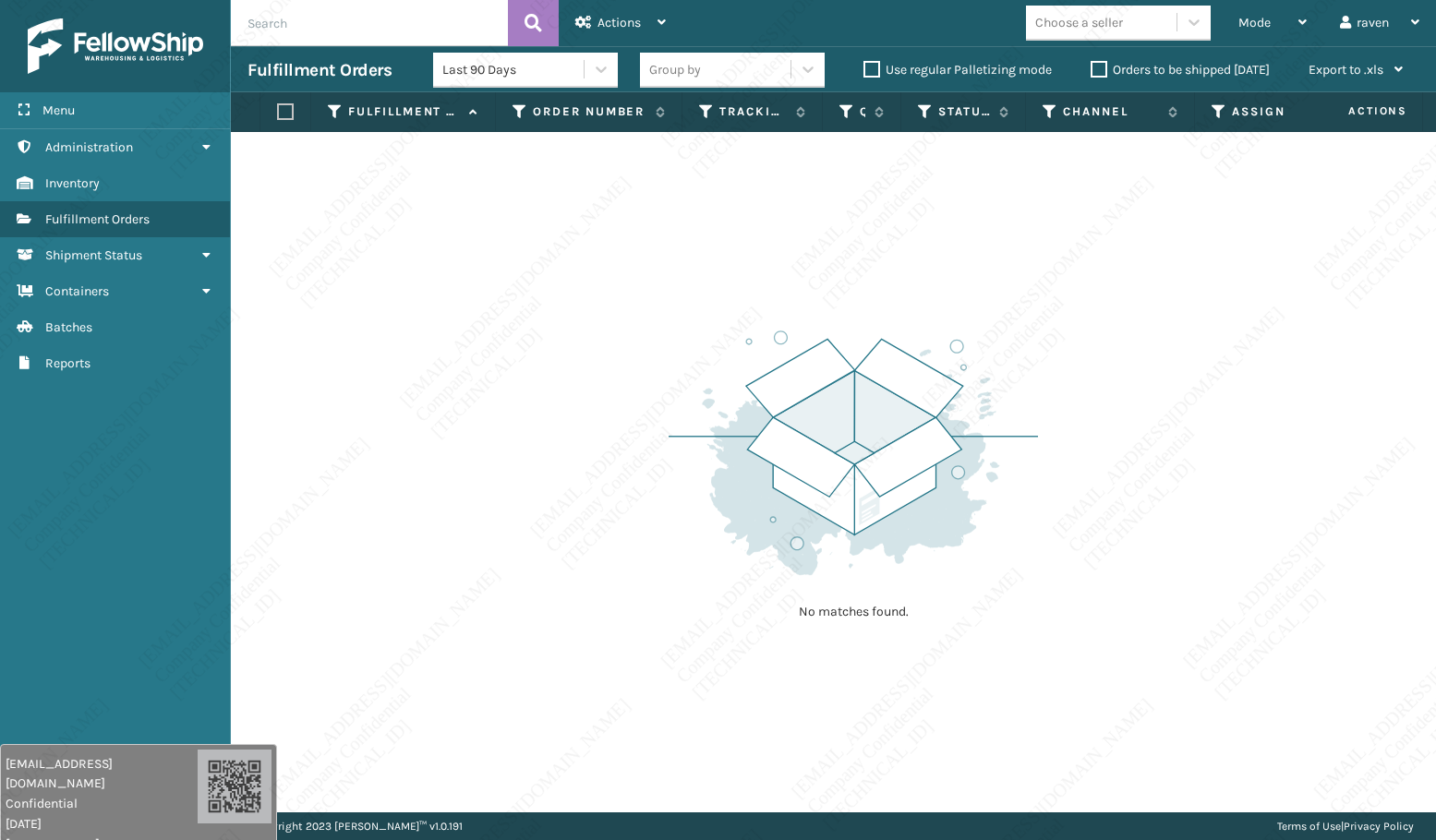
click at [1013, 326] on img at bounding box center [853, 453] width 370 height 256
click at [828, 358] on img at bounding box center [853, 453] width 370 height 256
drag, startPoint x: 563, startPoint y: 432, endPoint x: 739, endPoint y: 305, distance: 217.0
click at [565, 432] on div "No matches found." at bounding box center [833, 471] width 1205 height 680
click at [1264, 16] on span "Mode" at bounding box center [1255, 22] width 33 height 16
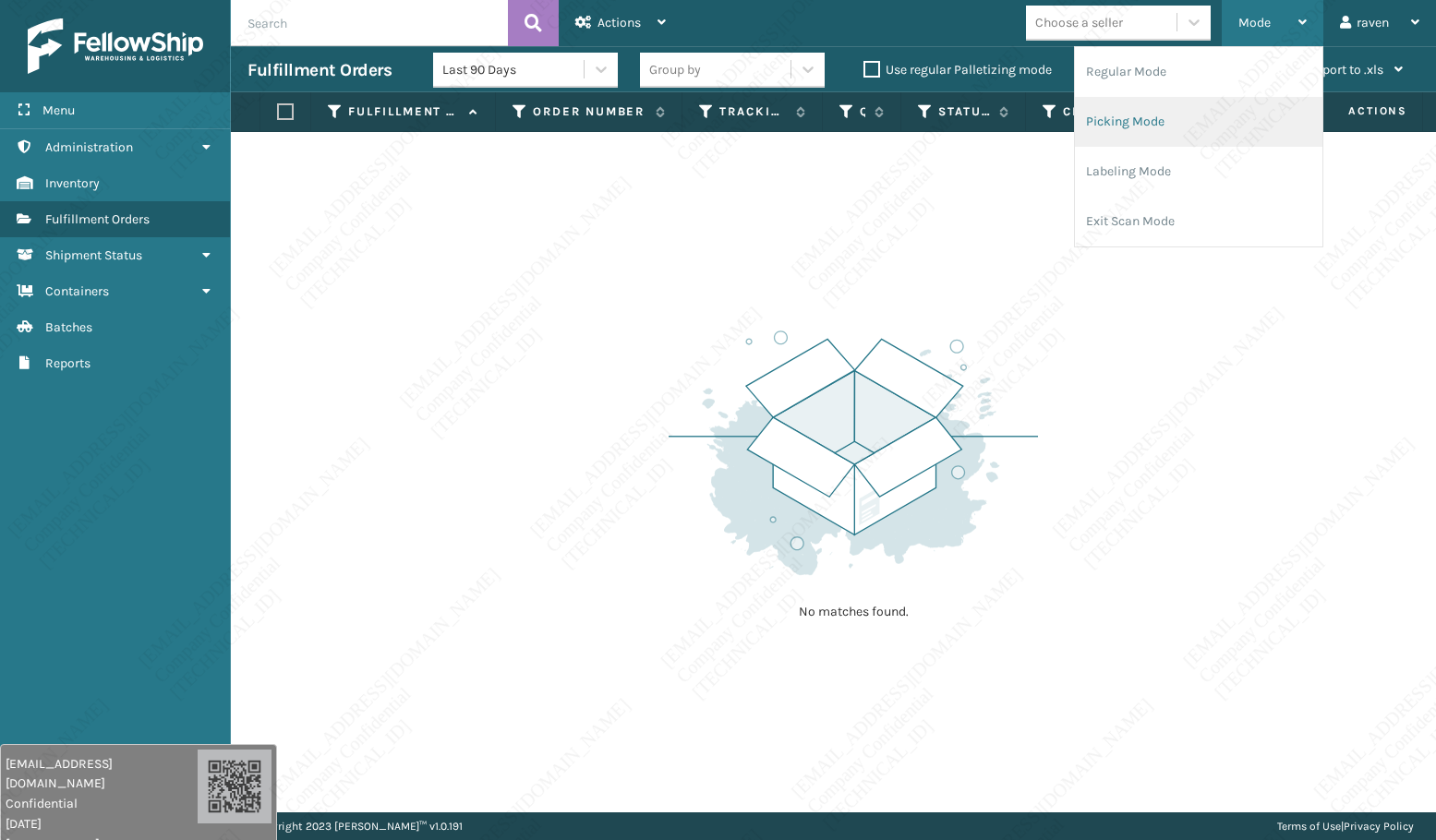
click at [1178, 124] on li "Picking Mode" at bounding box center [1199, 121] width 247 height 49
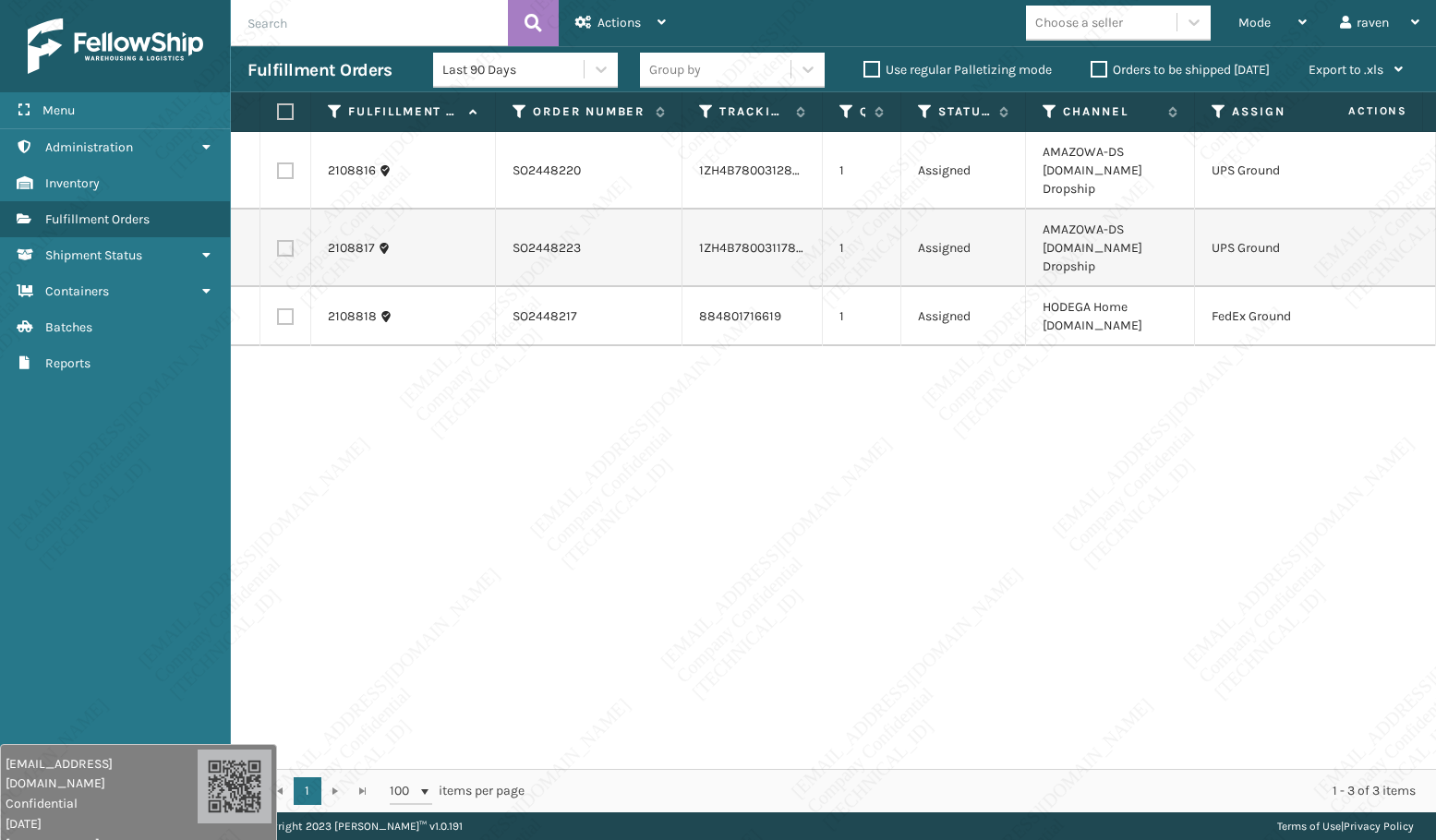
drag, startPoint x: 64, startPoint y: 487, endPoint x: 77, endPoint y: 429, distance: 59.4
click at [64, 487] on div "Menu Administration Inventory Fulfillment Orders Shipment Status Containers Bat…" at bounding box center [115, 420] width 231 height 840
click at [1274, 24] on div "Mode" at bounding box center [1273, 22] width 68 height 46
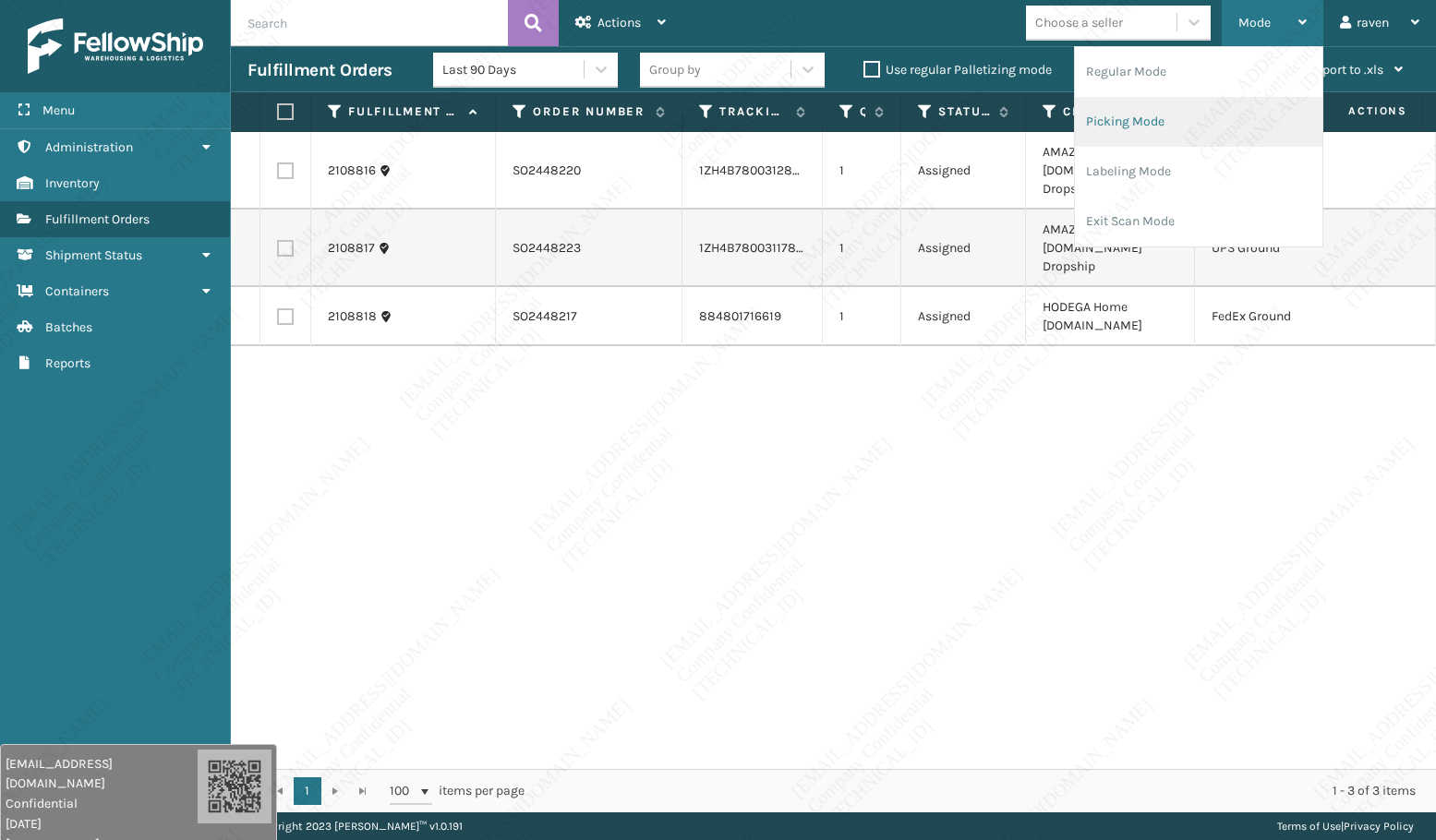
click at [1181, 126] on li "Picking Mode" at bounding box center [1199, 121] width 247 height 49
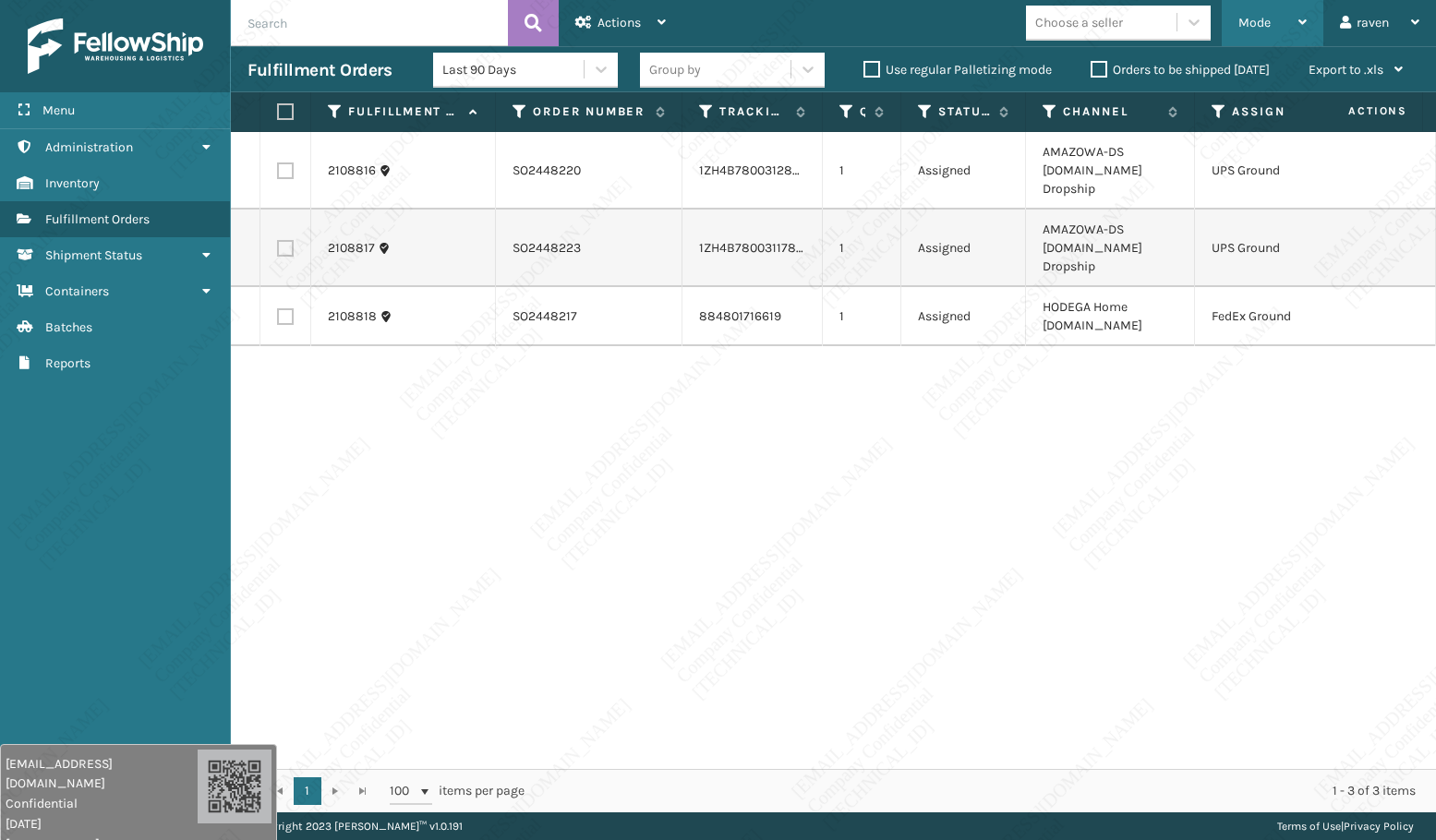
click at [1226, 35] on div "Mode Regular Mode Picking Mode Labeling Mode Exit Scan Mode" at bounding box center [1273, 22] width 102 height 46
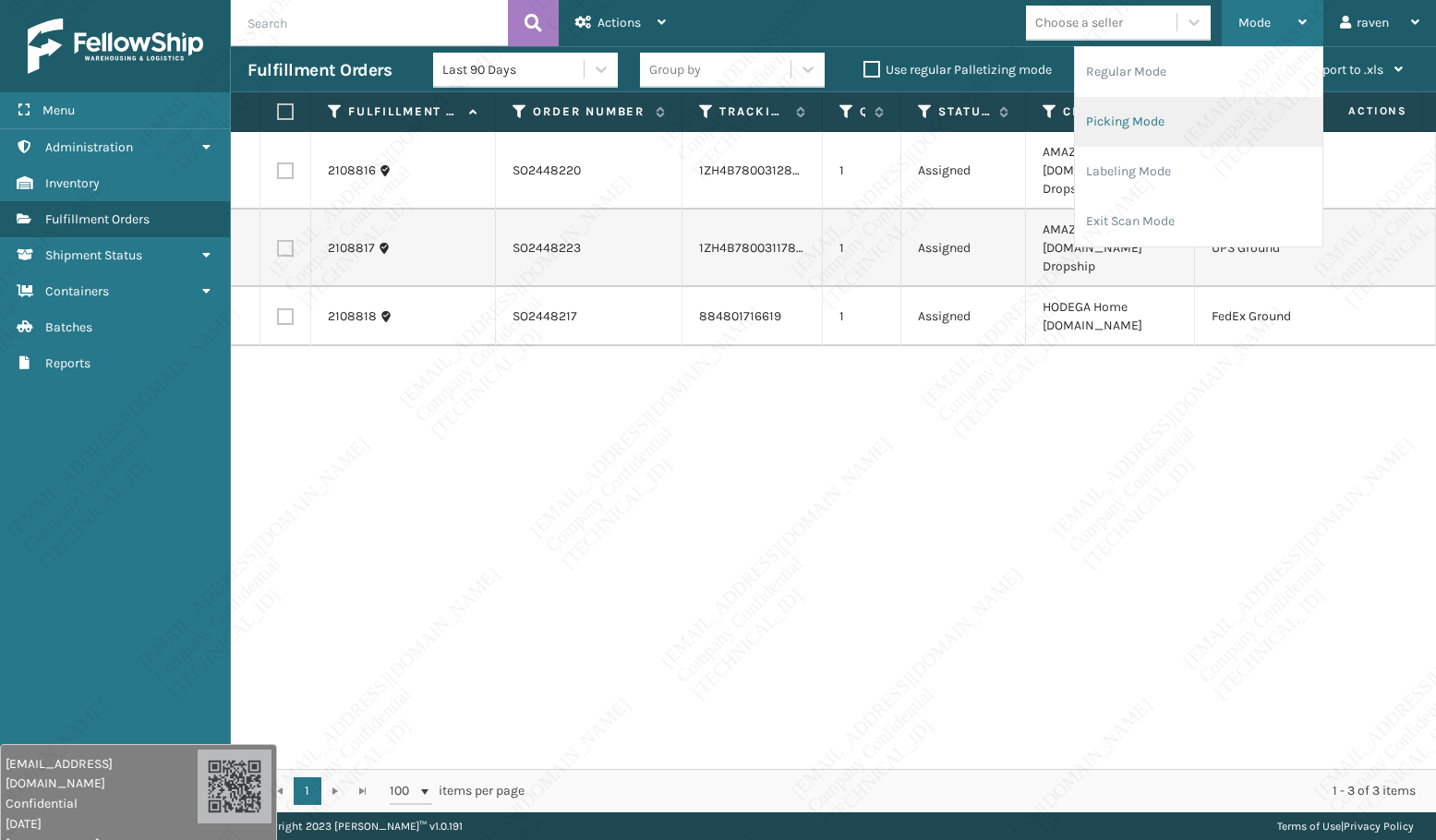
click at [1144, 108] on li "Picking Mode" at bounding box center [1199, 121] width 247 height 49
